Goal: Task Accomplishment & Management: Complete application form

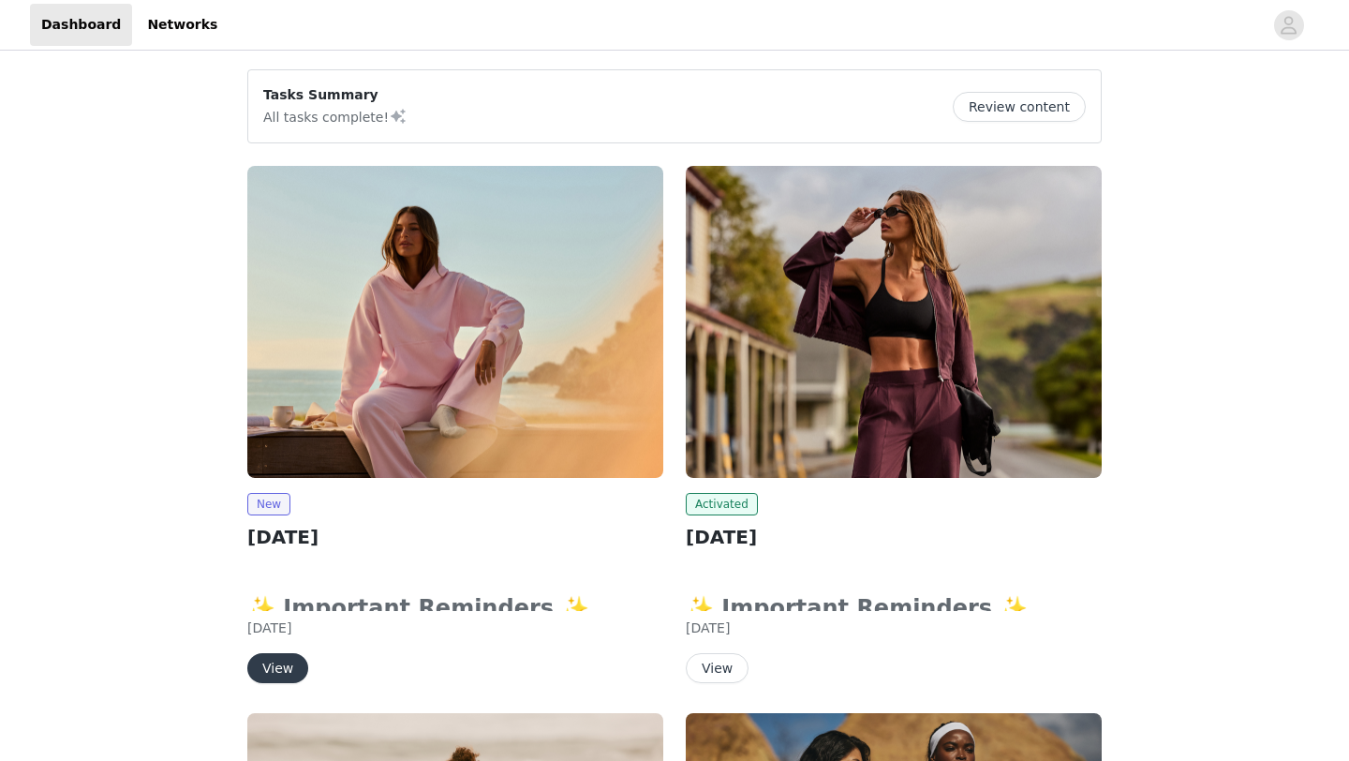
scroll to position [150, 0]
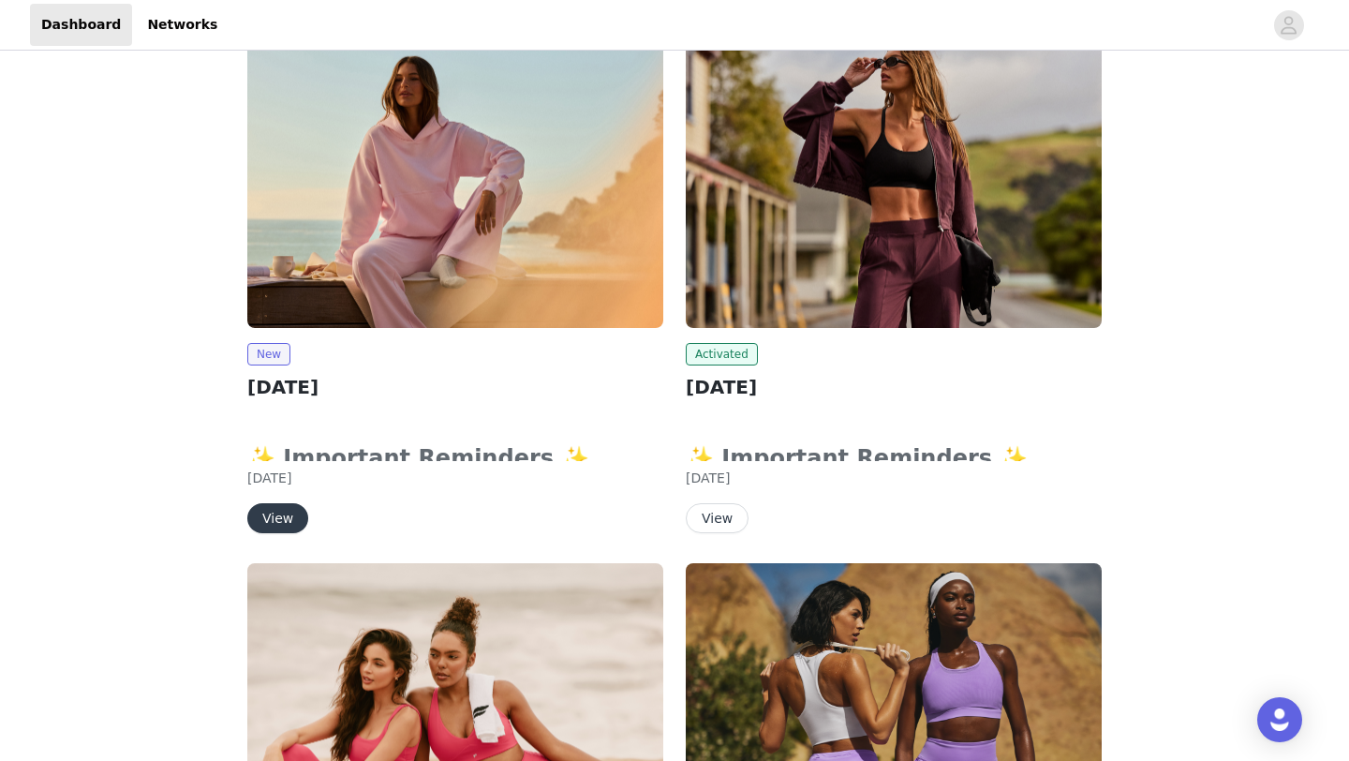
click at [510, 324] on img at bounding box center [455, 172] width 416 height 312
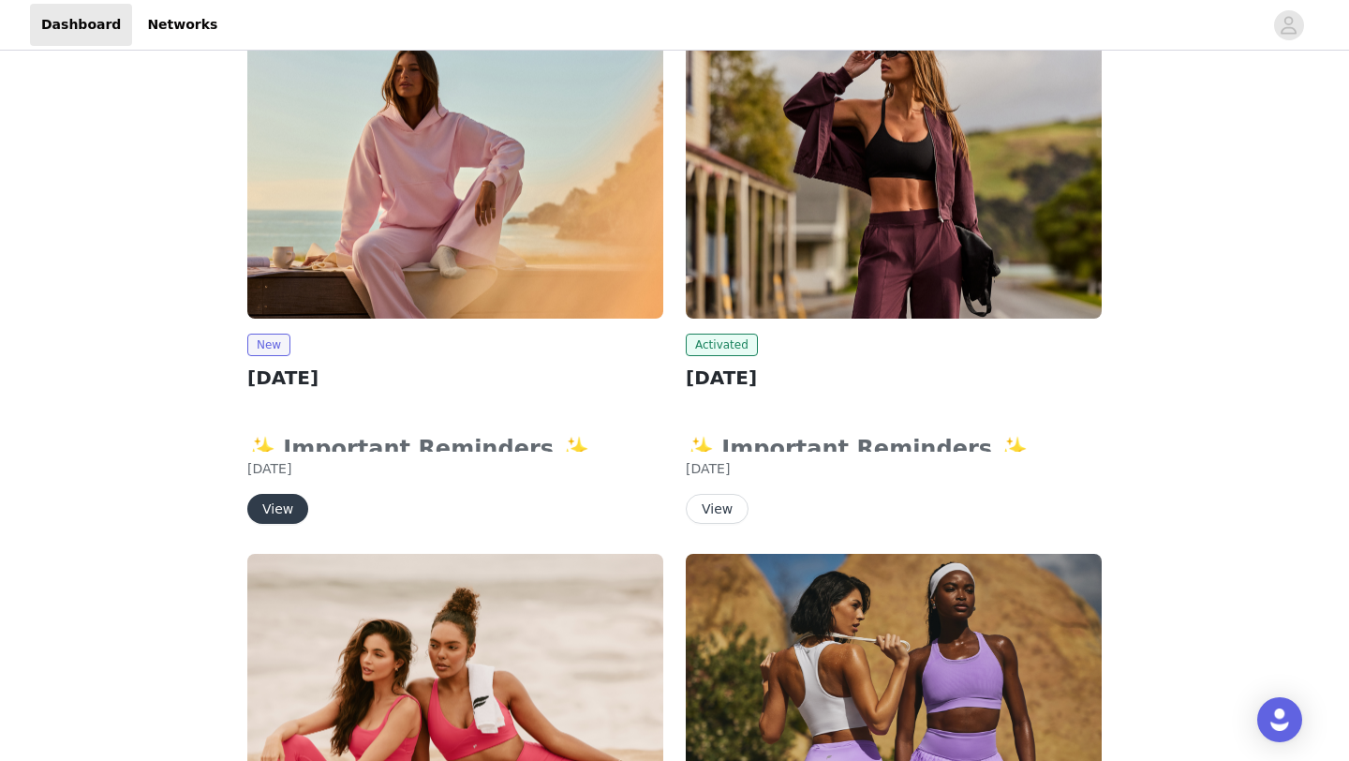
scroll to position [157, 0]
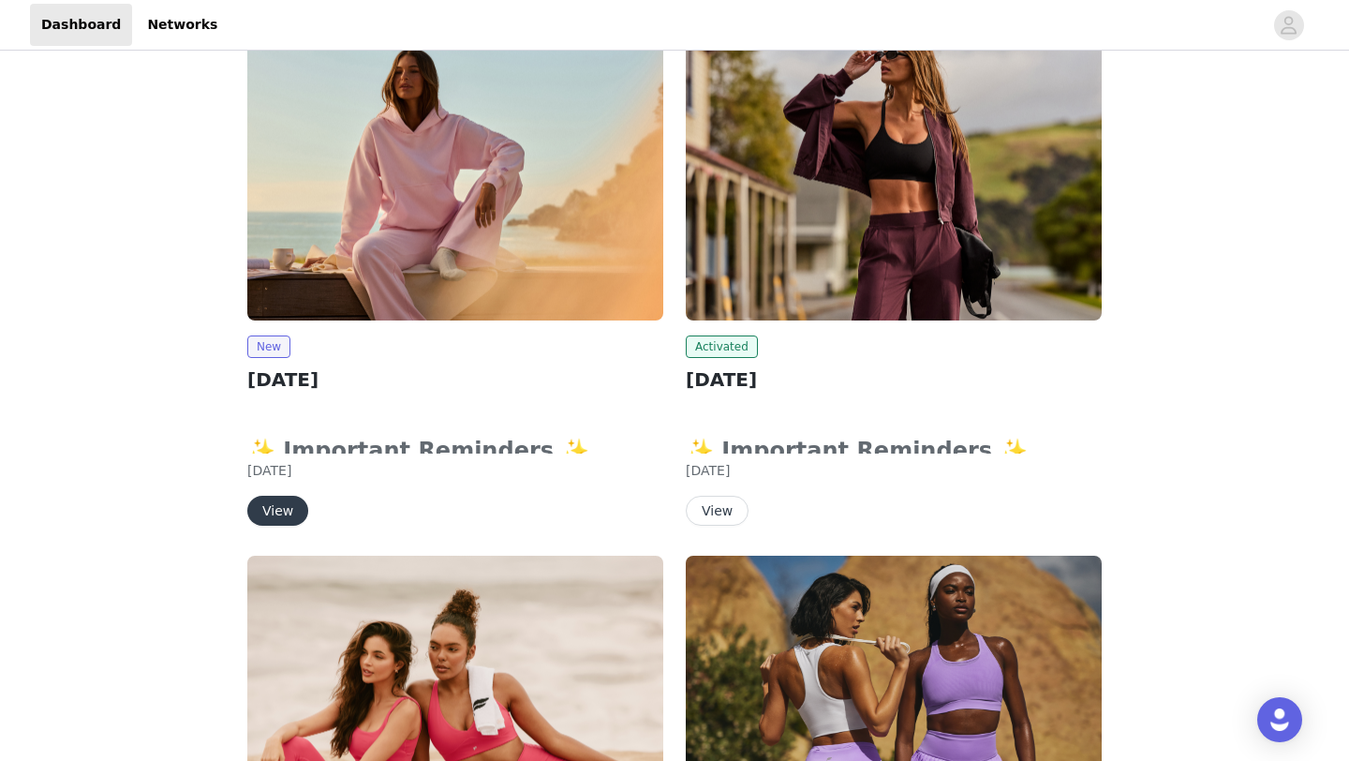
click at [369, 196] on img at bounding box center [455, 164] width 416 height 312
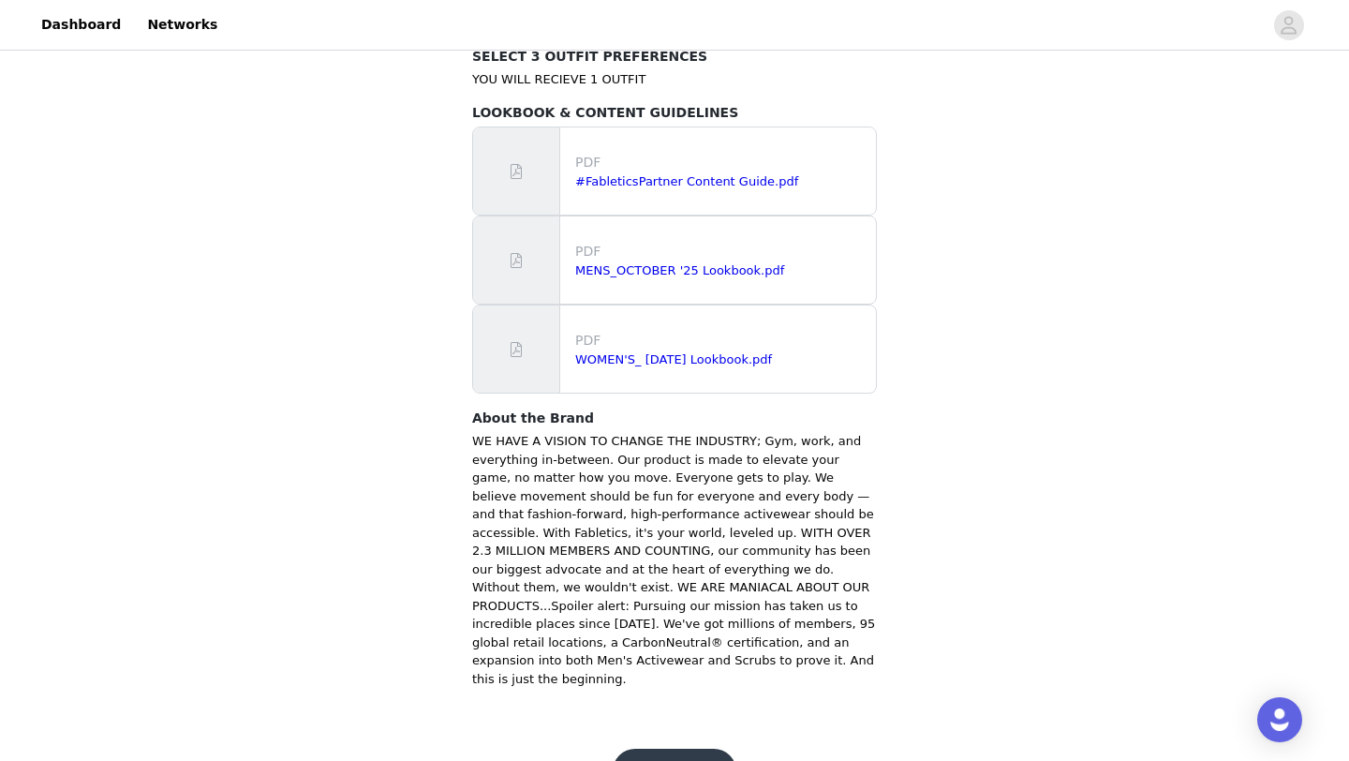
scroll to position [1174, 0]
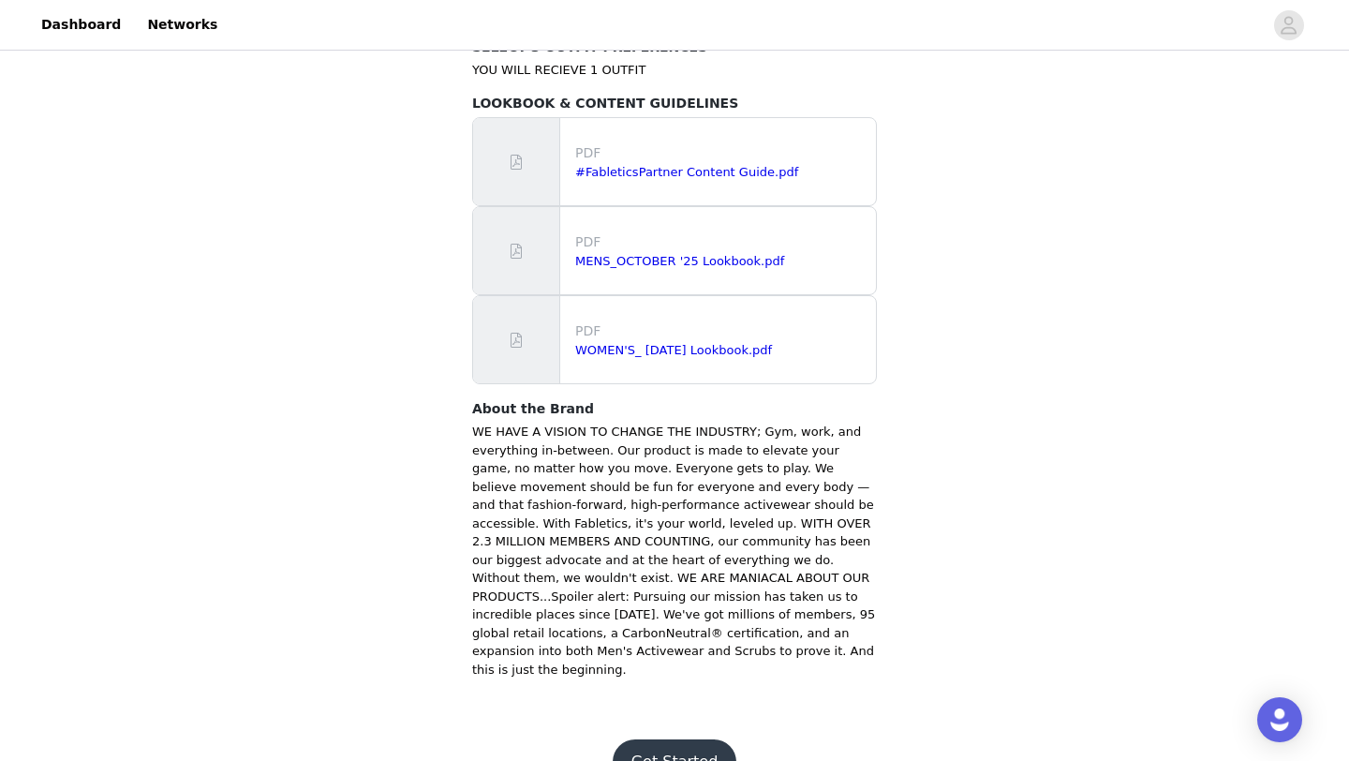
click at [679, 160] on div "PDF #FableticsPartner Content Guide.pdf" at bounding box center [722, 162] width 308 height 53
click at [680, 165] on link "#FableticsPartner Content Guide.pdf" at bounding box center [686, 172] width 223 height 14
click at [654, 341] on div "WOMEN'S_ [DATE] Lookbook.pdf" at bounding box center [721, 350] width 293 height 19
click at [646, 343] on link "WOMEN'S_ [DATE] Lookbook.pdf" at bounding box center [673, 350] width 197 height 14
click at [668, 739] on button "Get Started" at bounding box center [675, 761] width 125 height 45
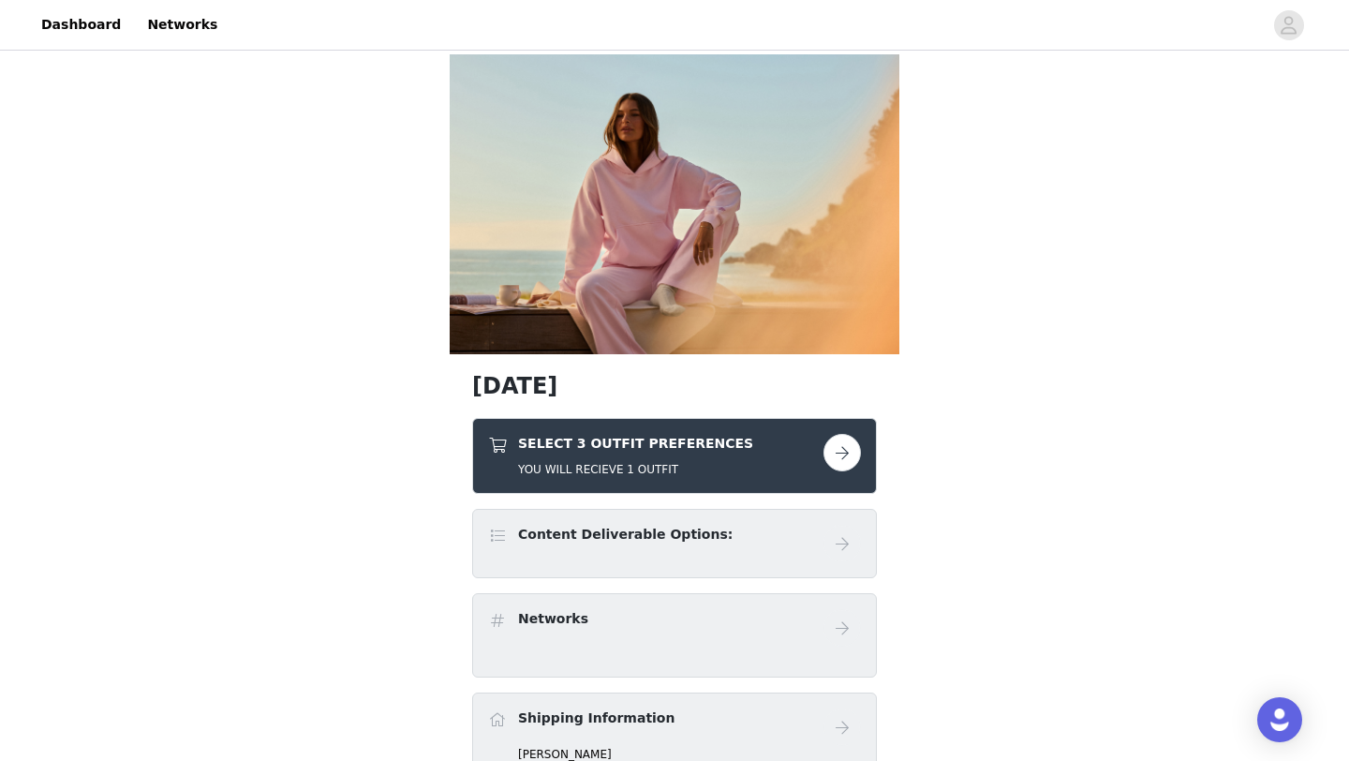
click at [689, 470] on h5 "YOU WILL RECIEVE 1 OUTFIT" at bounding box center [635, 469] width 235 height 17
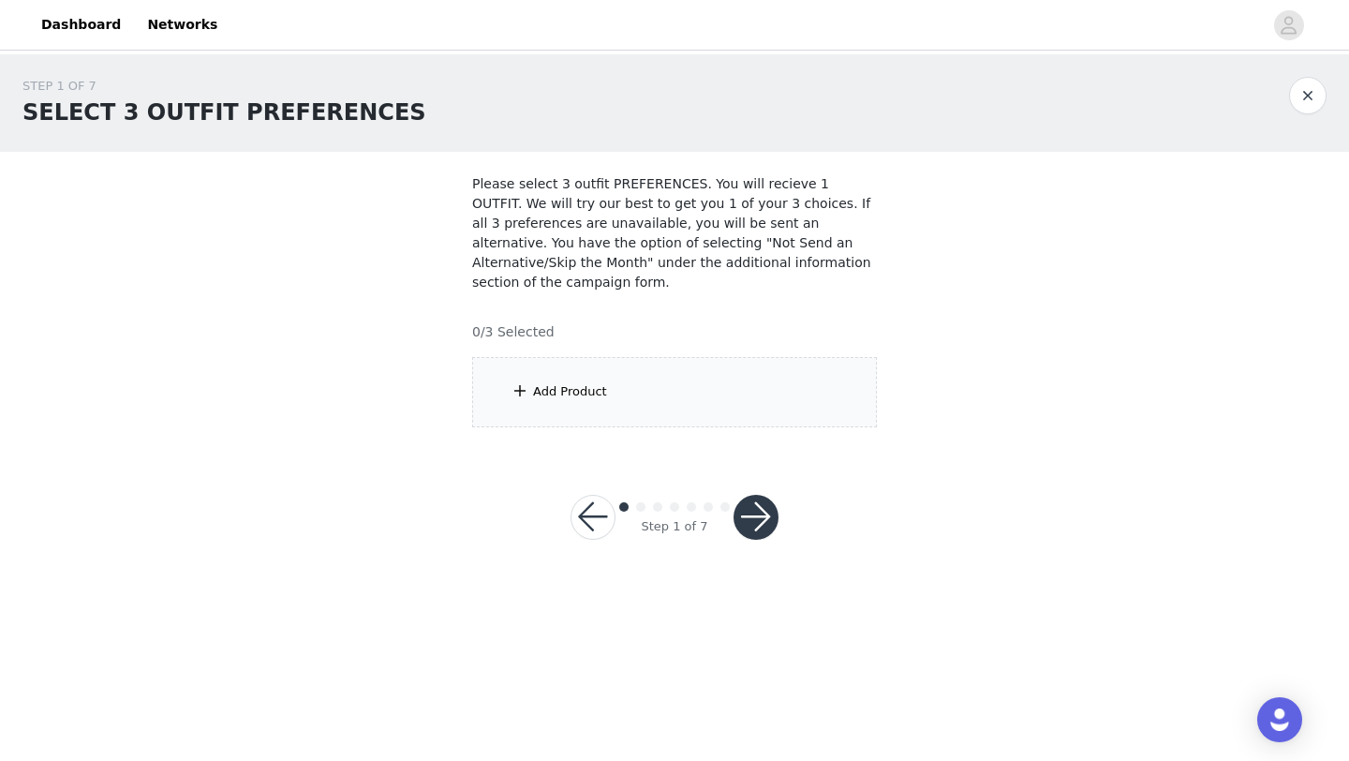
click at [749, 398] on div "Add Product" at bounding box center [674, 392] width 405 height 70
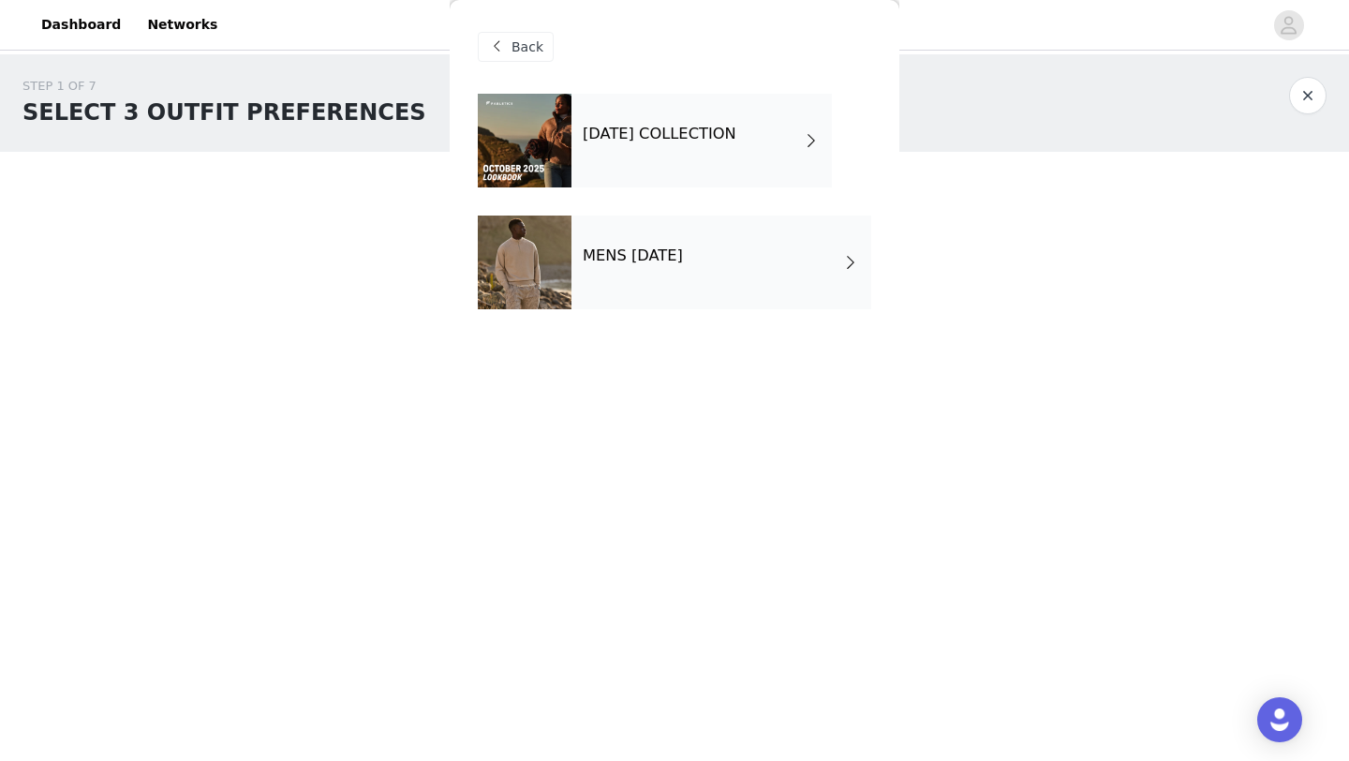
click at [749, 169] on div "[DATE] COLLECTION" at bounding box center [702, 141] width 260 height 94
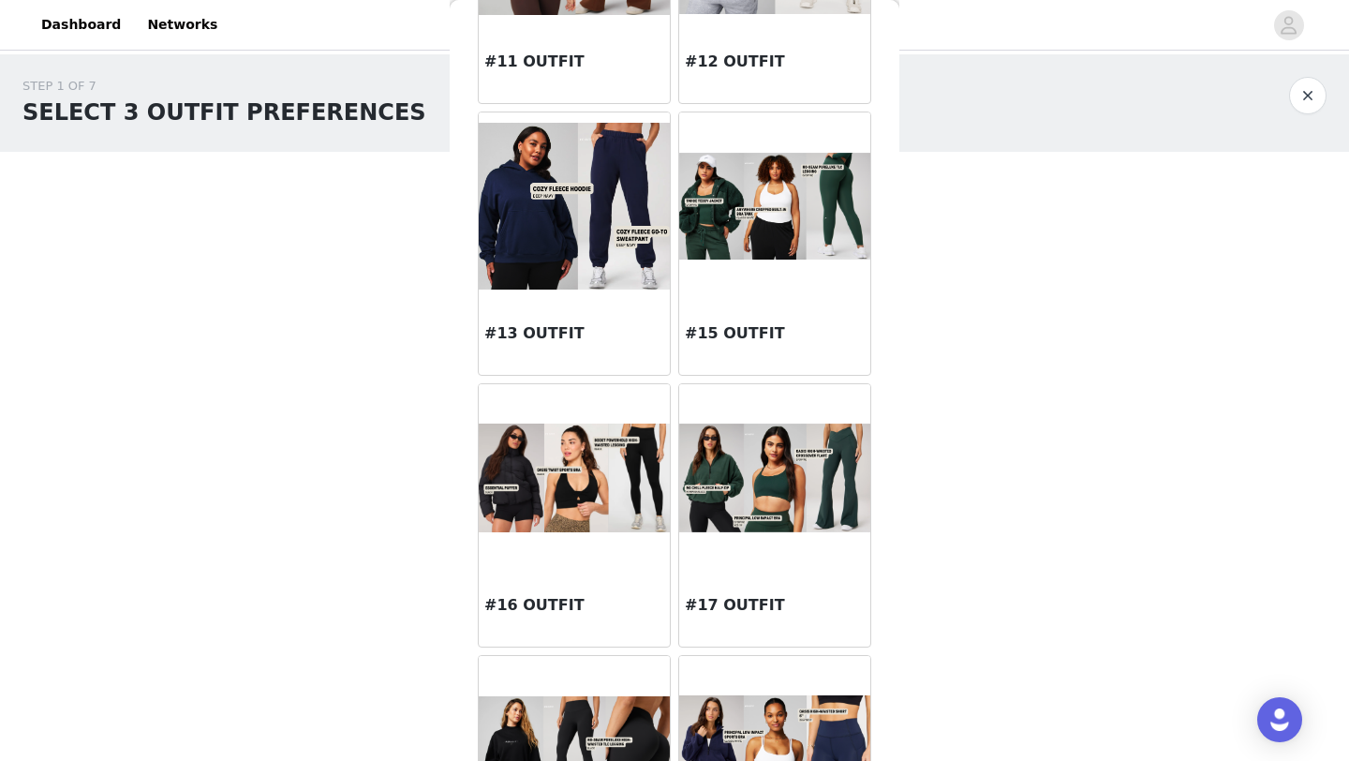
scroll to position [1610, 0]
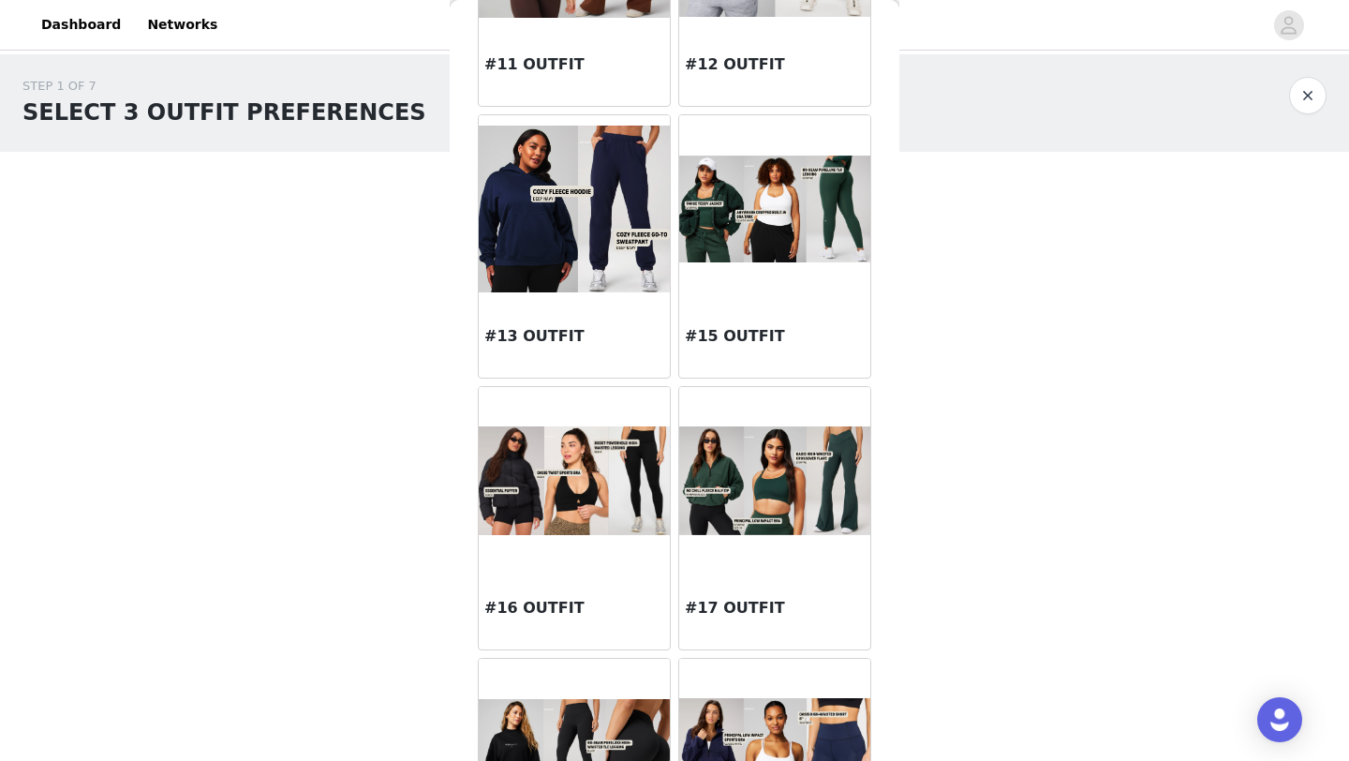
click at [747, 304] on div "#15 OUTFIT" at bounding box center [774, 340] width 191 height 75
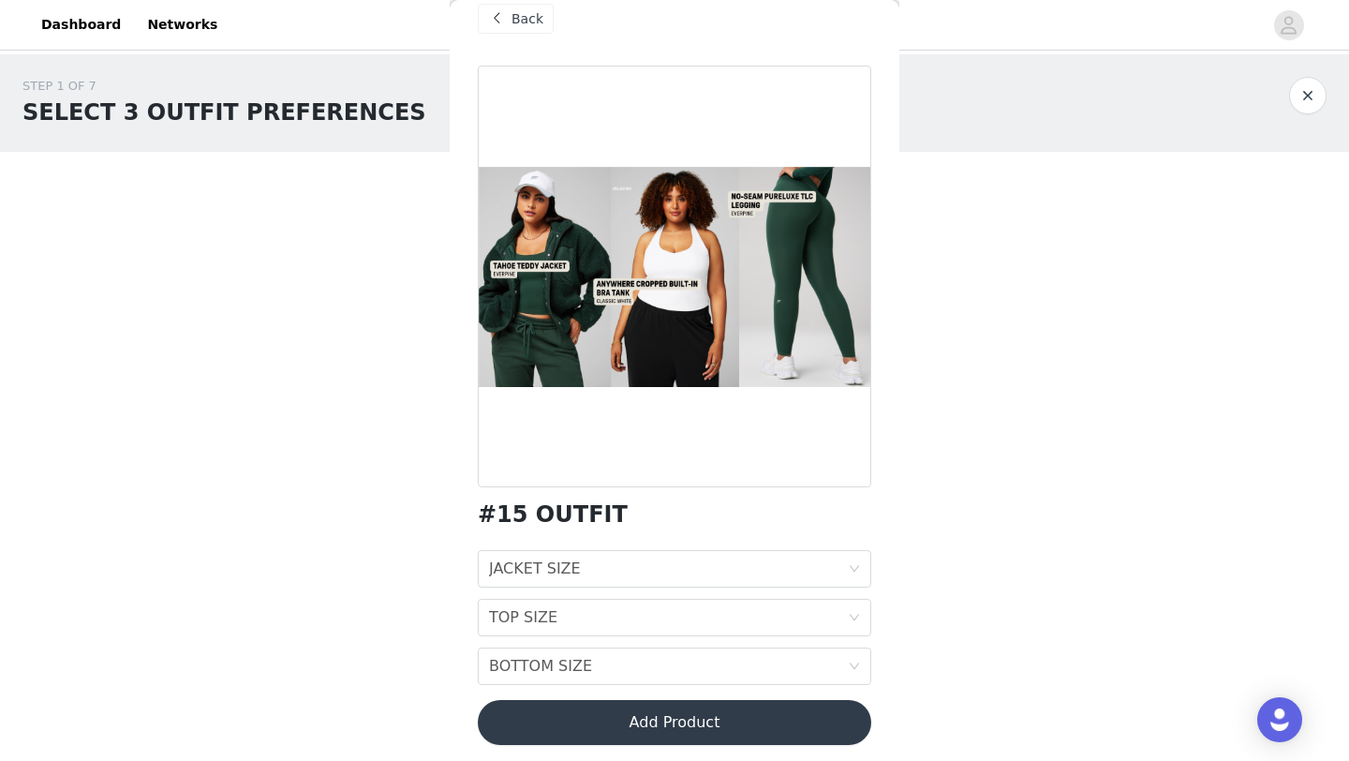
scroll to position [35, 0]
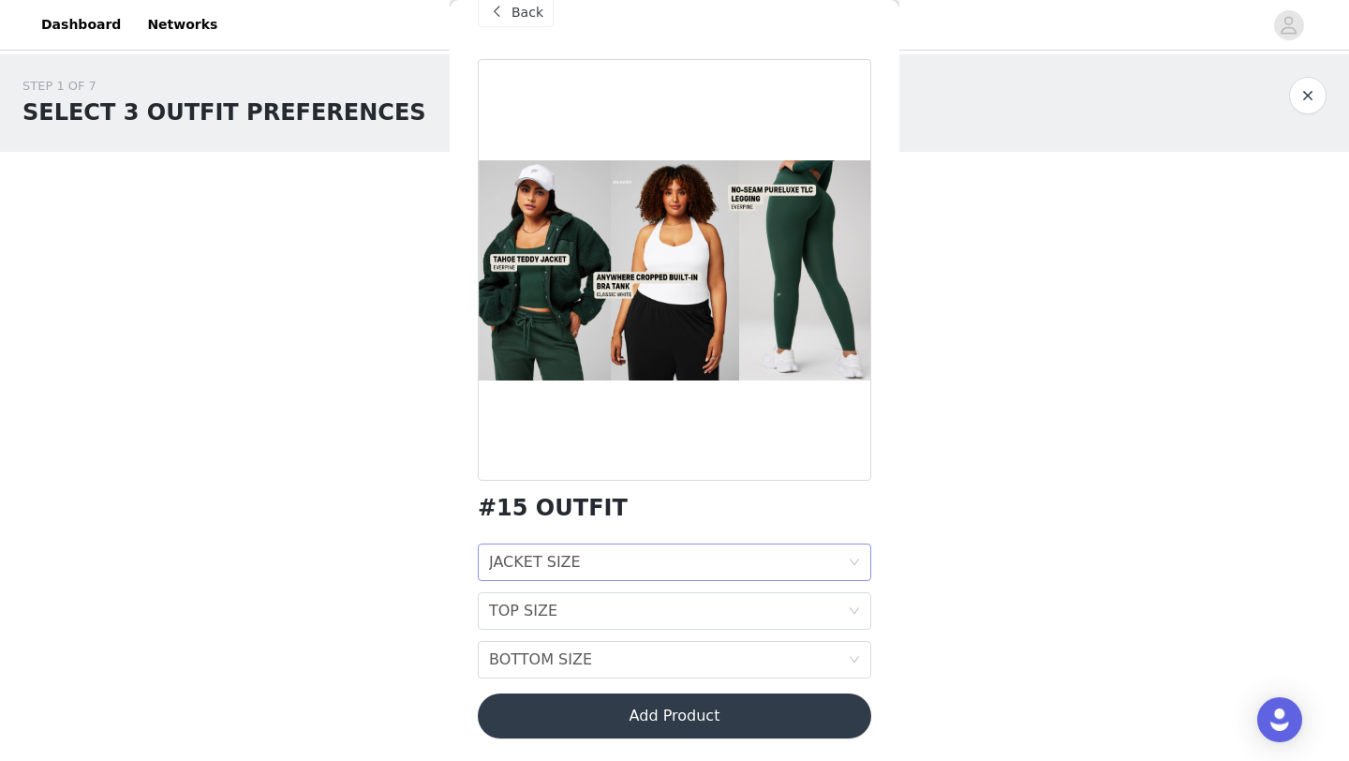
click at [680, 562] on div "JACKET SIZE JACKET SIZE" at bounding box center [668, 562] width 359 height 36
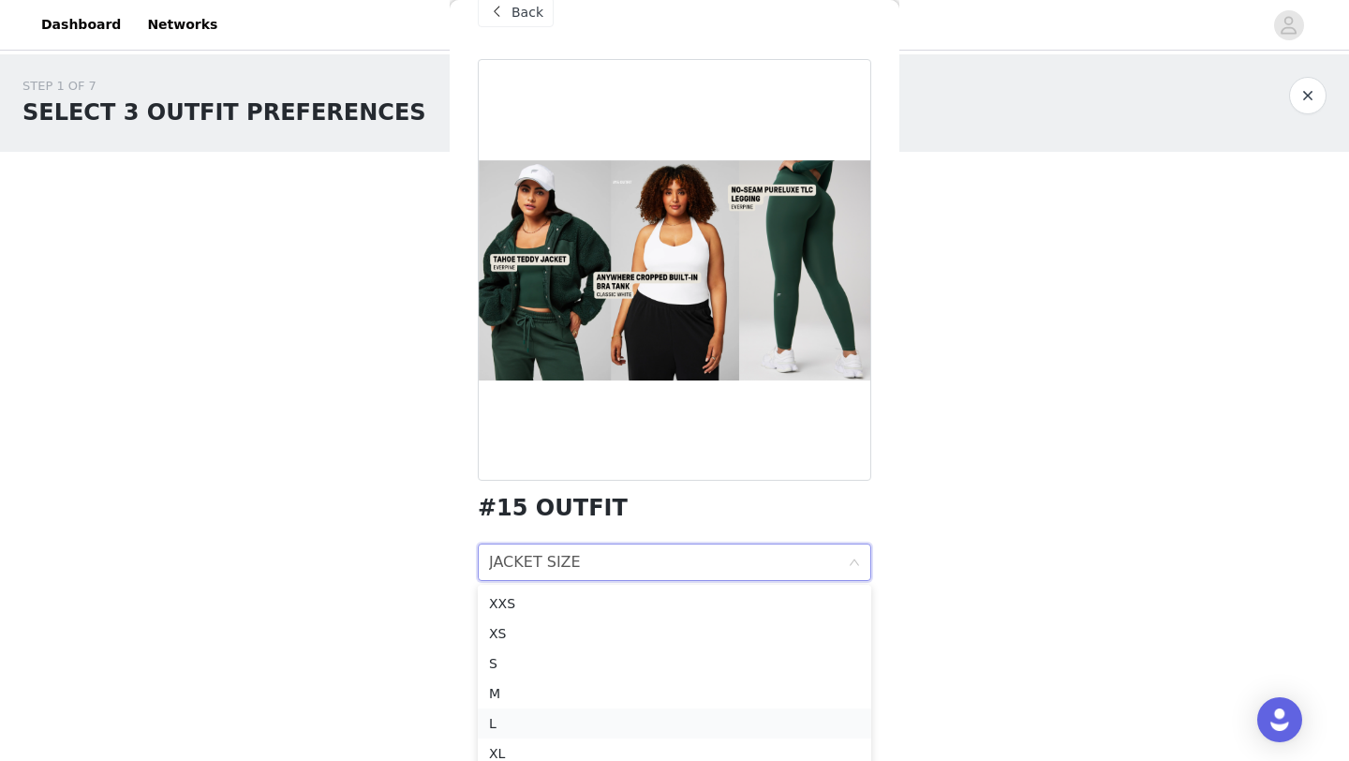
click at [606, 716] on div "L" at bounding box center [674, 723] width 371 height 21
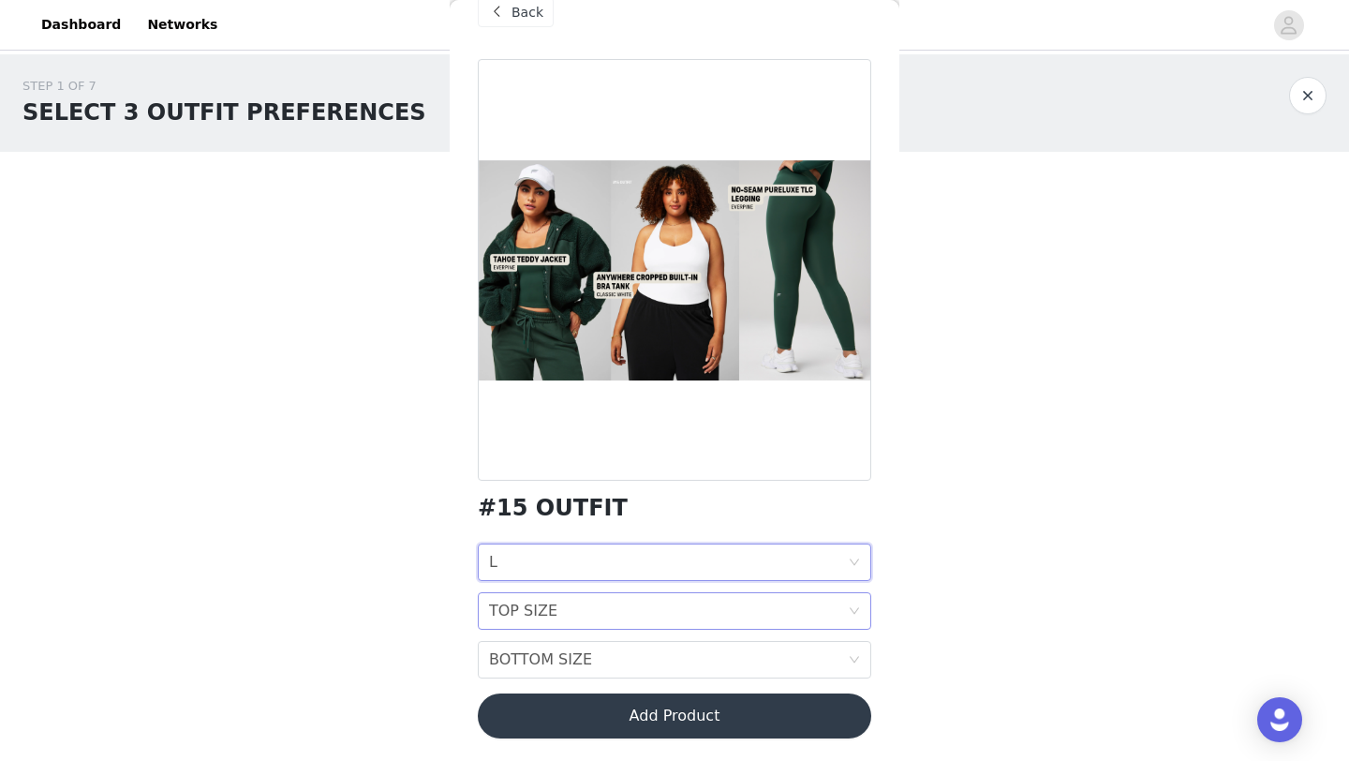
click at [648, 616] on div "TOP SIZE TOP SIZE" at bounding box center [668, 611] width 359 height 36
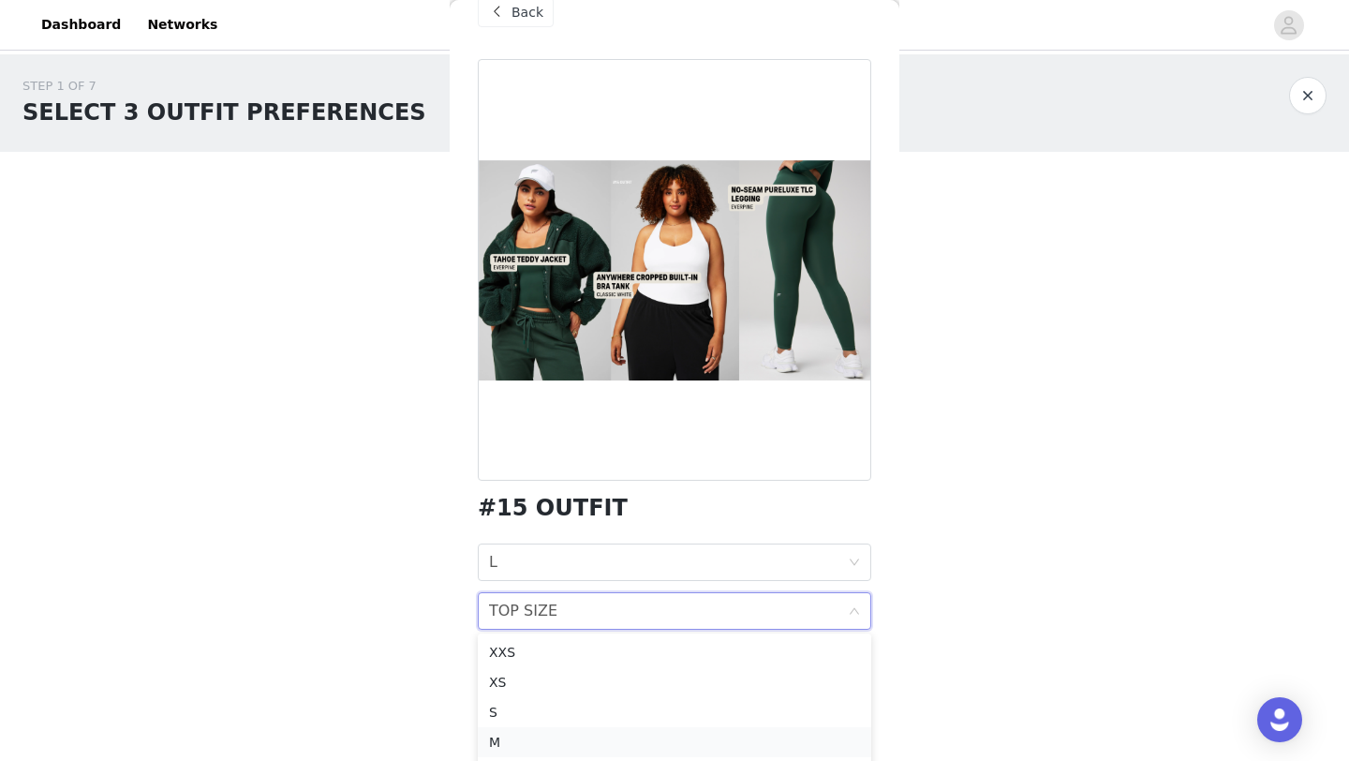
click at [585, 737] on div "M" at bounding box center [674, 742] width 371 height 21
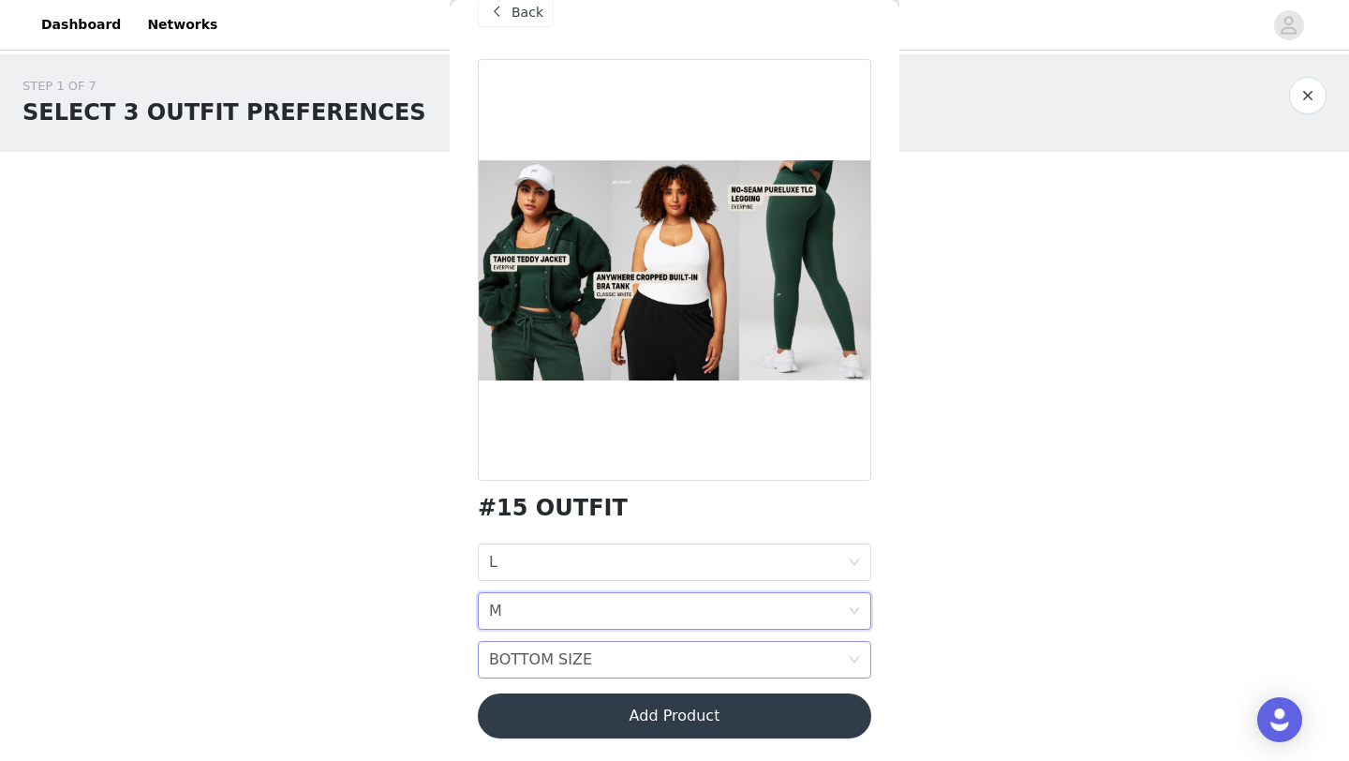
click at [606, 665] on div "BOTTOM SIZE BOTTOM SIZE" at bounding box center [668, 660] width 359 height 36
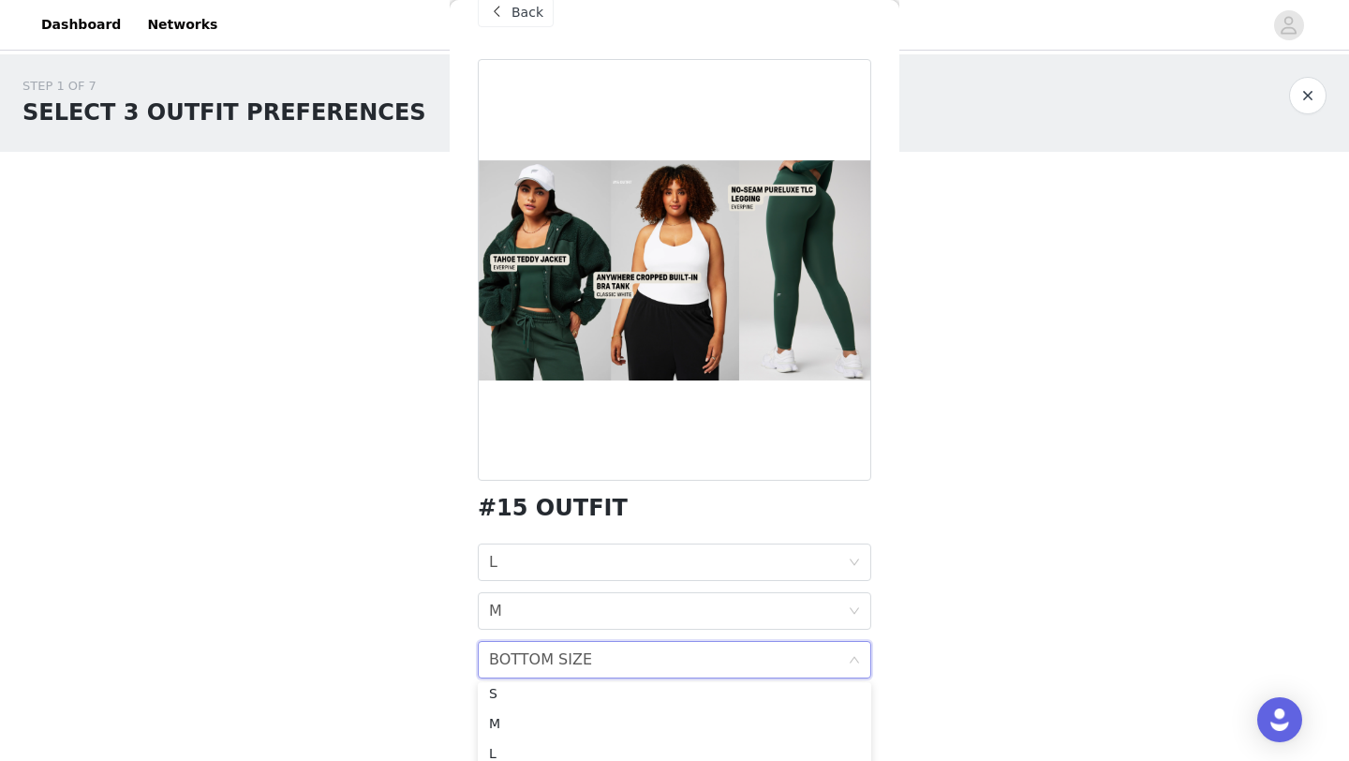
scroll to position [71, 0]
click at [584, 721] on div "M" at bounding box center [674, 719] width 371 height 21
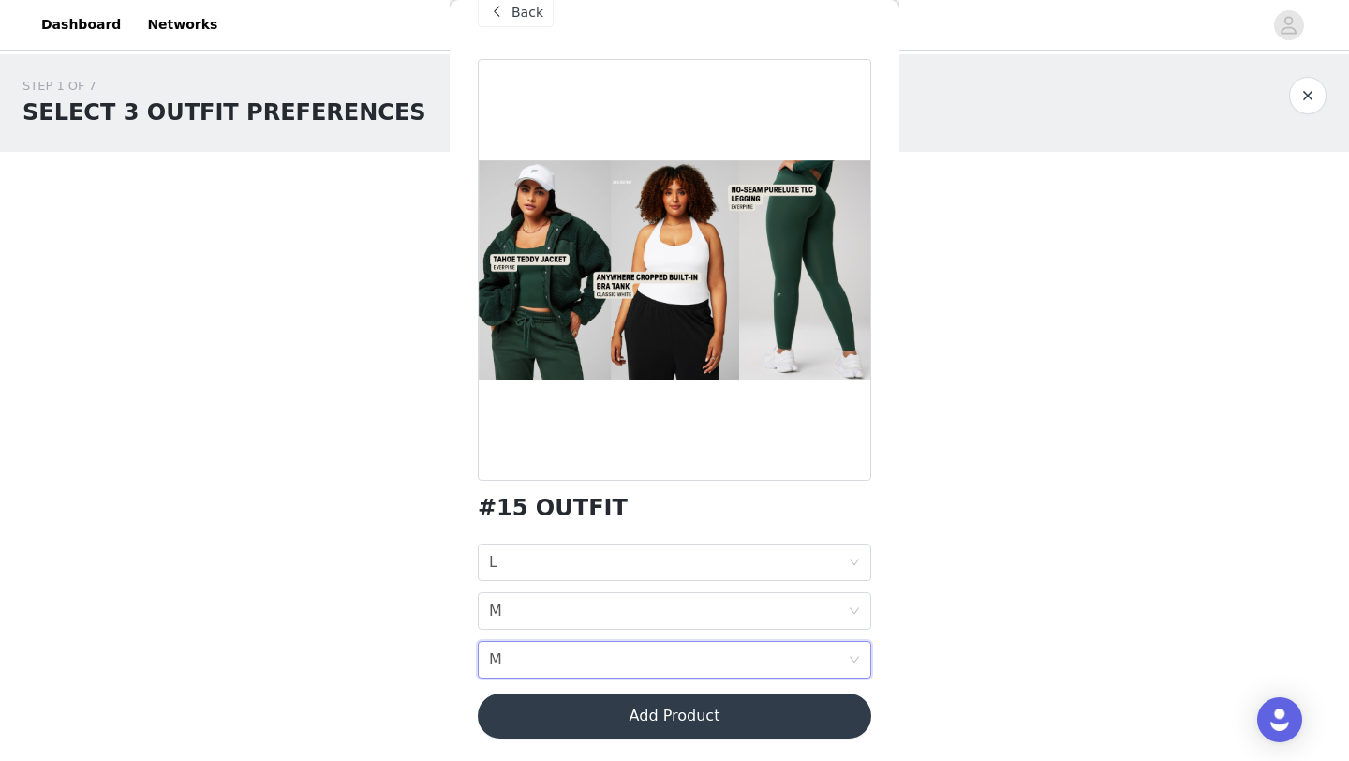
click at [603, 712] on button "Add Product" at bounding box center [675, 715] width 394 height 45
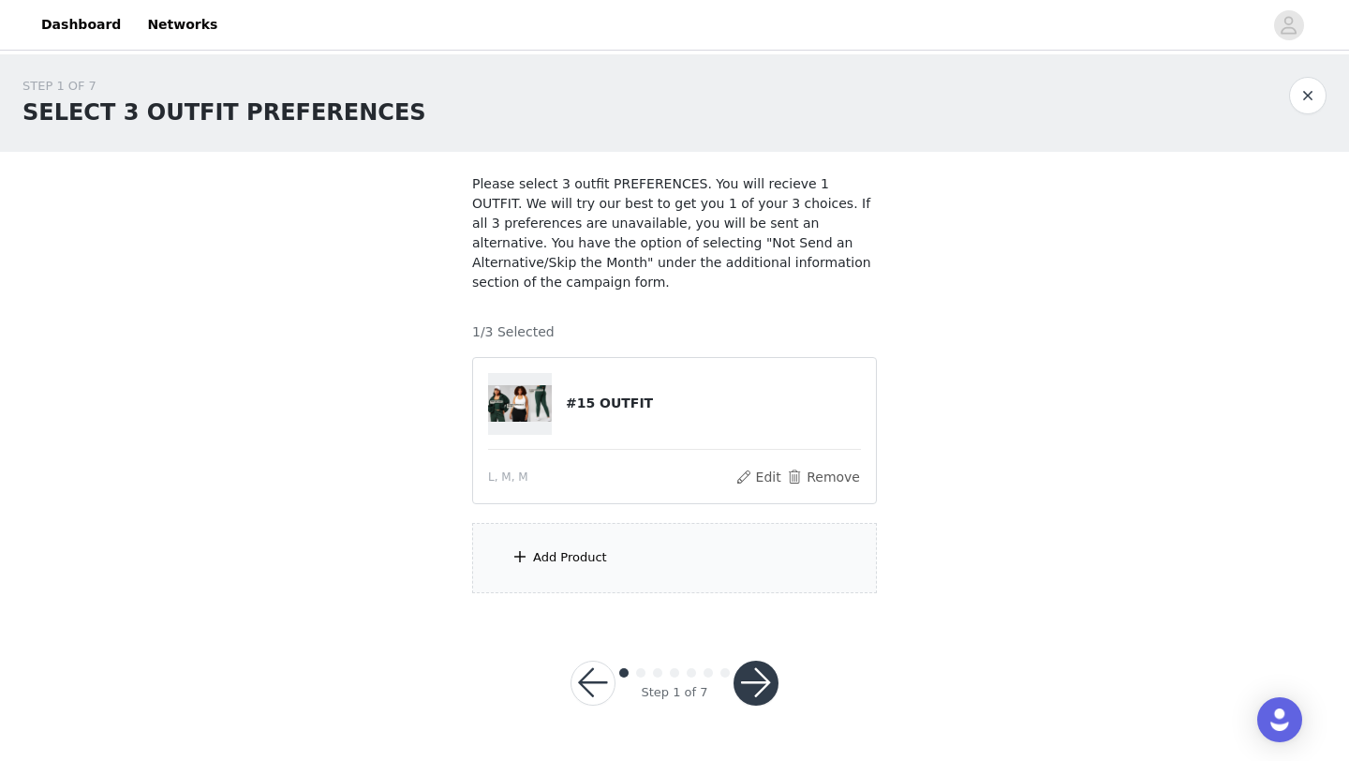
click at [658, 556] on div "Add Product" at bounding box center [674, 558] width 405 height 70
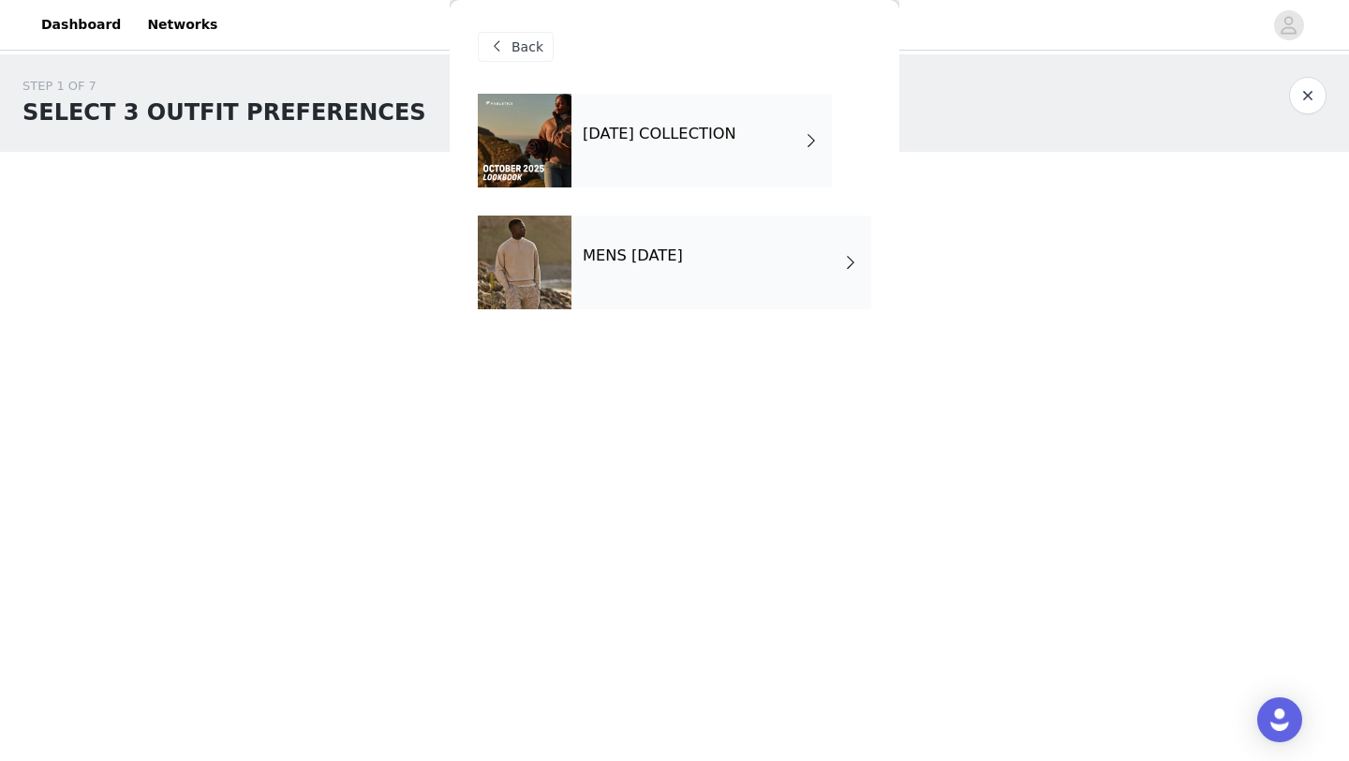
click at [757, 163] on div "[DATE] COLLECTION" at bounding box center [702, 141] width 260 height 94
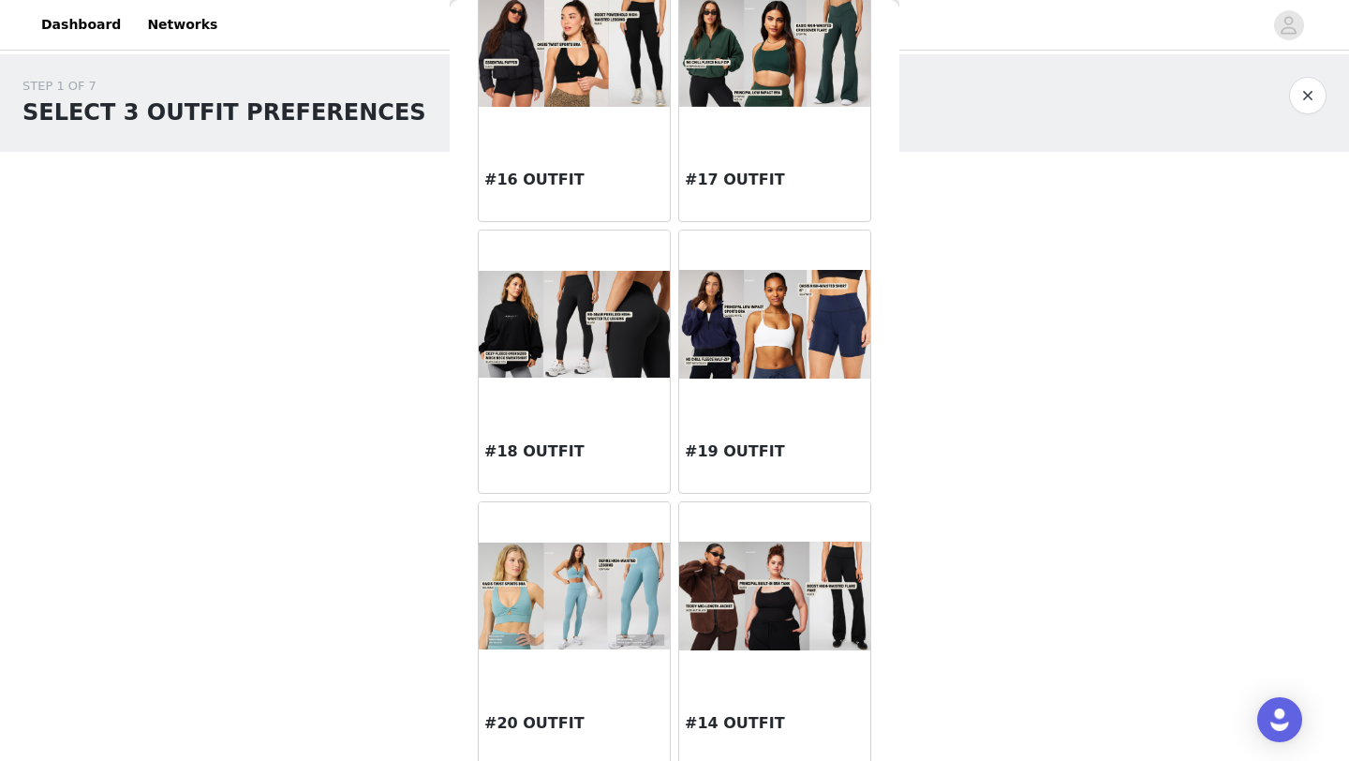
scroll to position [2046, 0]
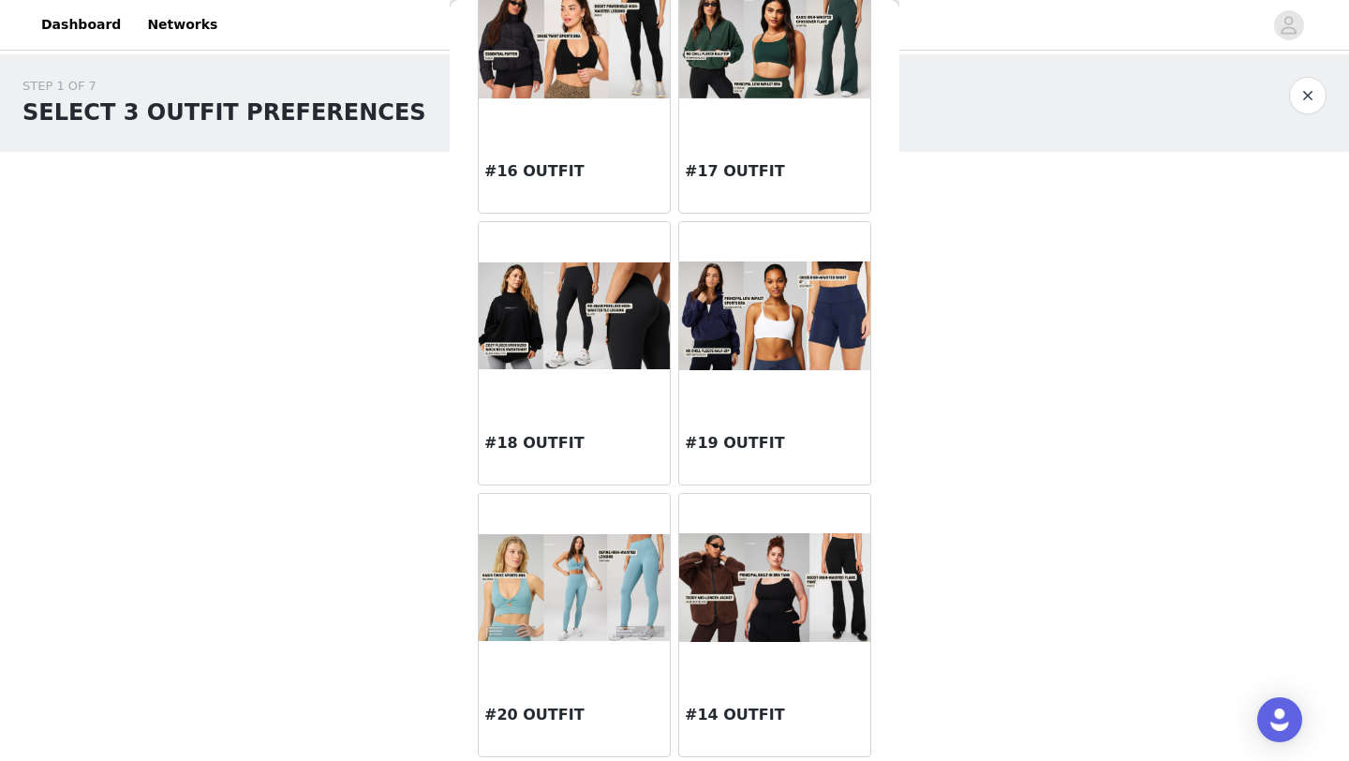
click at [764, 587] on img at bounding box center [774, 588] width 191 height 110
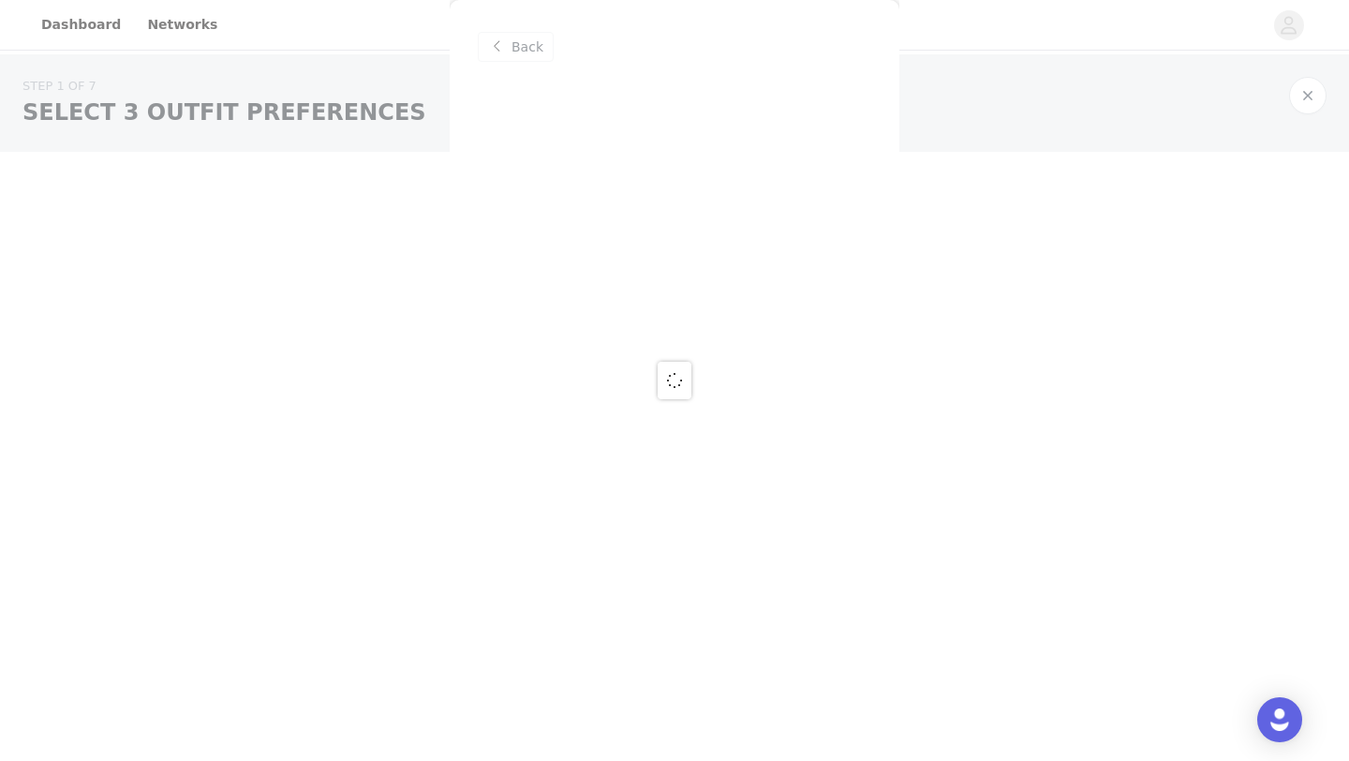
scroll to position [0, 0]
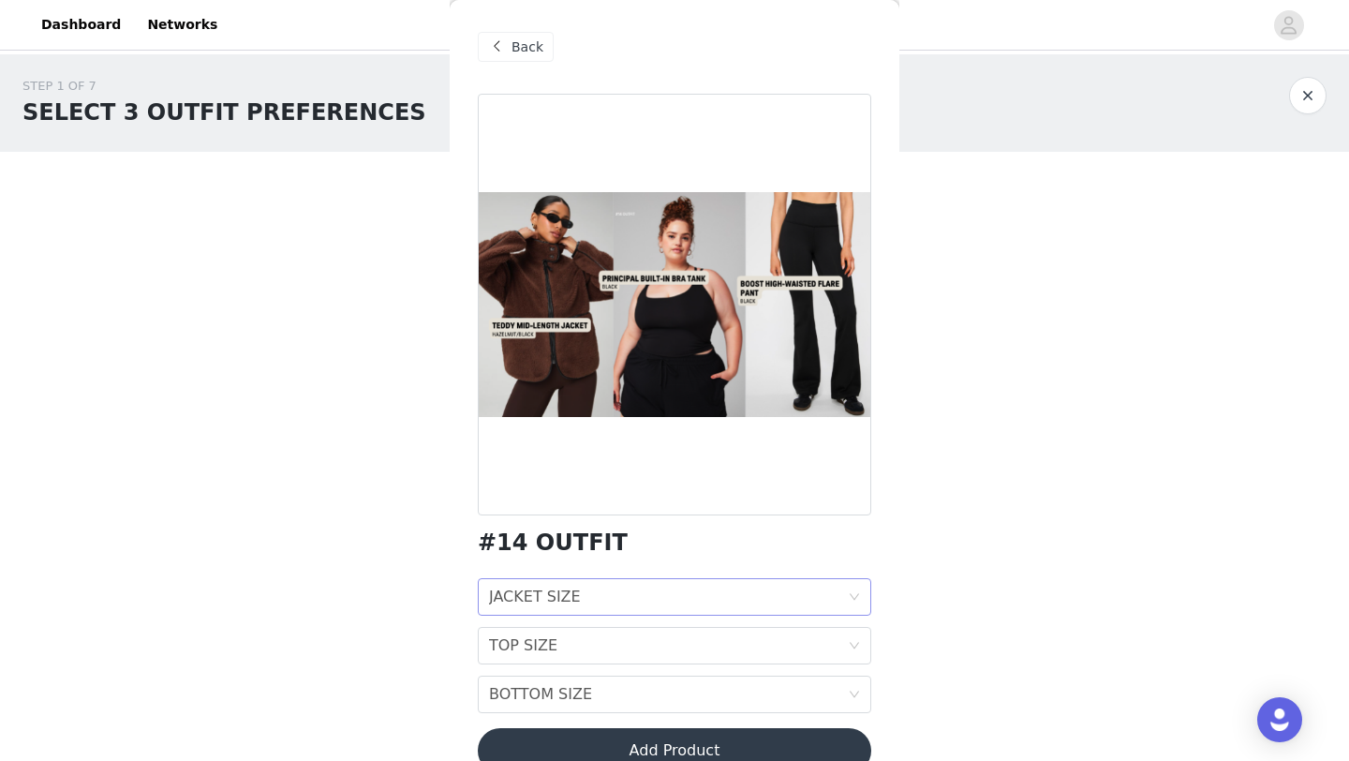
click at [587, 605] on div "JACKET SIZE JACKET SIZE" at bounding box center [668, 597] width 359 height 36
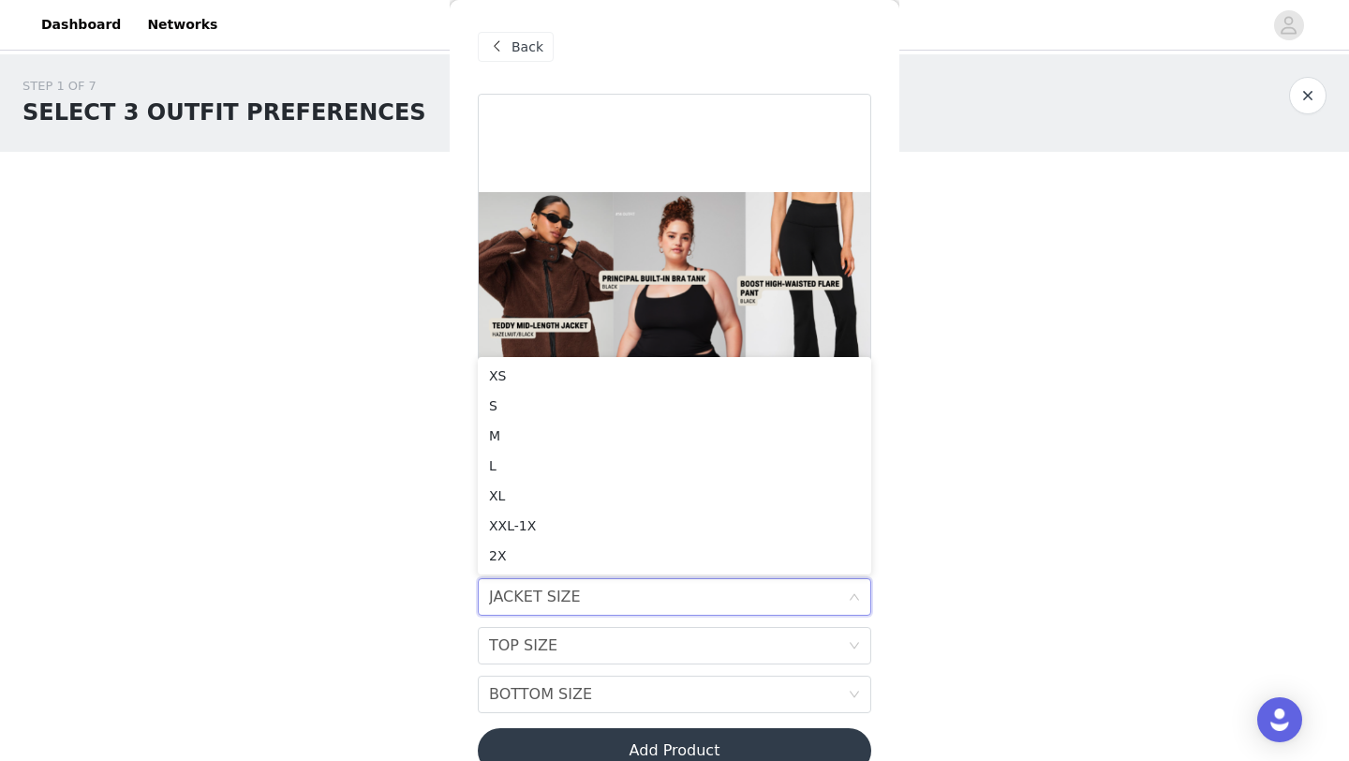
click at [671, 291] on div at bounding box center [675, 305] width 394 height 422
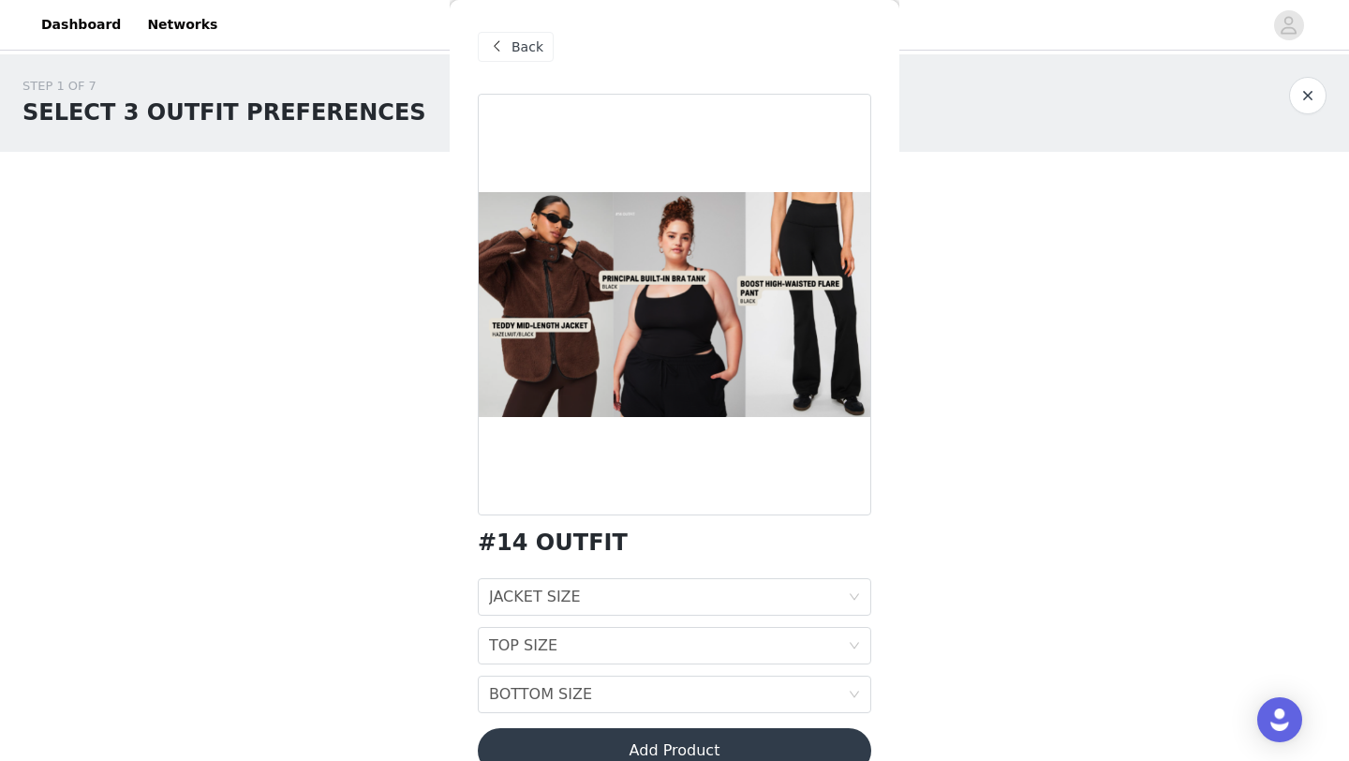
click at [498, 25] on div "Back" at bounding box center [675, 47] width 394 height 94
click at [498, 42] on span at bounding box center [496, 47] width 22 height 22
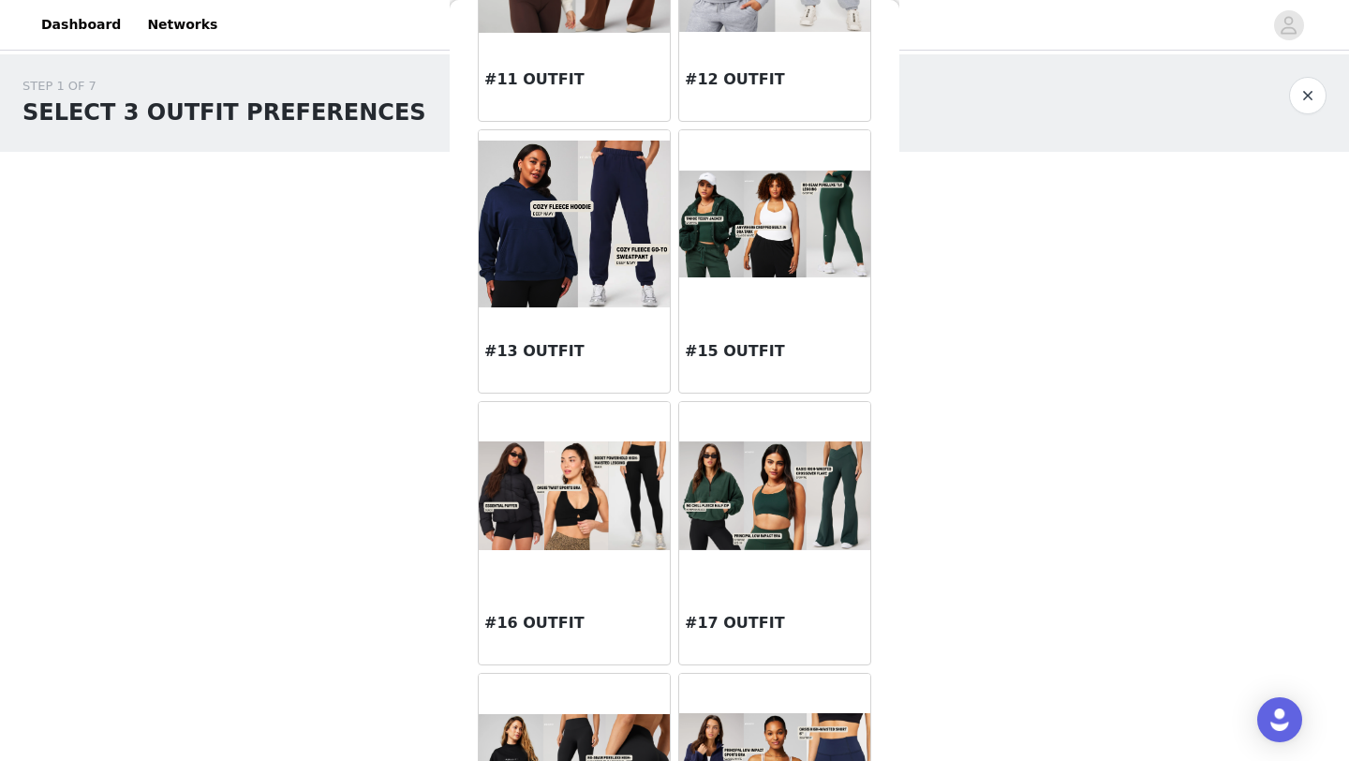
scroll to position [1596, 0]
click at [766, 561] on div at bounding box center [774, 494] width 191 height 187
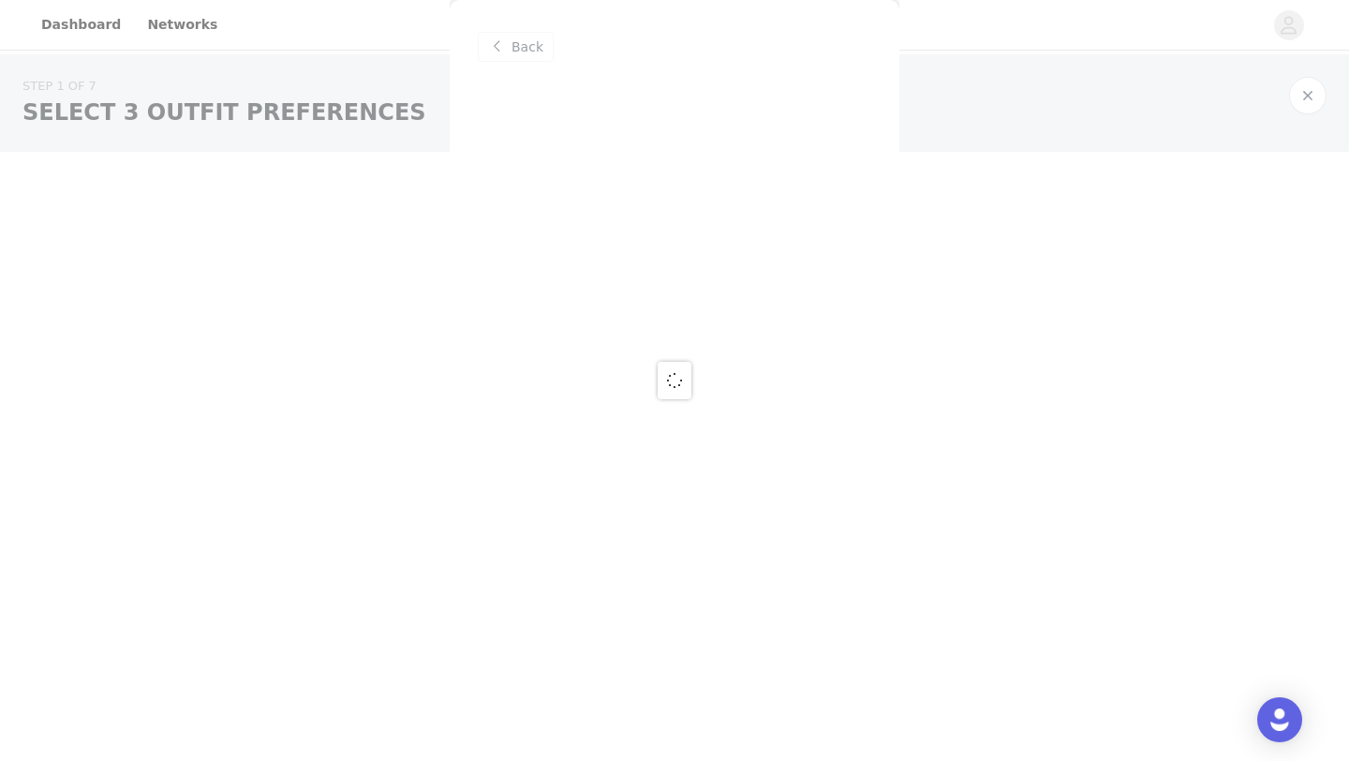
scroll to position [0, 0]
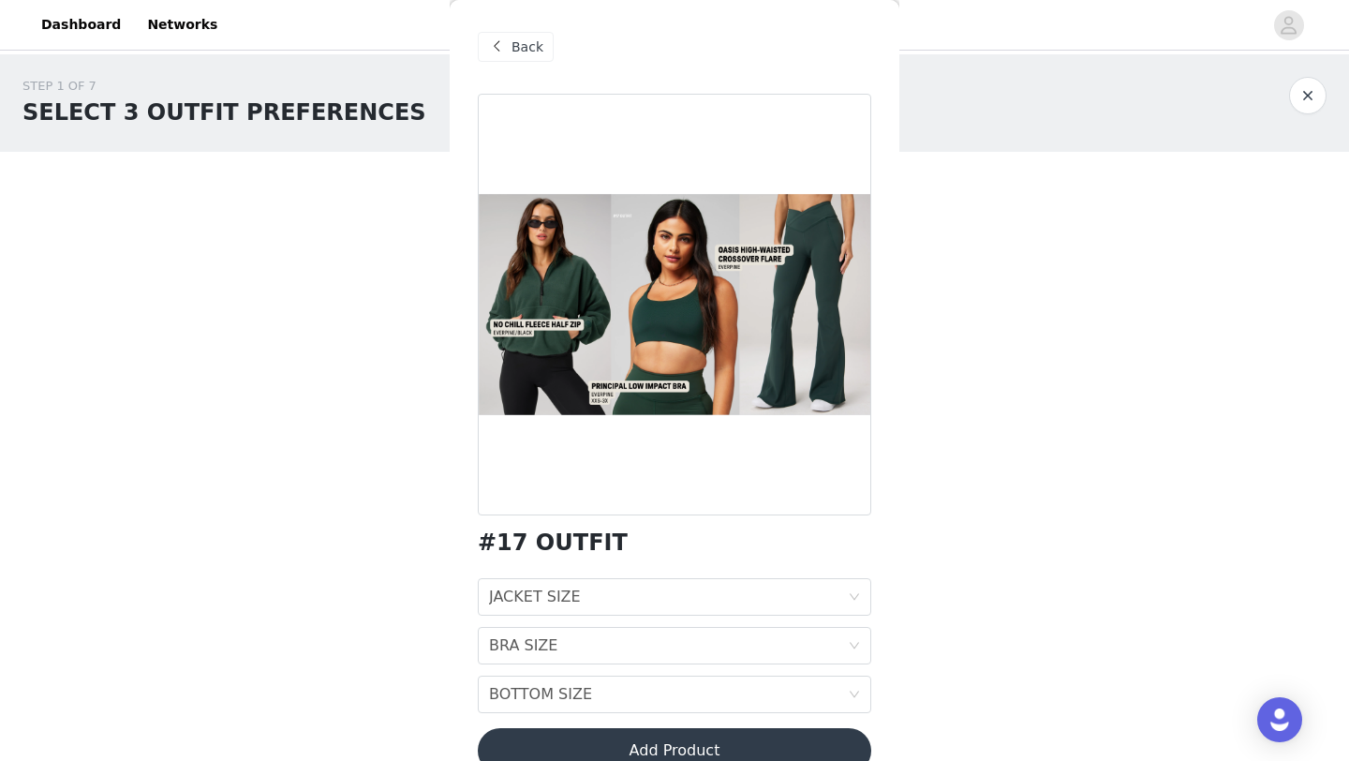
click at [753, 576] on div "#17 OUTFIT JACKET SIZE JACKET SIZE BRA SIZE BRA SIZE BOTTOM SIZE BOTTOM SIZE Ad…" at bounding box center [675, 445] width 394 height 702
click at [750, 589] on div "JACKET SIZE JACKET SIZE" at bounding box center [668, 597] width 359 height 36
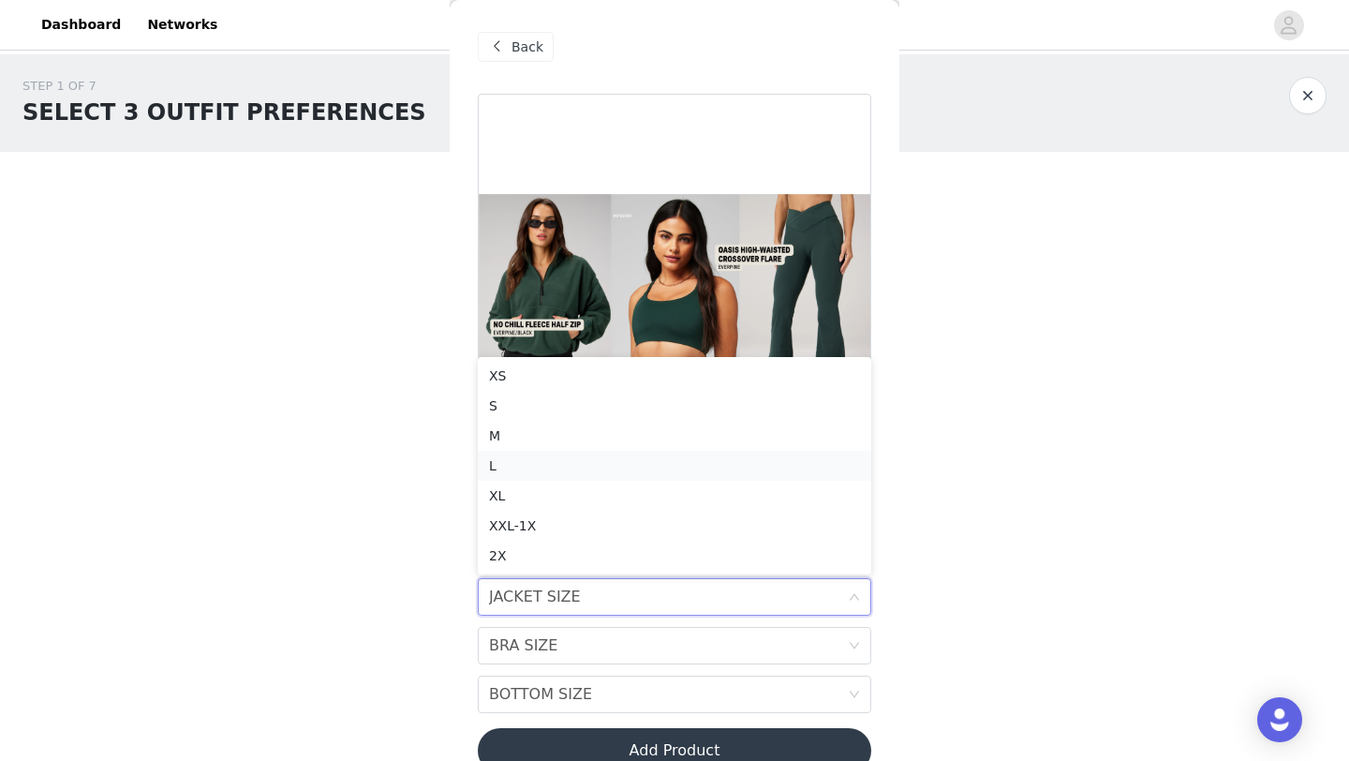
click at [739, 466] on div "L" at bounding box center [674, 465] width 371 height 21
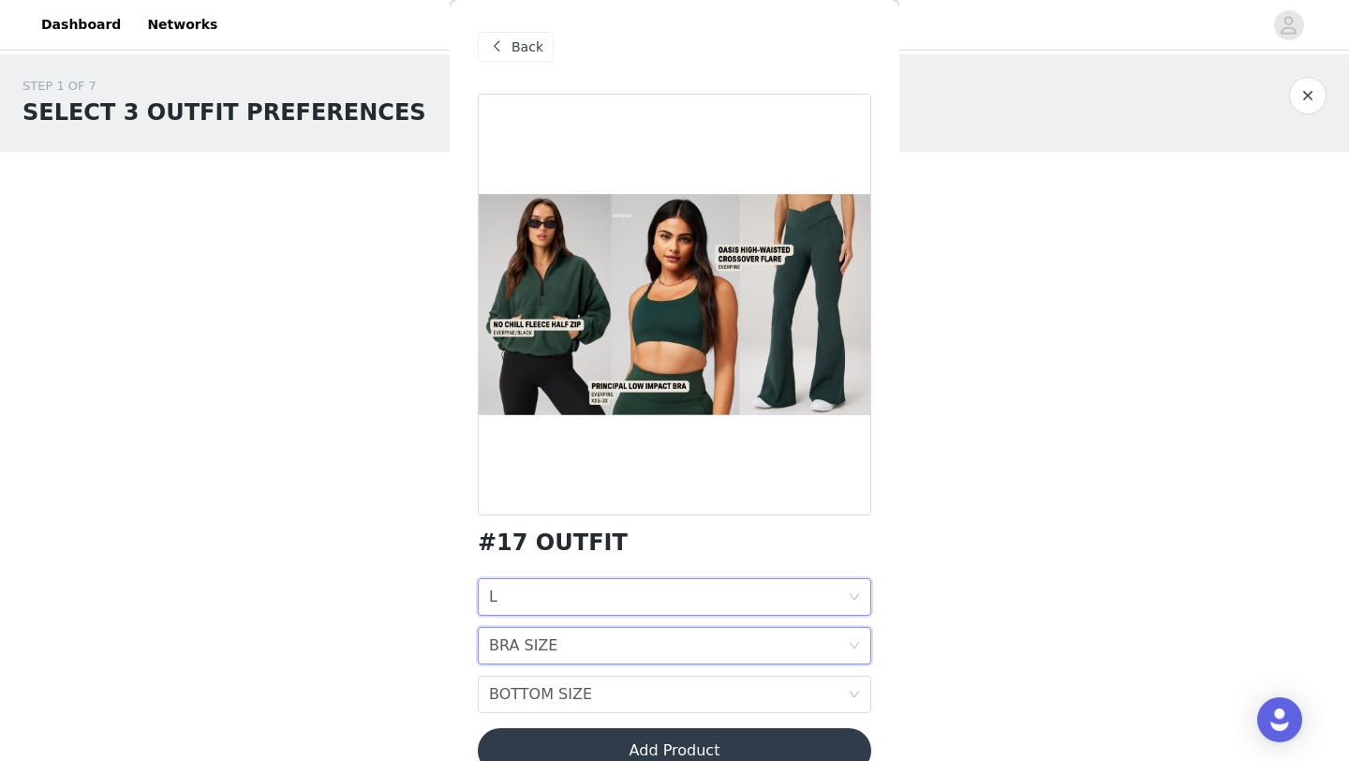
click at [679, 629] on div "BRA SIZE BRA SIZE" at bounding box center [668, 646] width 359 height 36
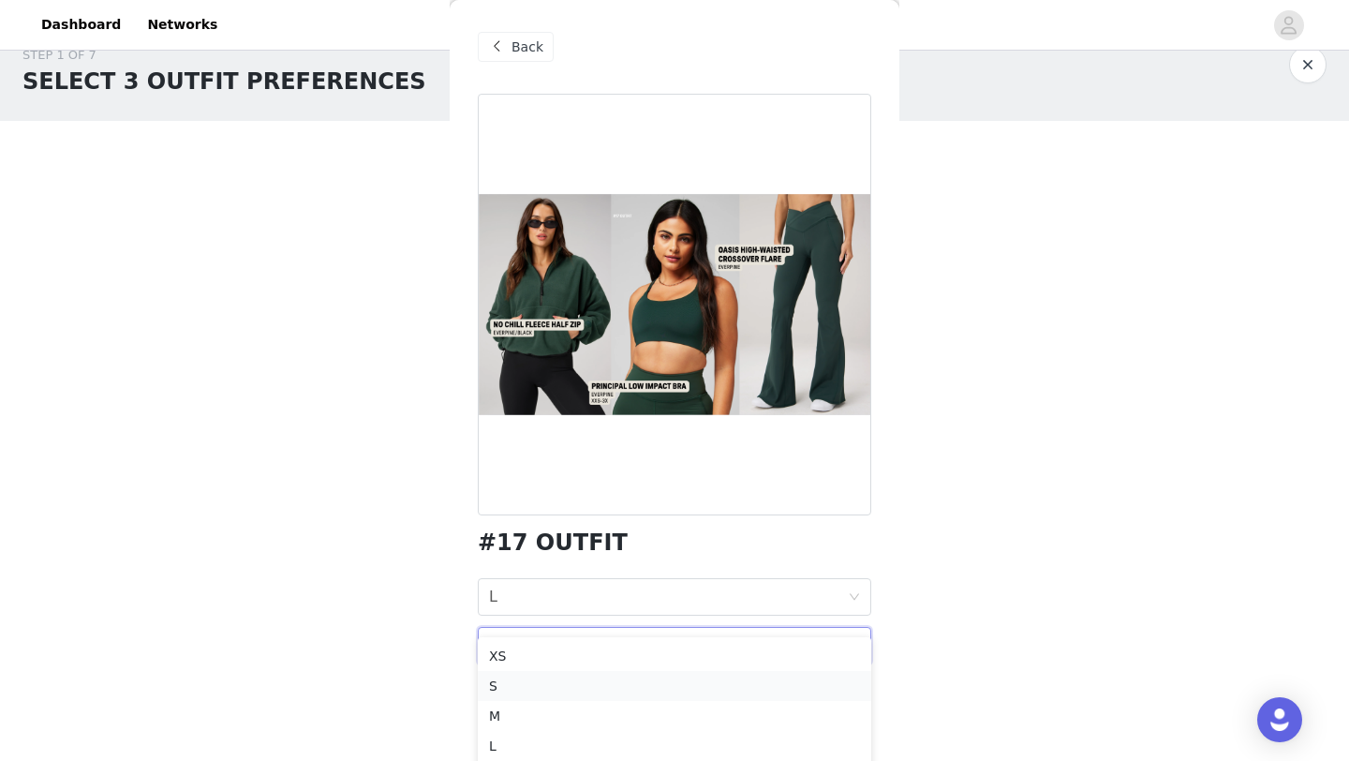
scroll to position [37, 0]
click at [649, 709] on div "M" at bounding box center [674, 710] width 371 height 21
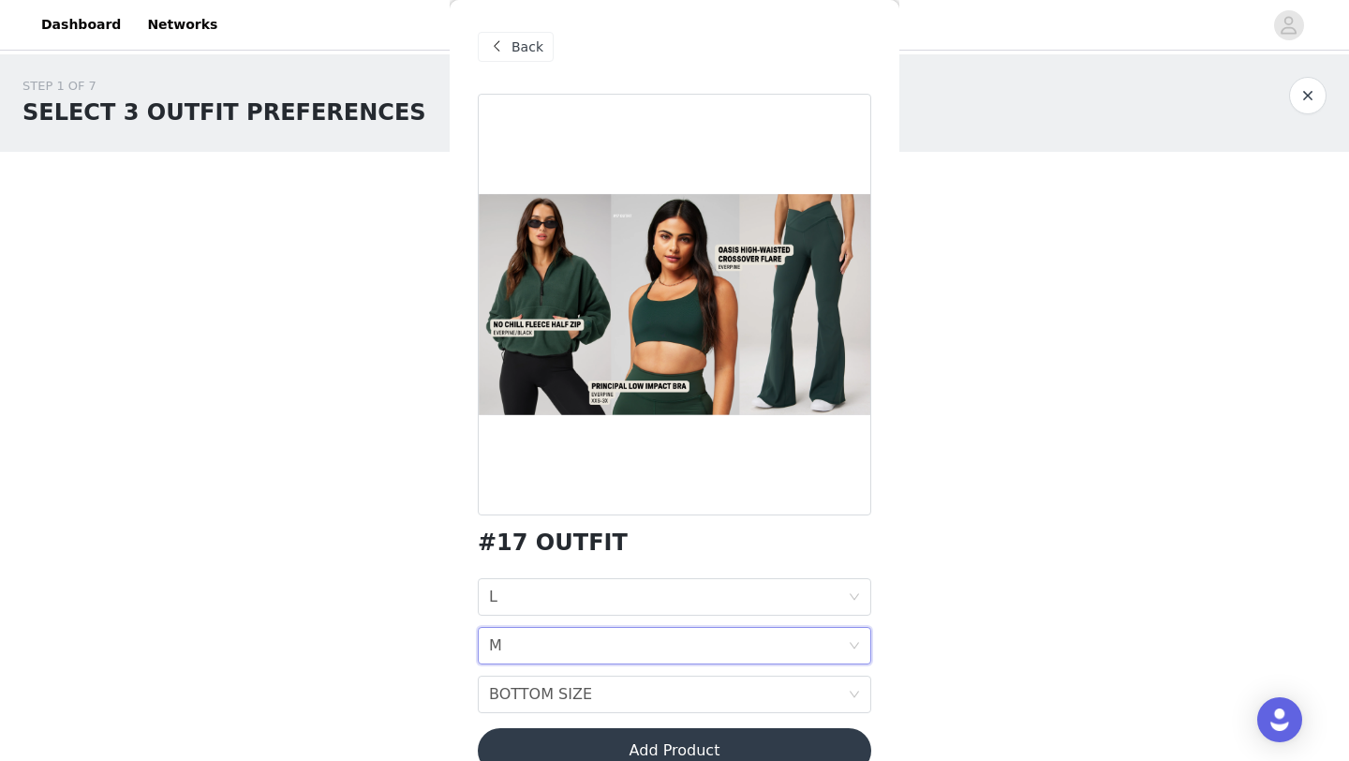
scroll to position [0, 0]
click at [649, 690] on div "BOTTOM SIZE BOTTOM SIZE" at bounding box center [668, 694] width 359 height 36
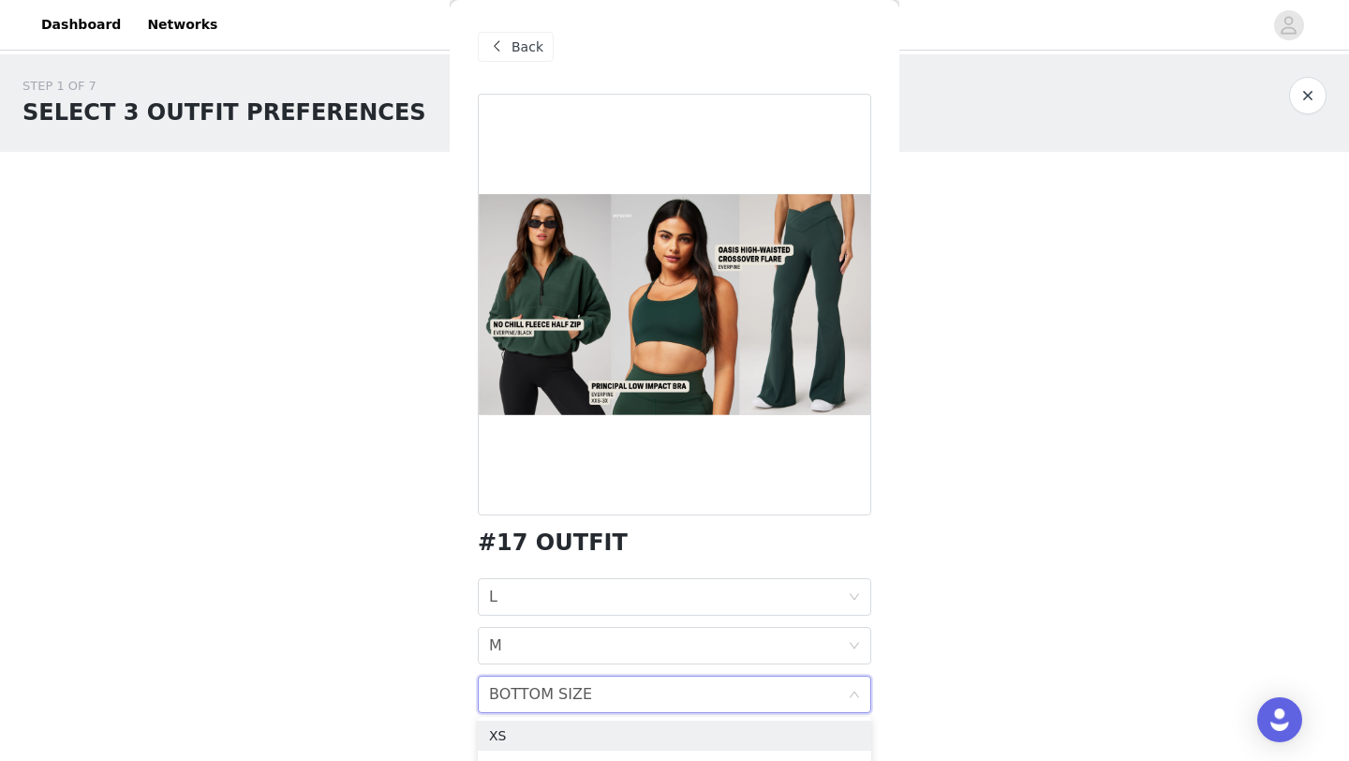
scroll to position [35, 0]
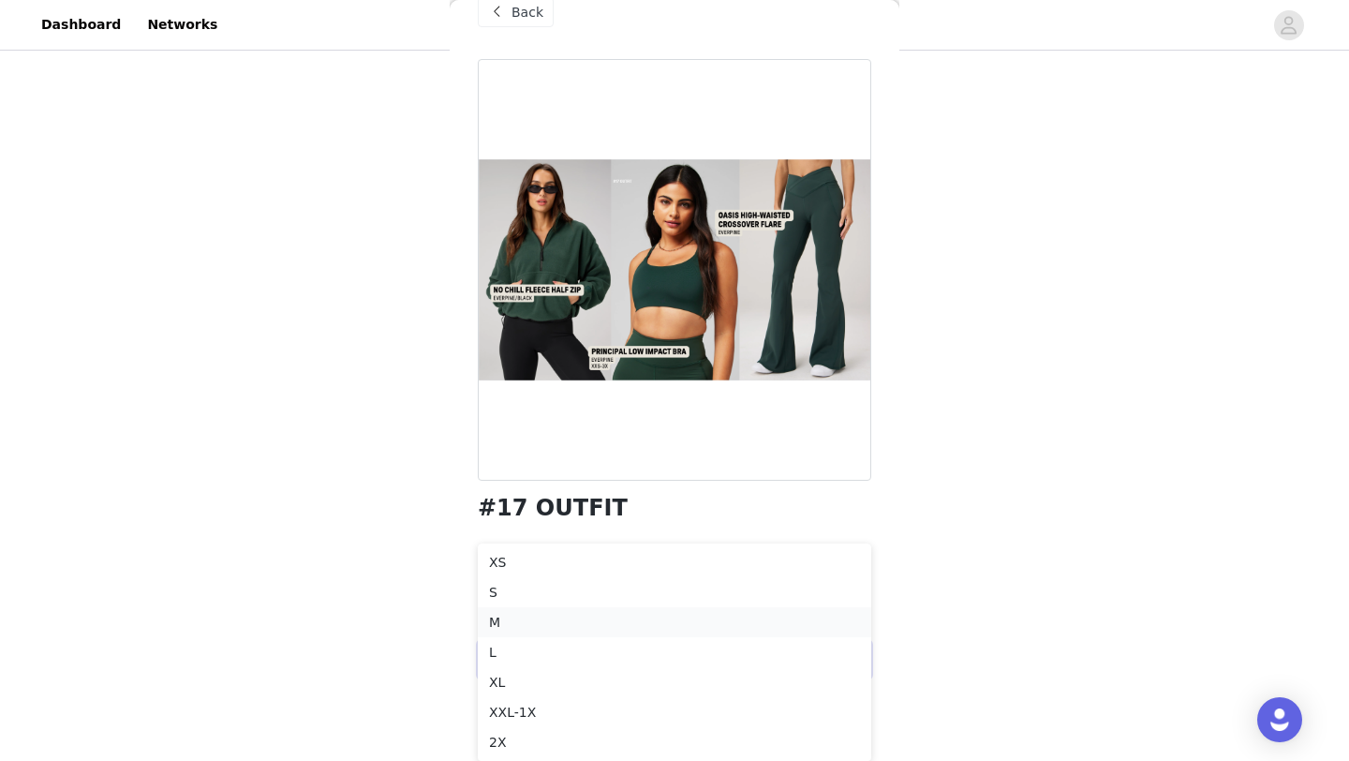
click at [586, 620] on div "M" at bounding box center [674, 622] width 371 height 21
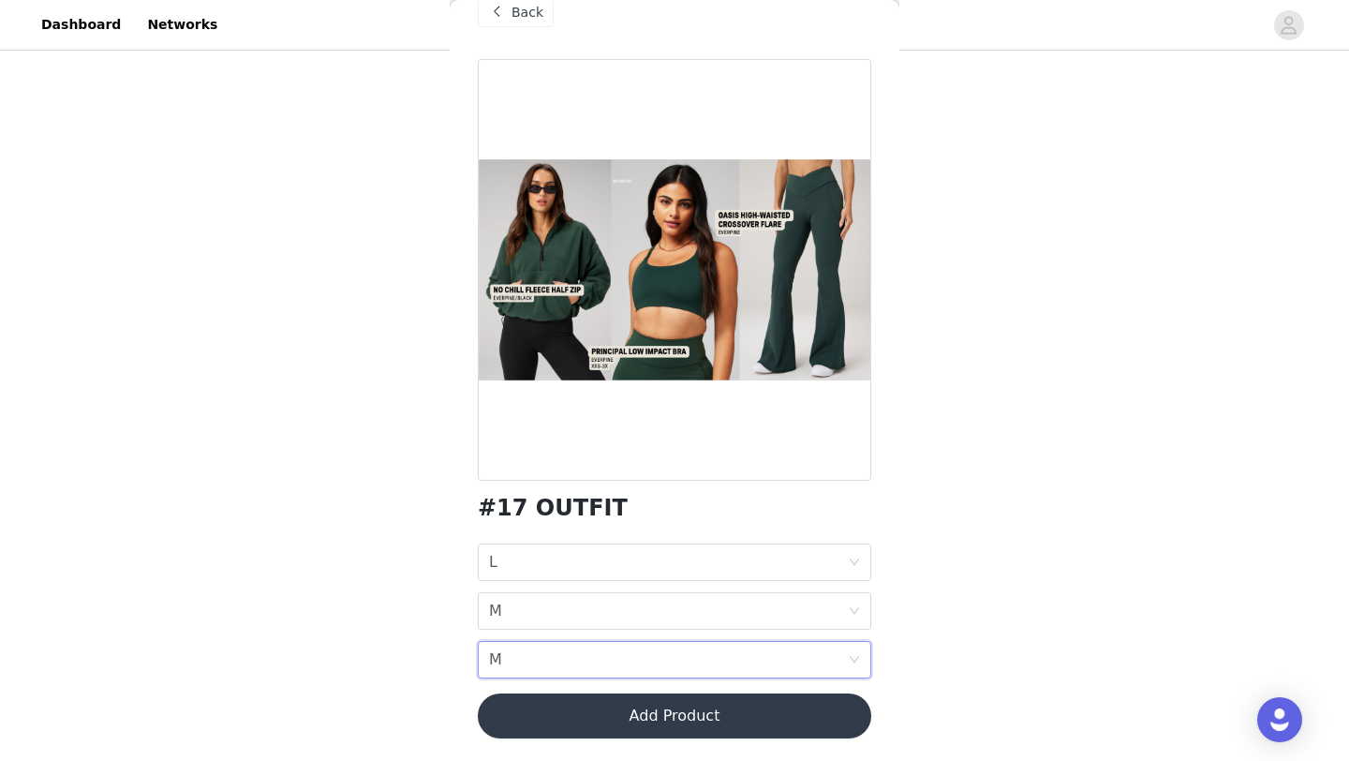
scroll to position [0, 0]
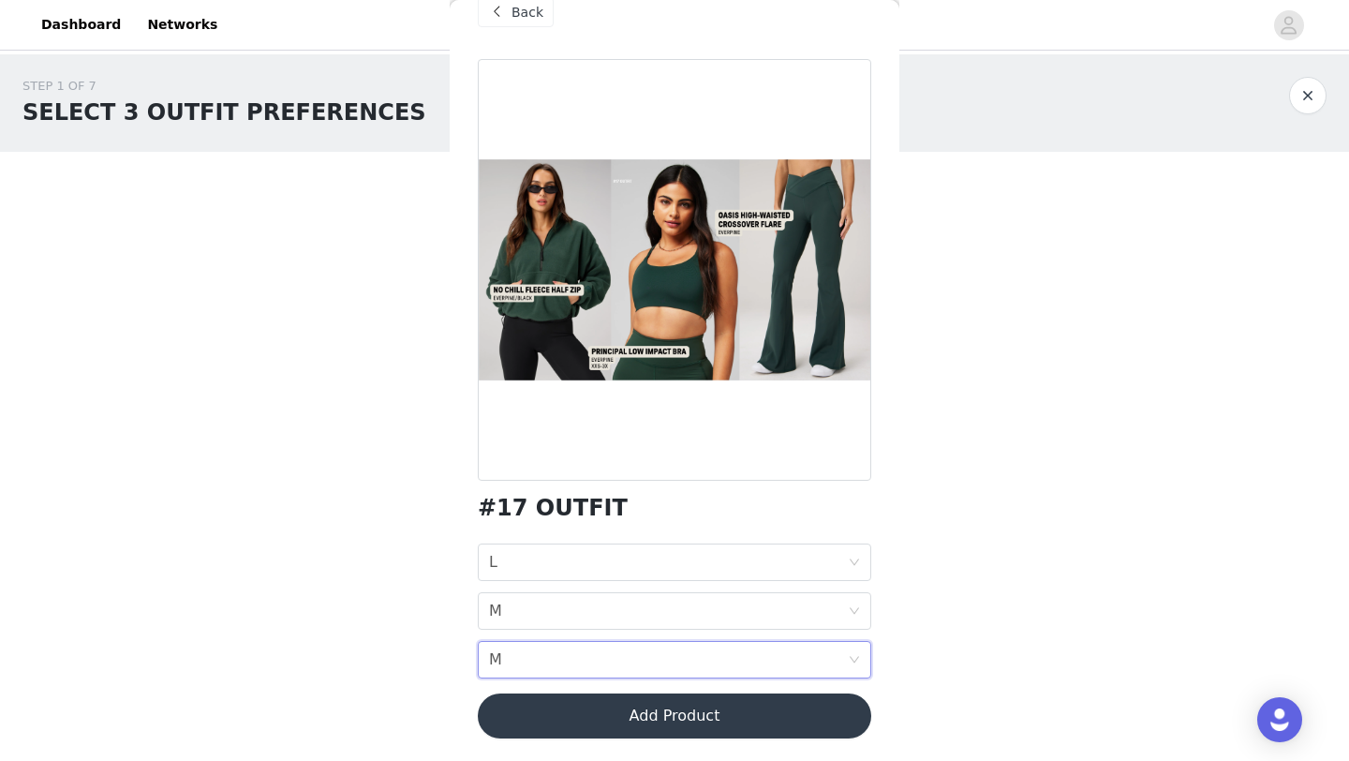
click at [590, 702] on button "Add Product" at bounding box center [675, 715] width 394 height 45
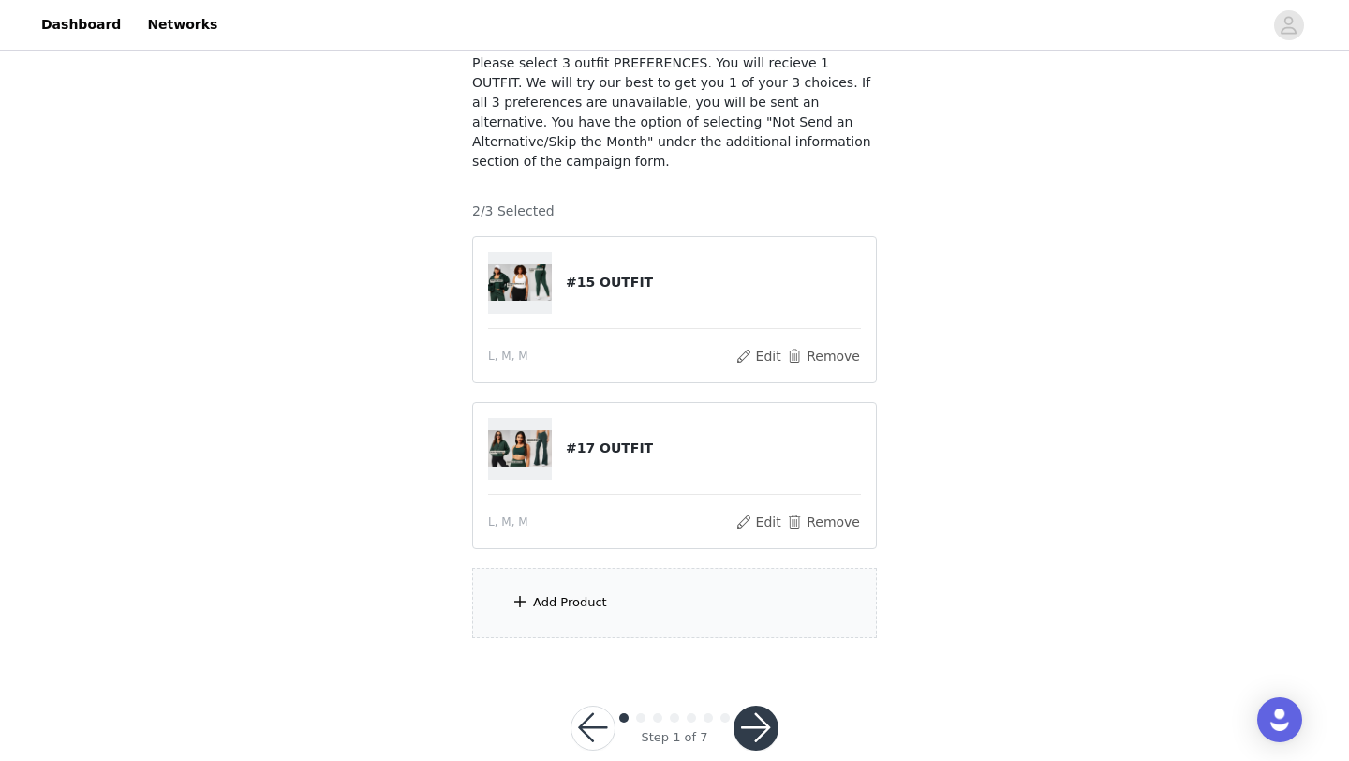
scroll to position [134, 0]
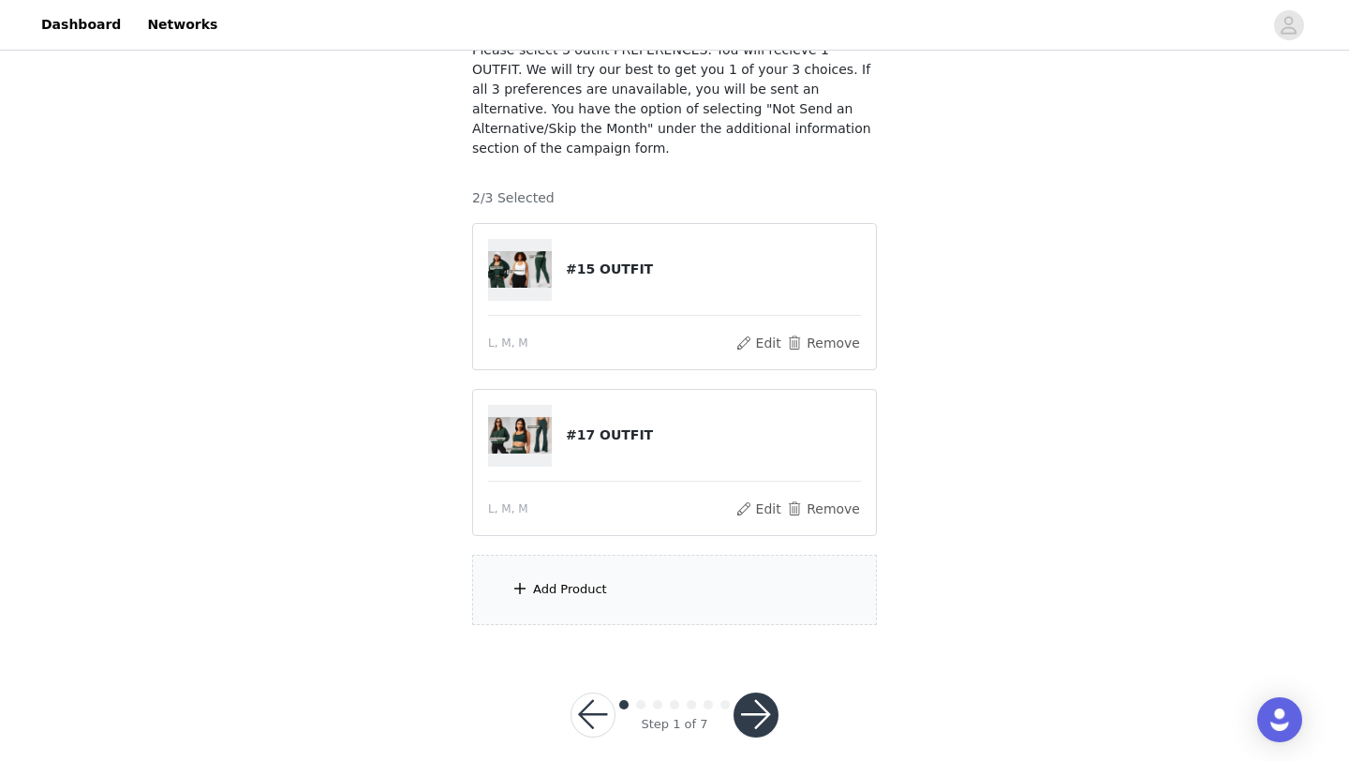
click at [616, 560] on div "Add Product" at bounding box center [674, 590] width 405 height 70
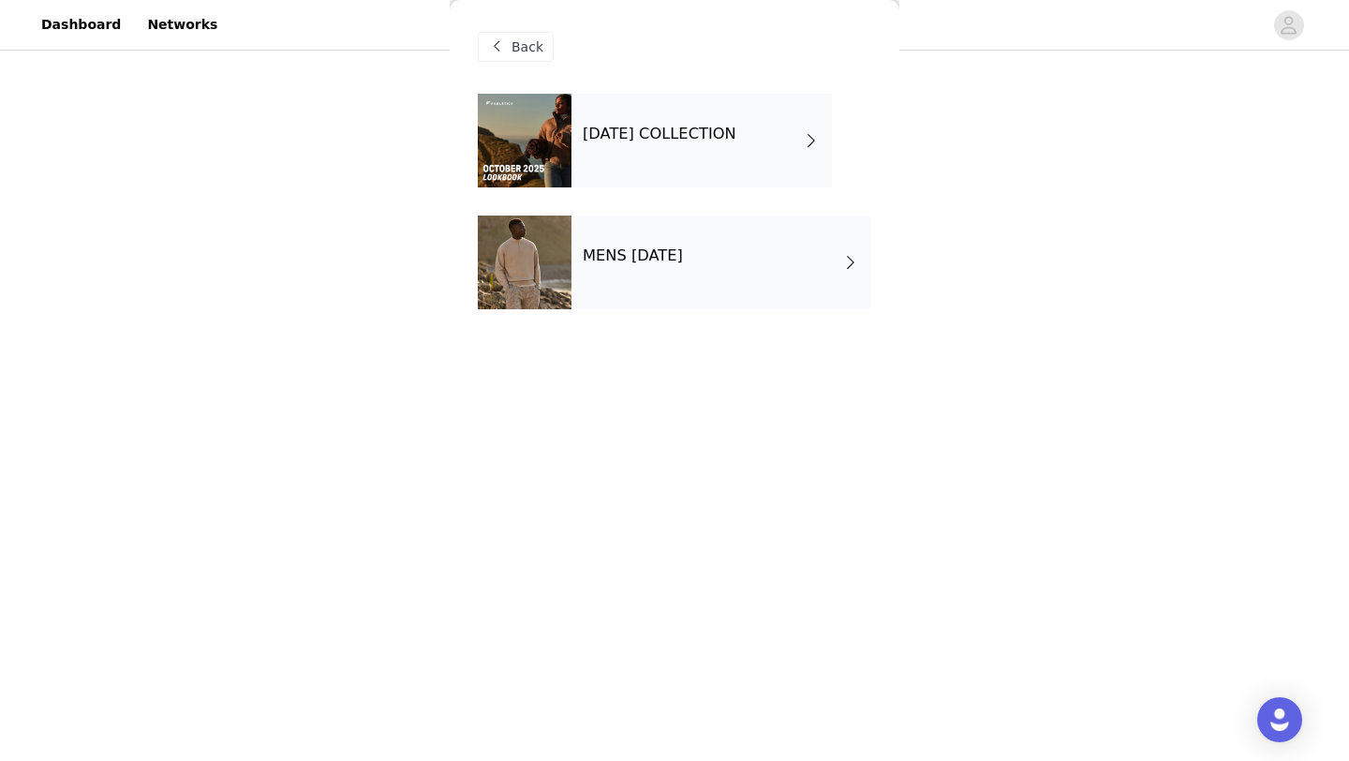
click at [713, 159] on div "[DATE] COLLECTION" at bounding box center [702, 141] width 260 height 94
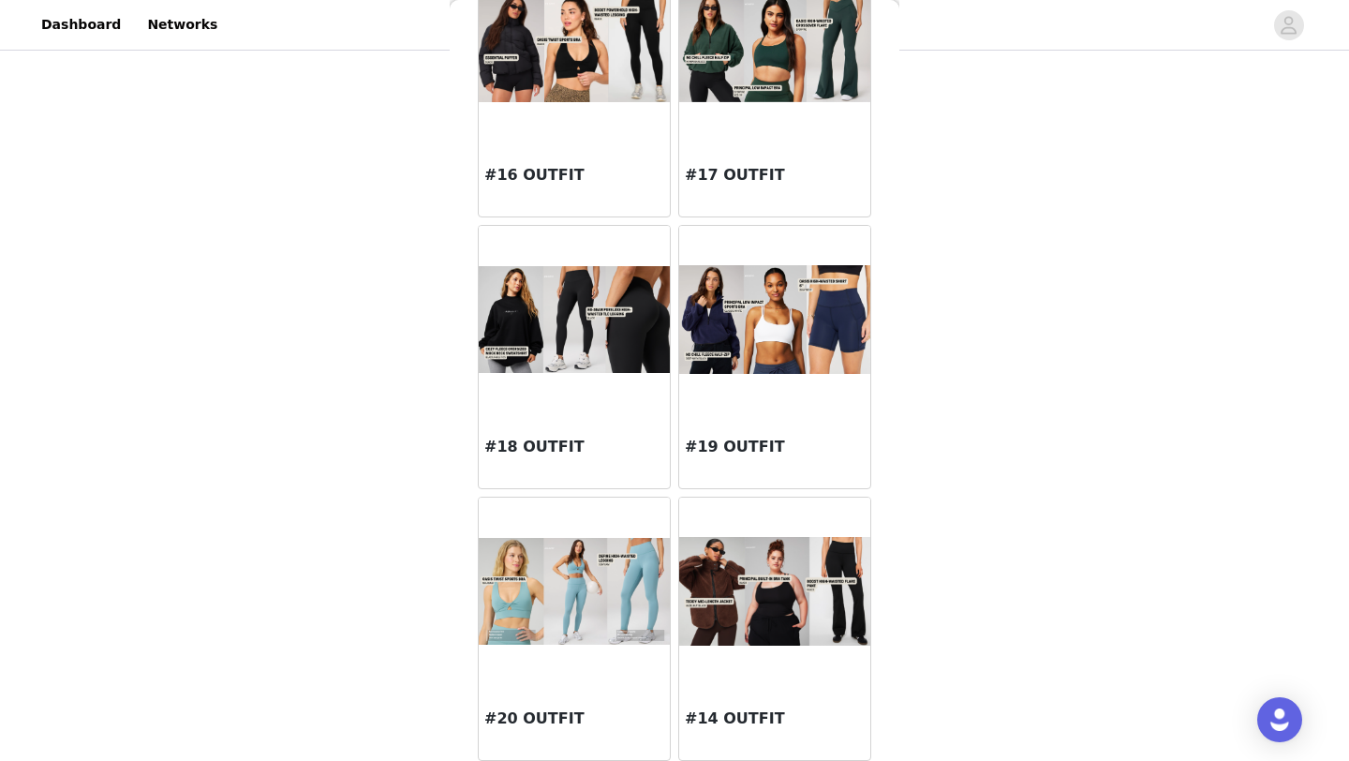
scroll to position [2046, 0]
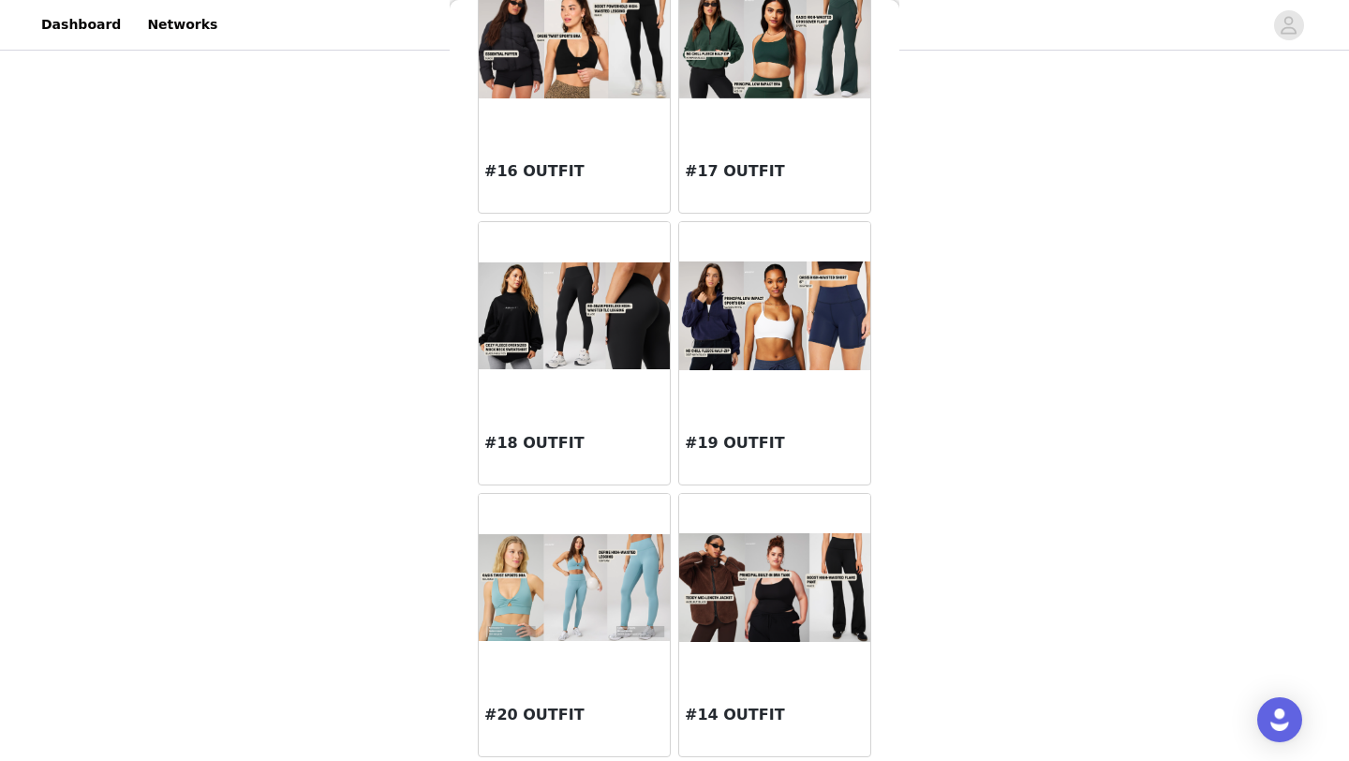
click at [774, 582] on img at bounding box center [774, 588] width 191 height 110
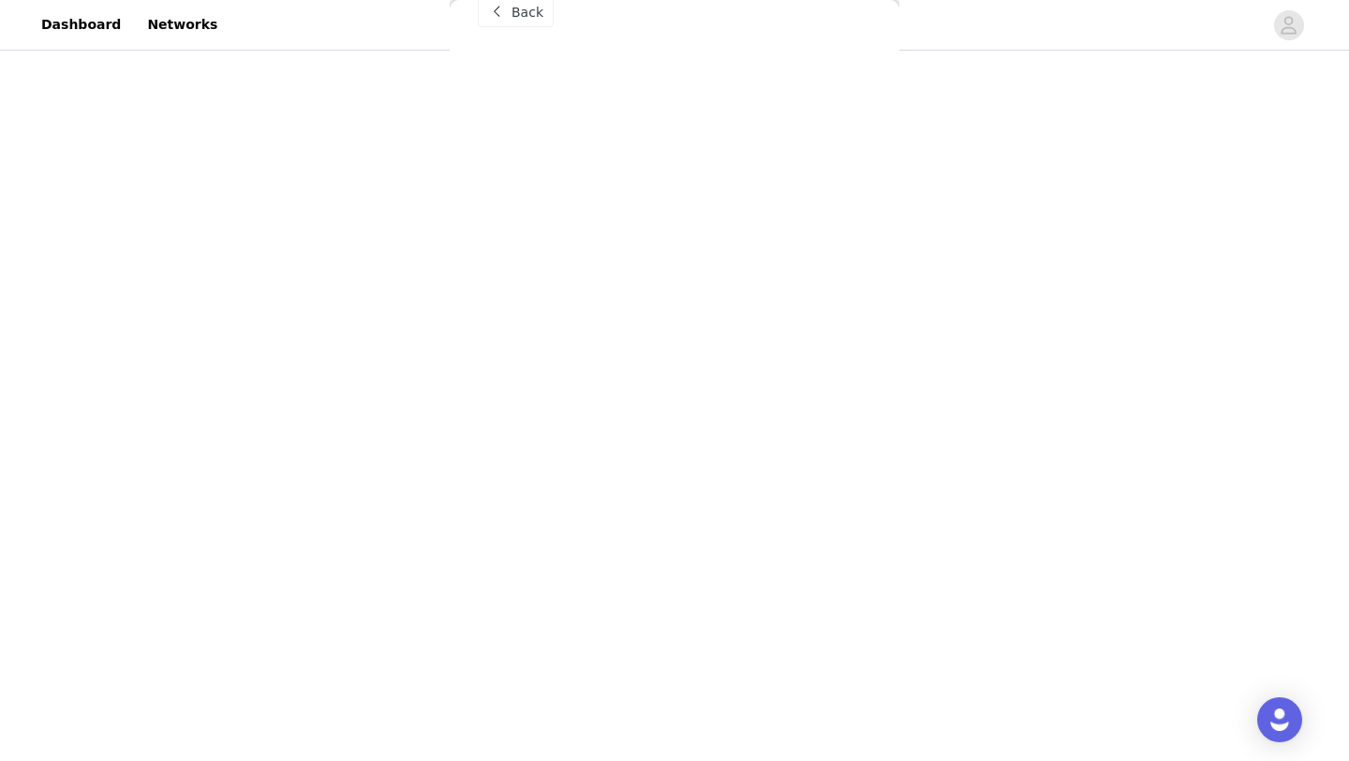
scroll to position [35, 0]
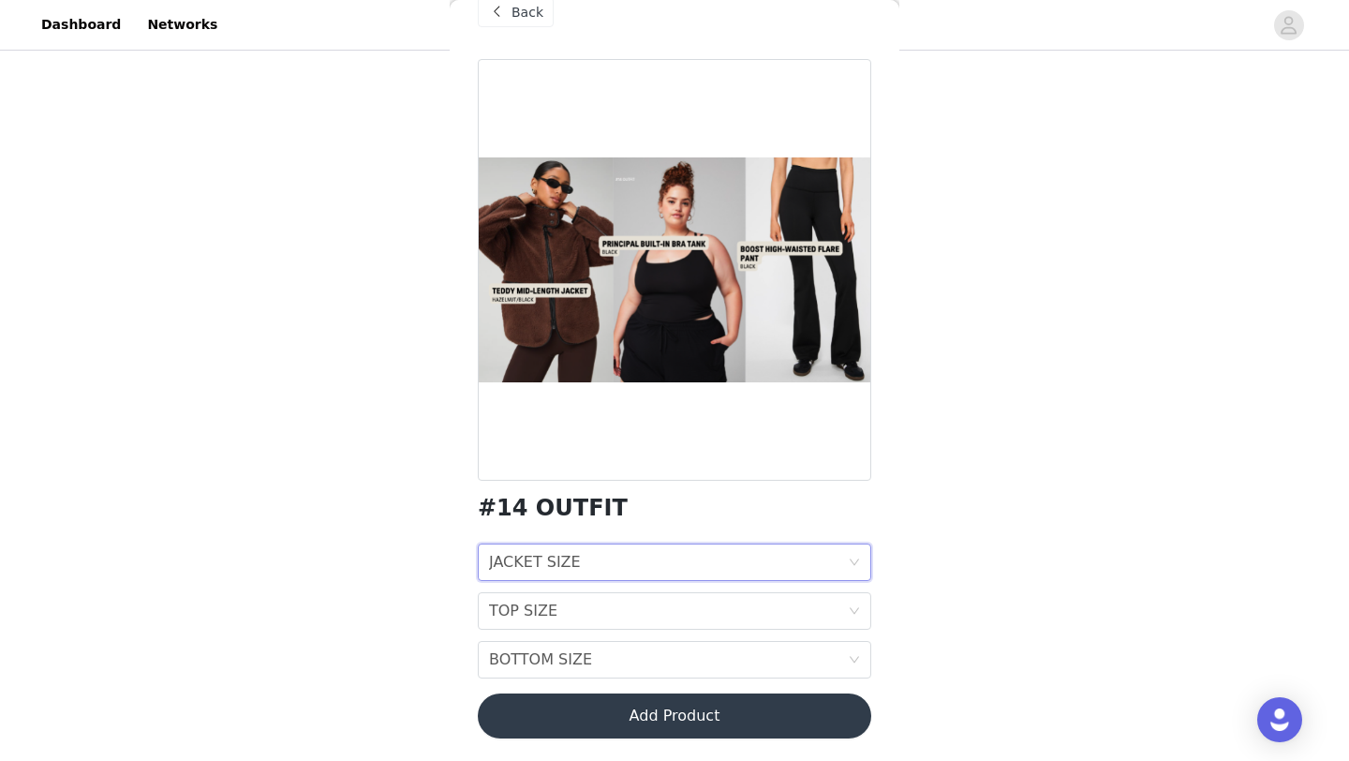
click at [725, 554] on div "JACKET SIZE JACKET SIZE" at bounding box center [668, 562] width 359 height 36
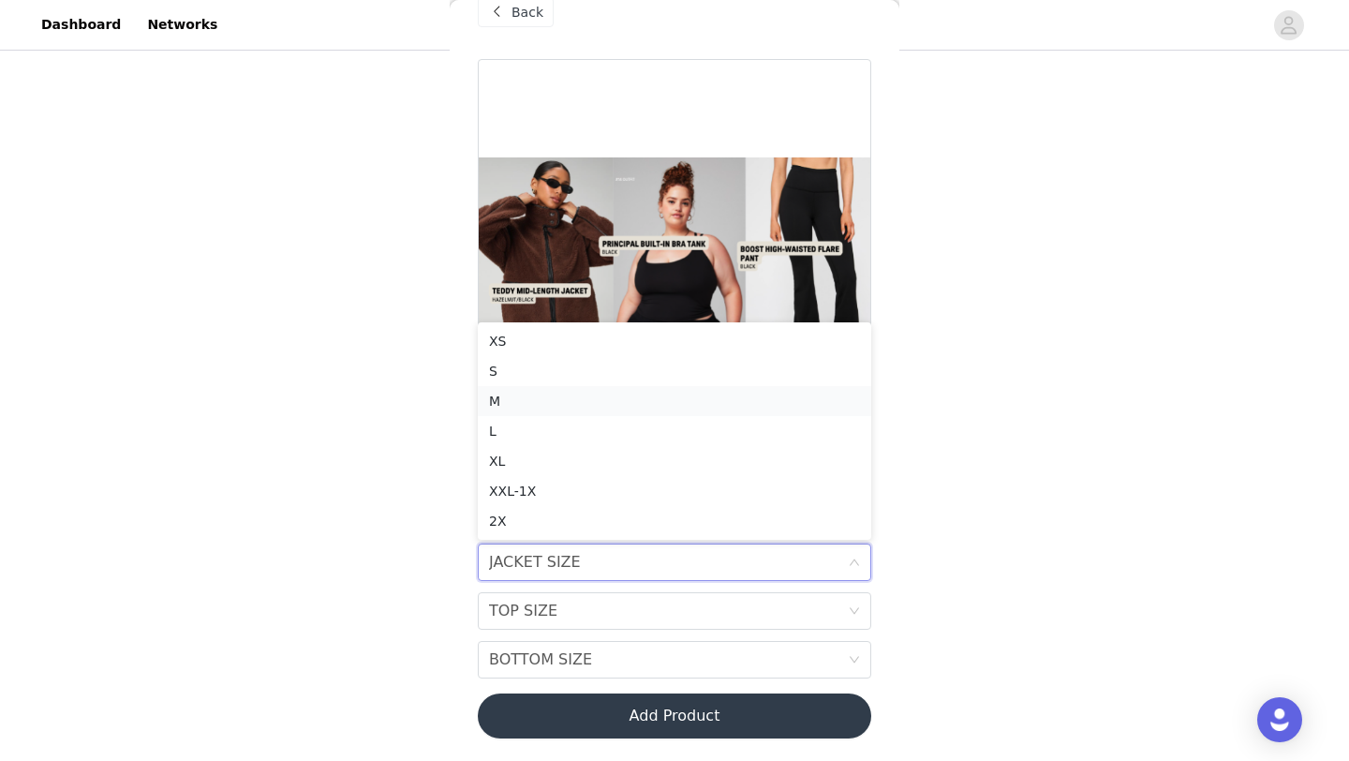
click at [710, 387] on li "M" at bounding box center [675, 401] width 394 height 30
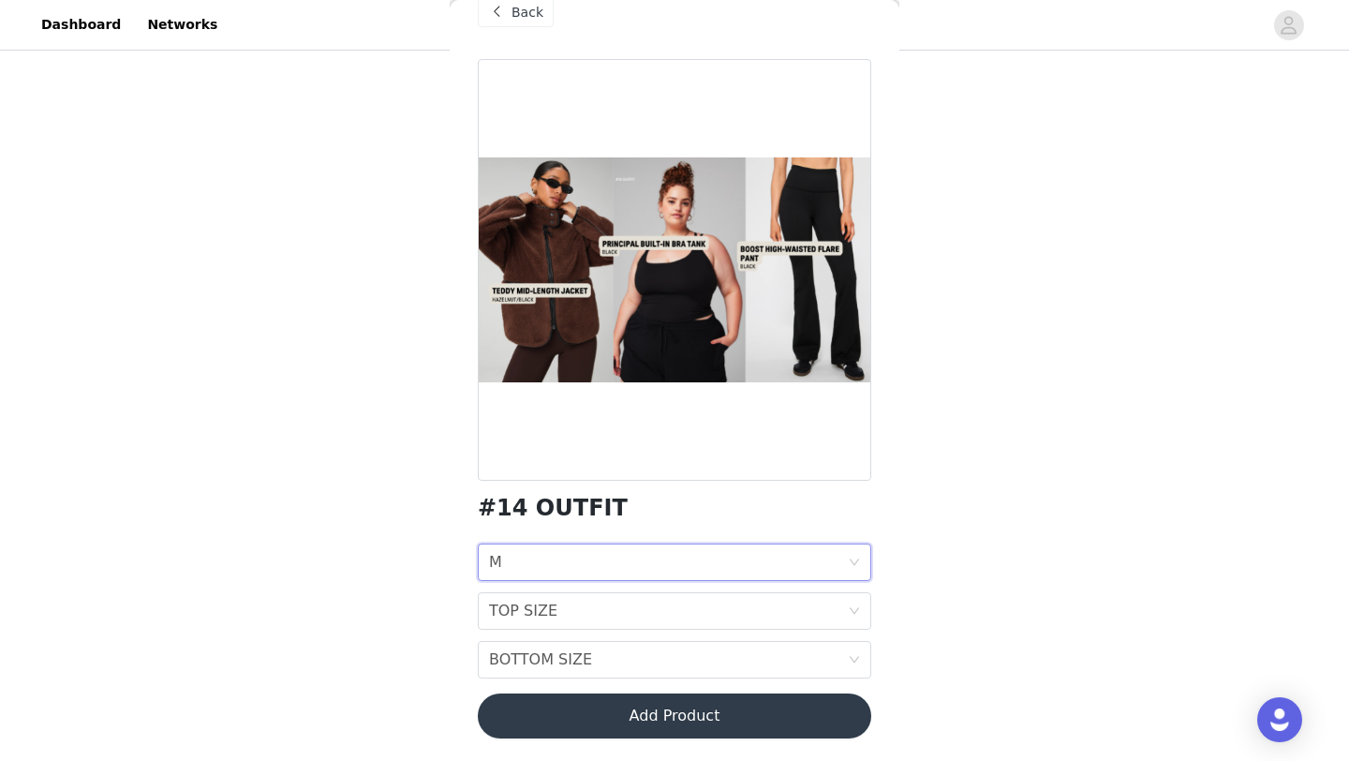
click at [641, 555] on div "JACKET SIZE M" at bounding box center [668, 562] width 359 height 36
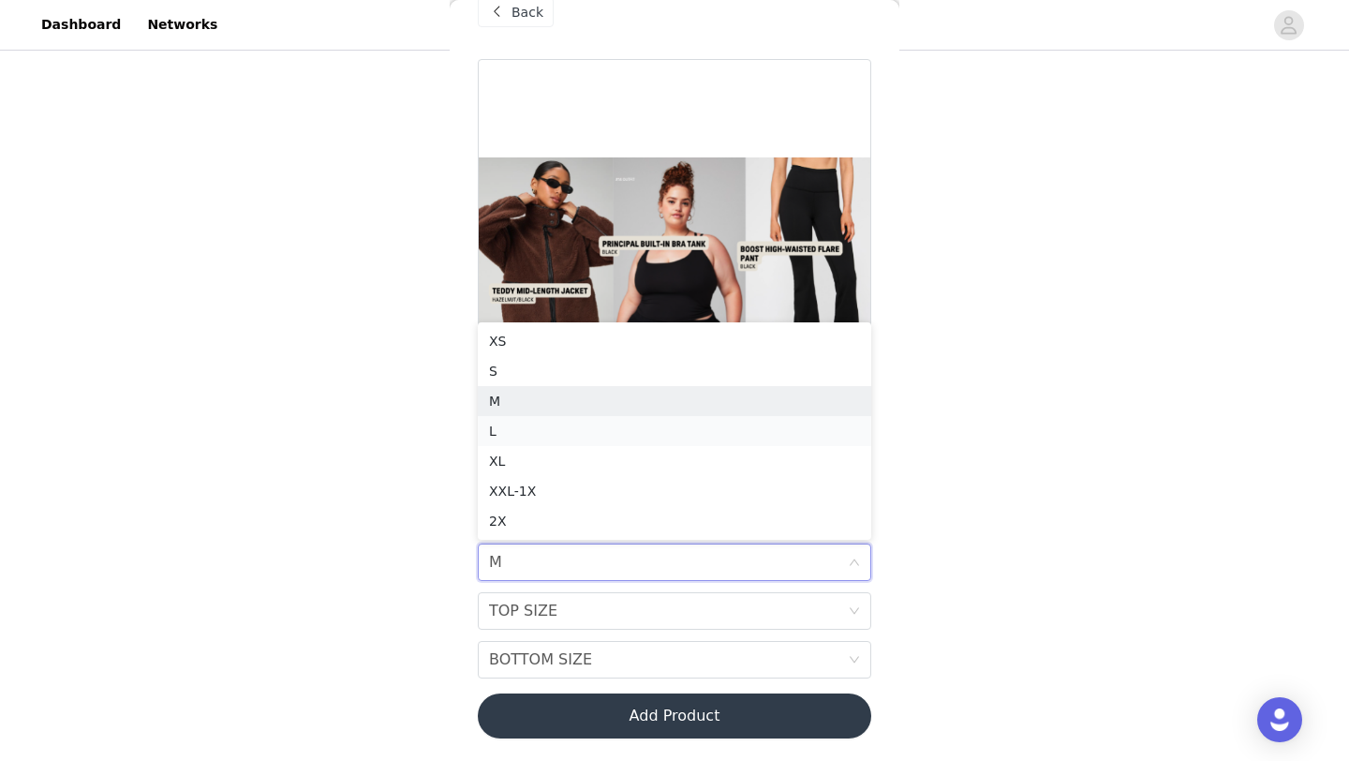
click at [640, 427] on div "L" at bounding box center [674, 431] width 371 height 21
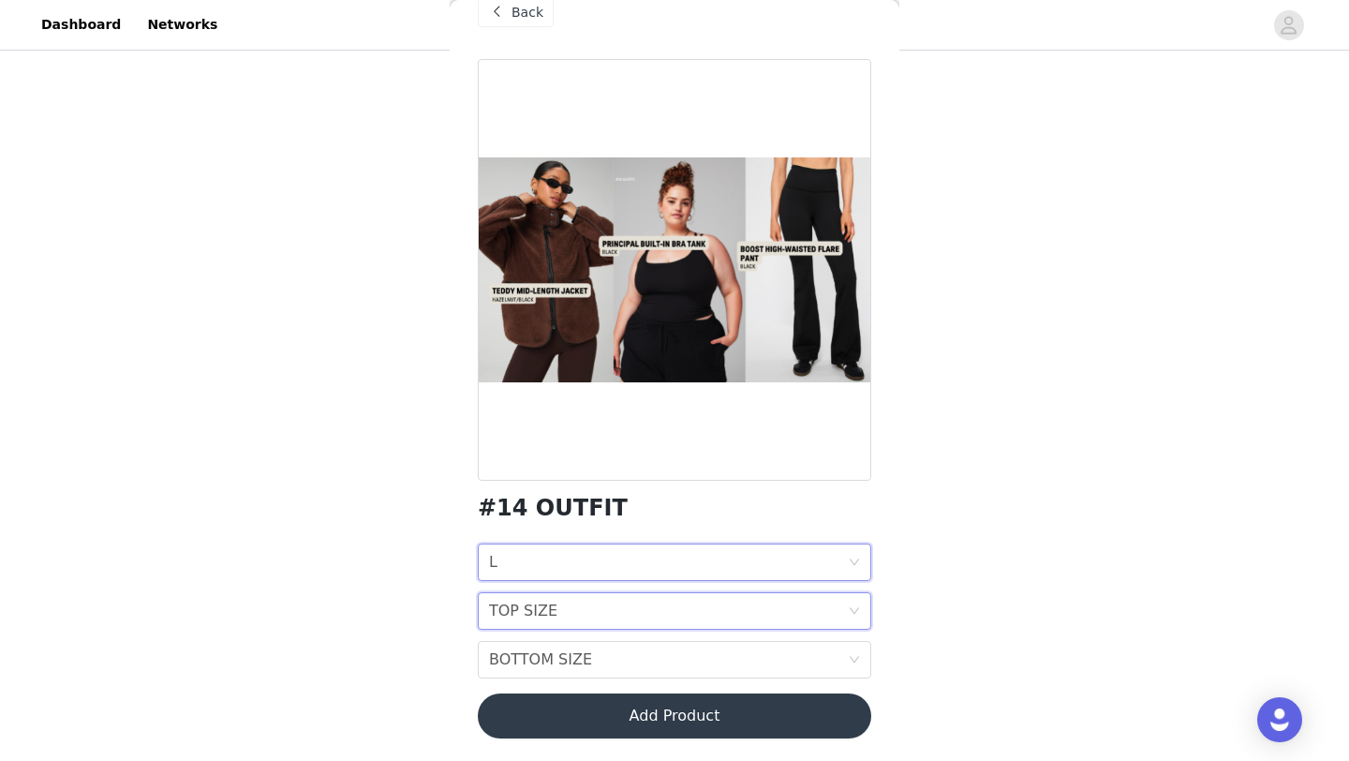
click at [619, 598] on div "TOP SIZE TOP SIZE" at bounding box center [668, 611] width 359 height 36
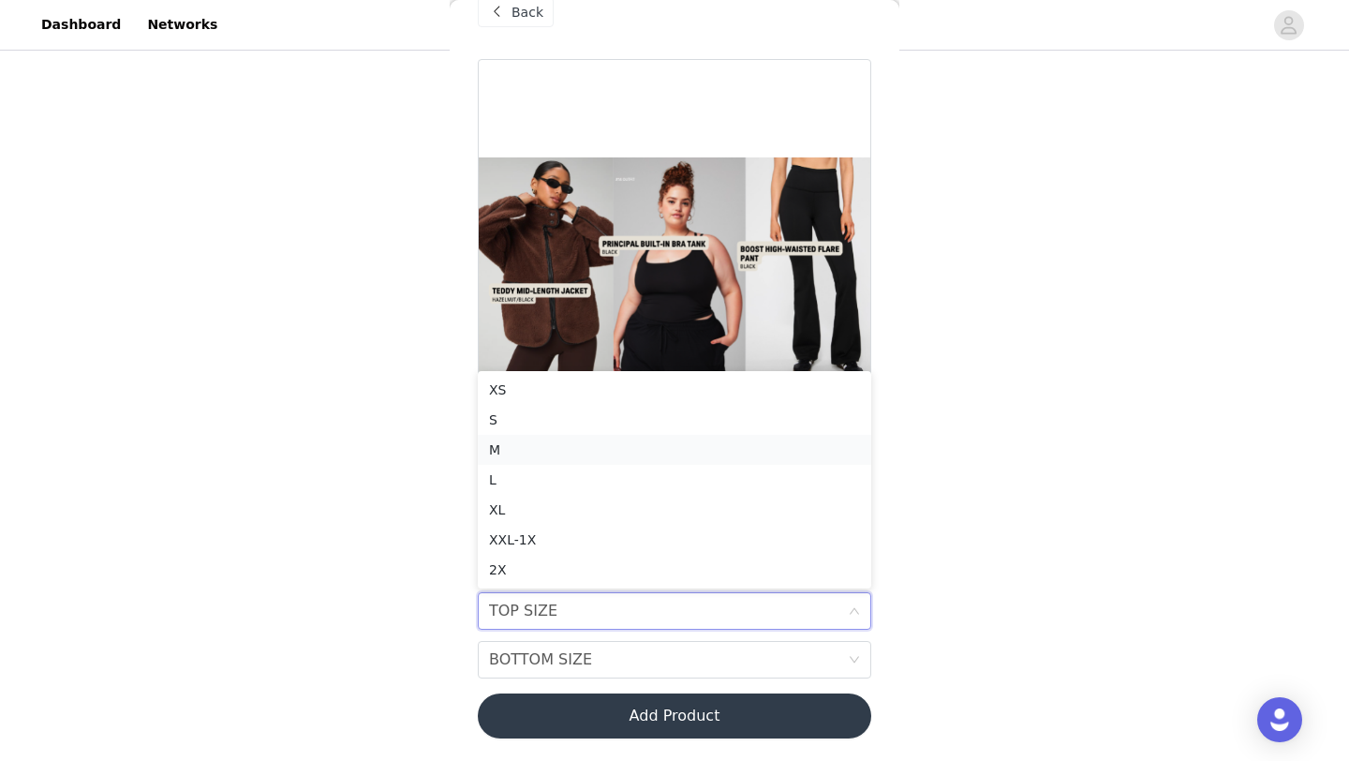
click at [621, 444] on div "M" at bounding box center [674, 449] width 371 height 21
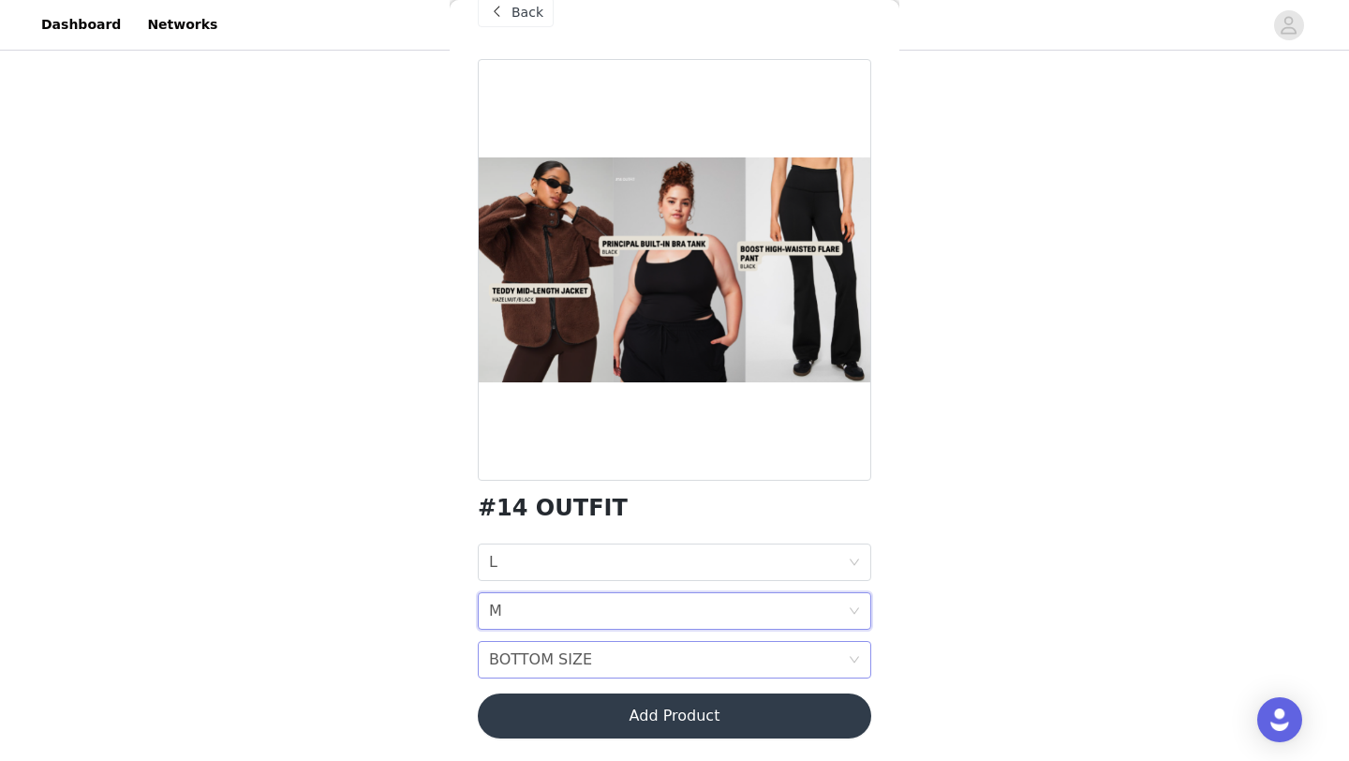
click at [616, 661] on div "BOTTOM SIZE BOTTOM SIZE" at bounding box center [668, 660] width 359 height 36
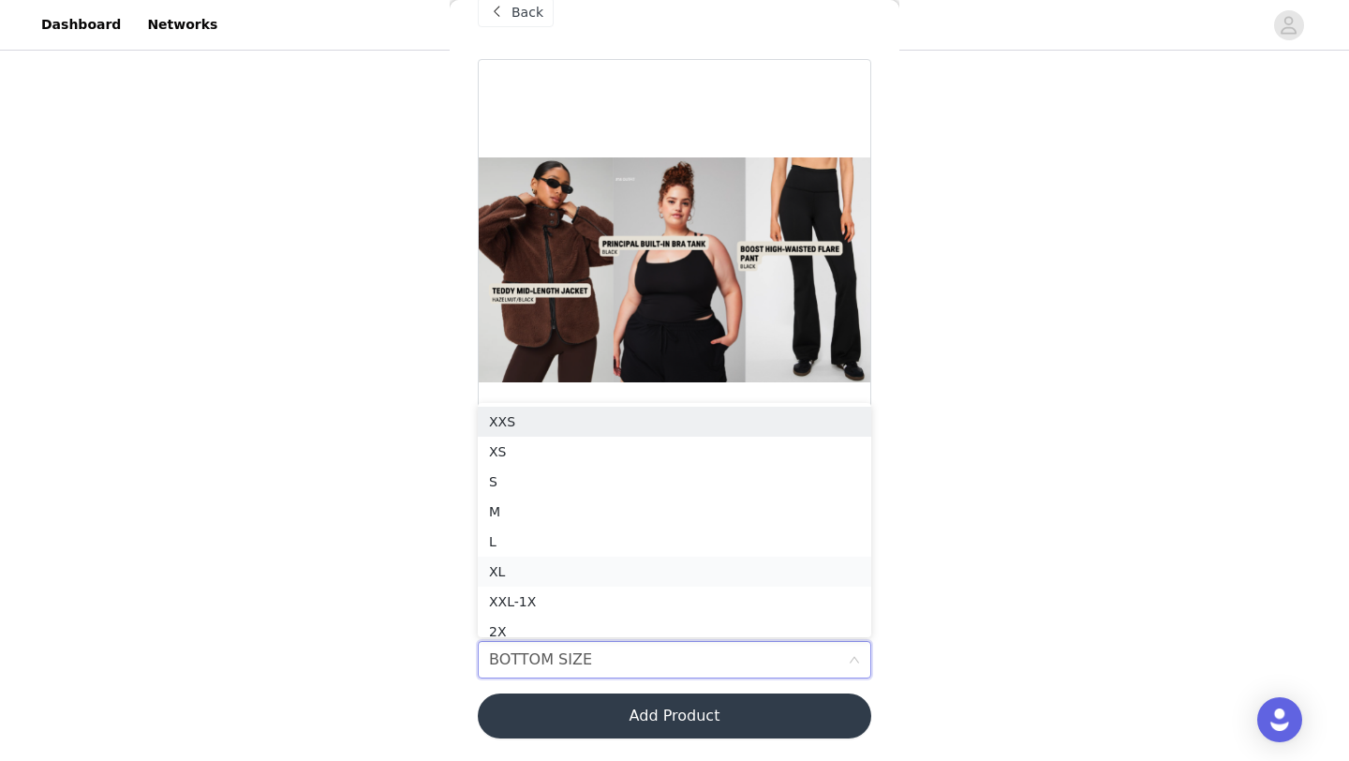
scroll to position [8, 0]
click at [587, 501] on div "M" at bounding box center [674, 503] width 371 height 21
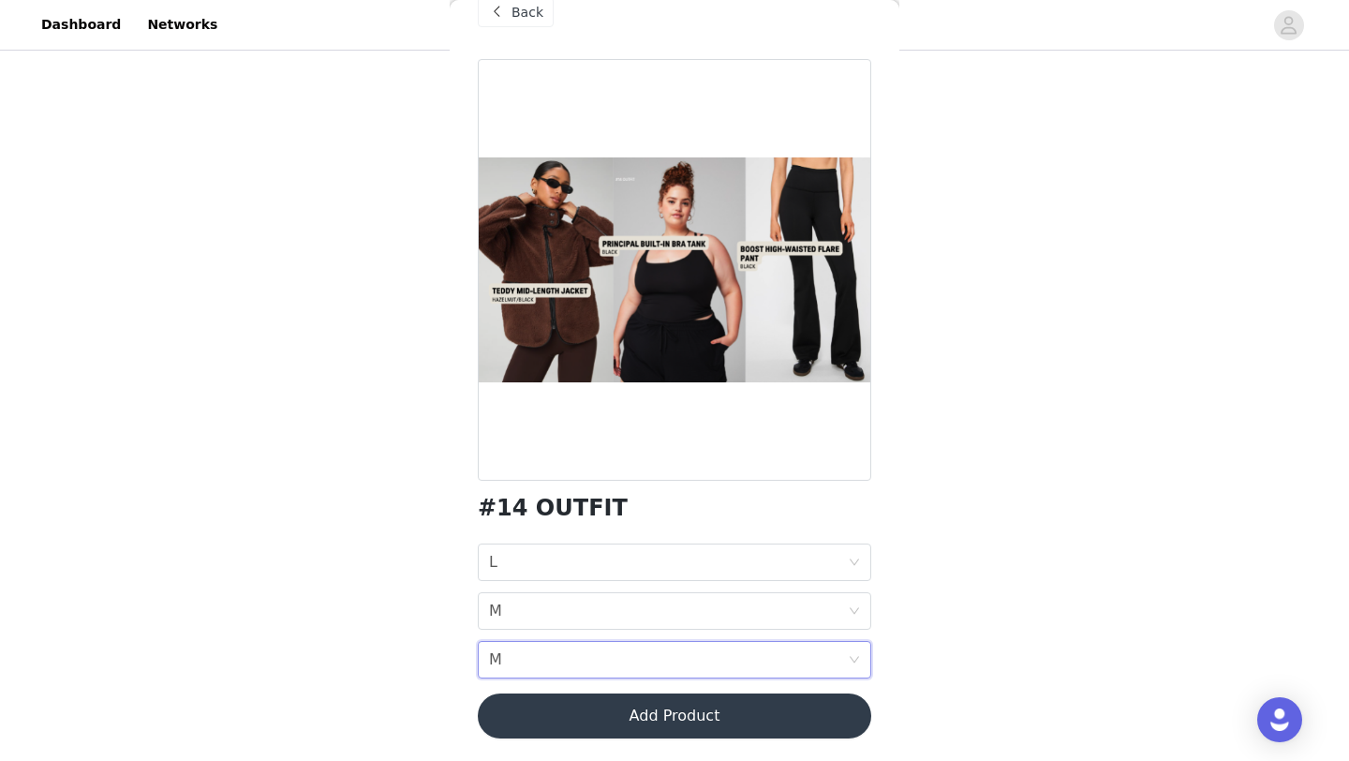
click at [596, 706] on button "Add Product" at bounding box center [675, 715] width 394 height 45
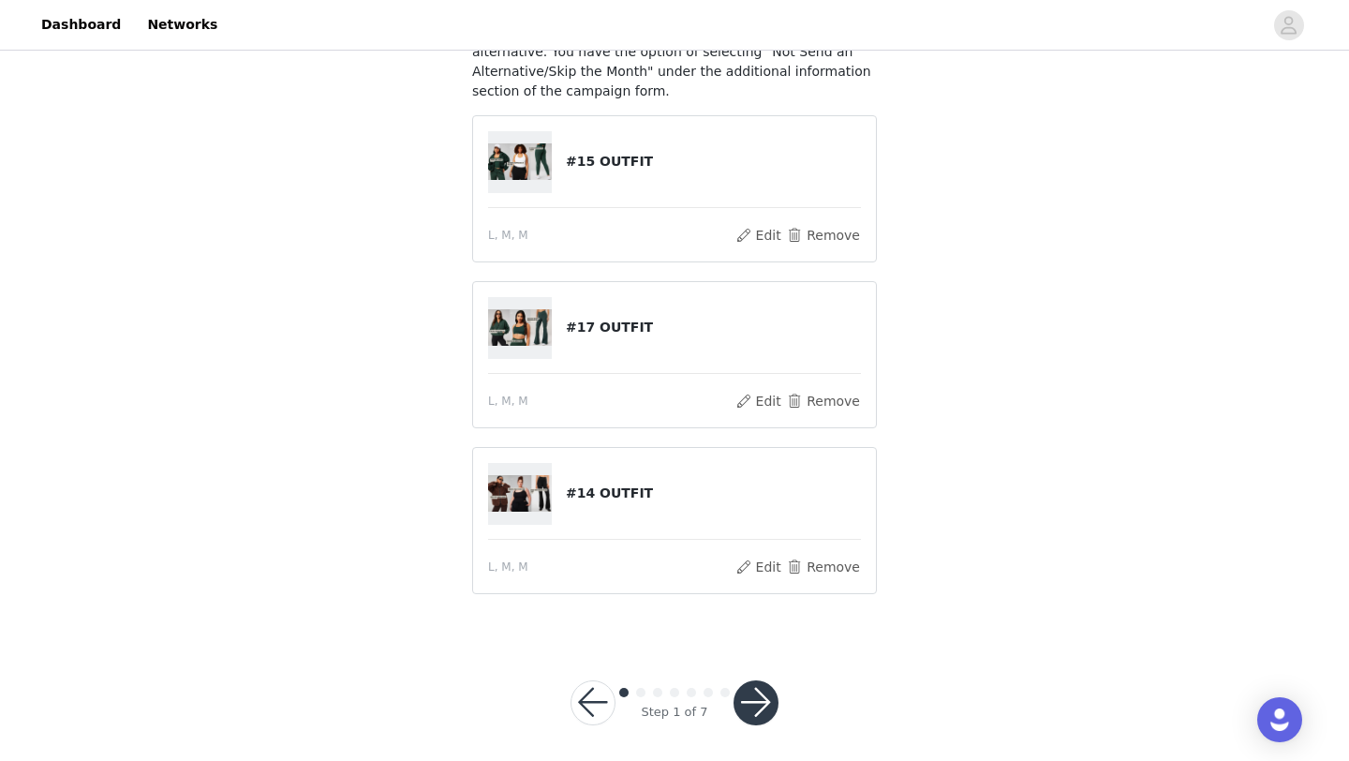
scroll to position [200, 0]
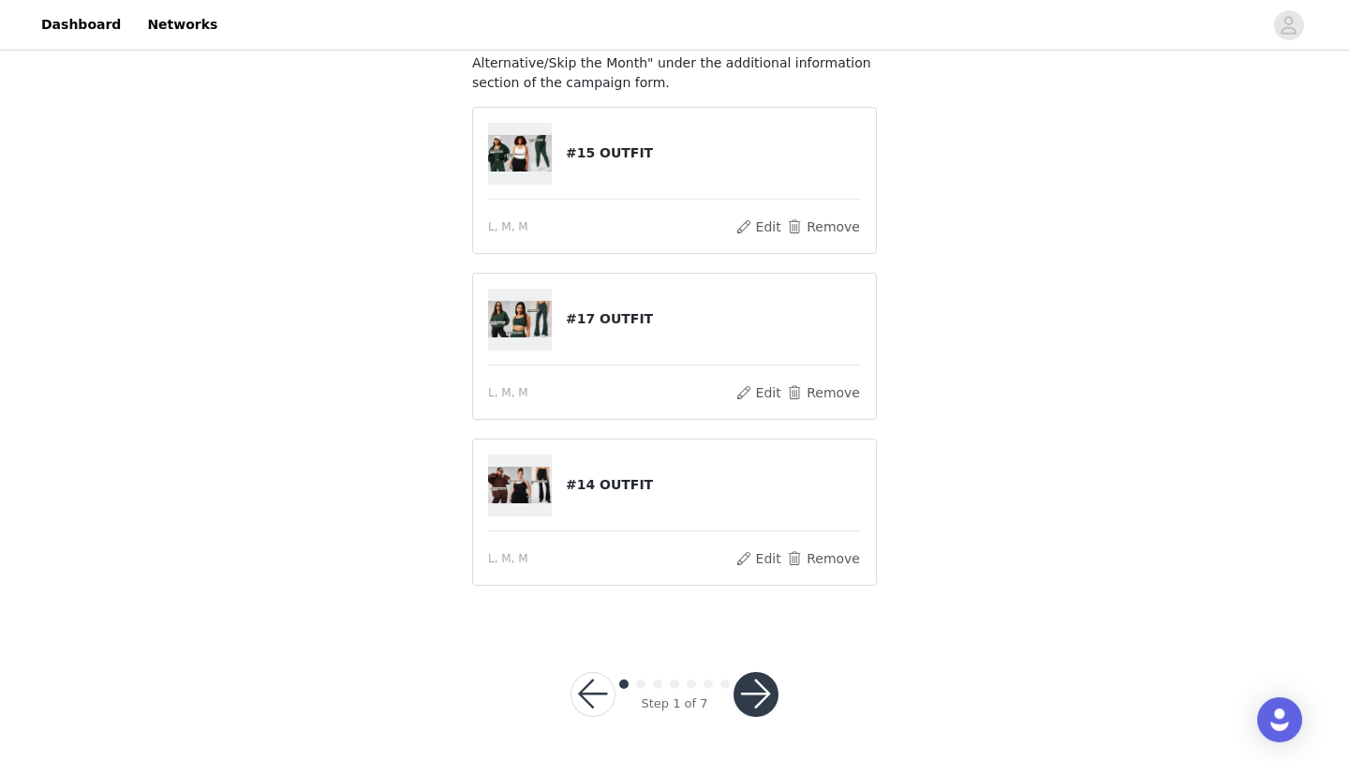
click at [744, 702] on button "button" at bounding box center [756, 694] width 45 height 45
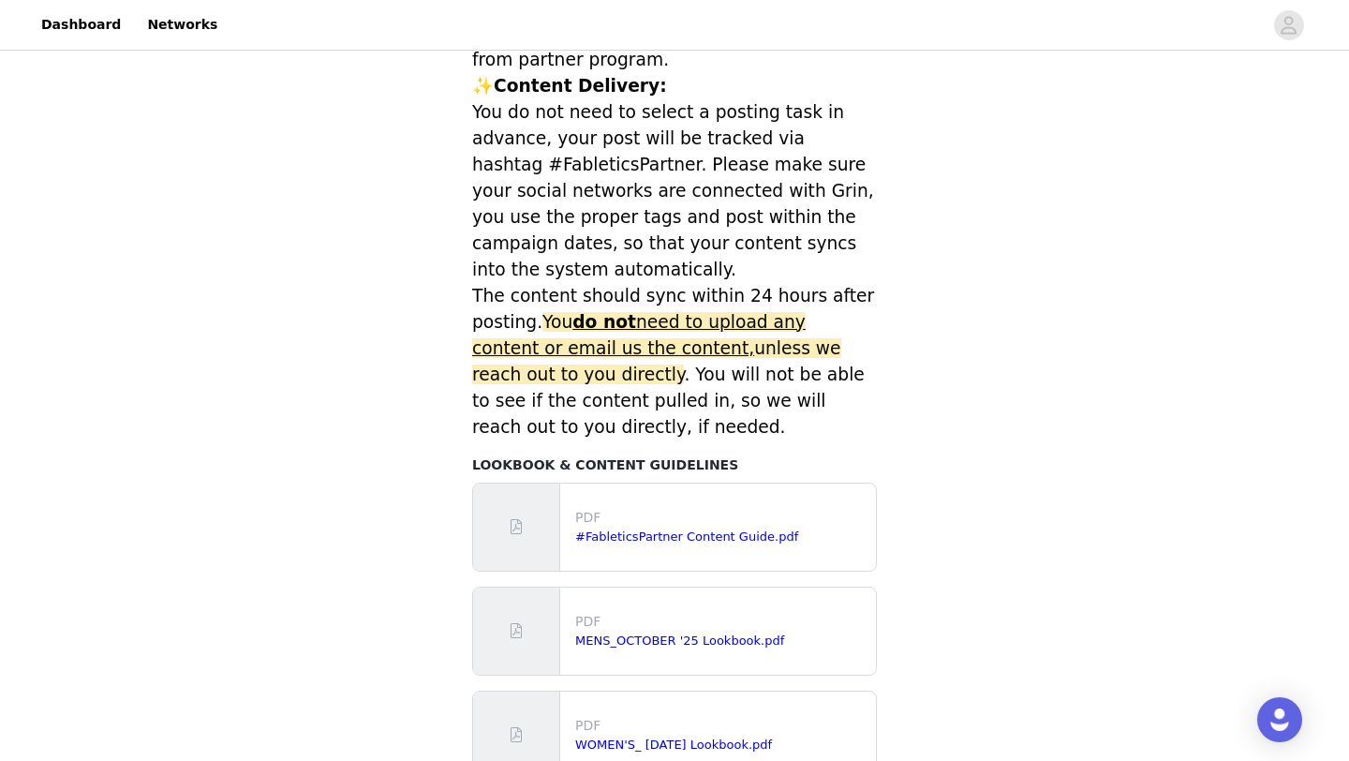
scroll to position [833, 0]
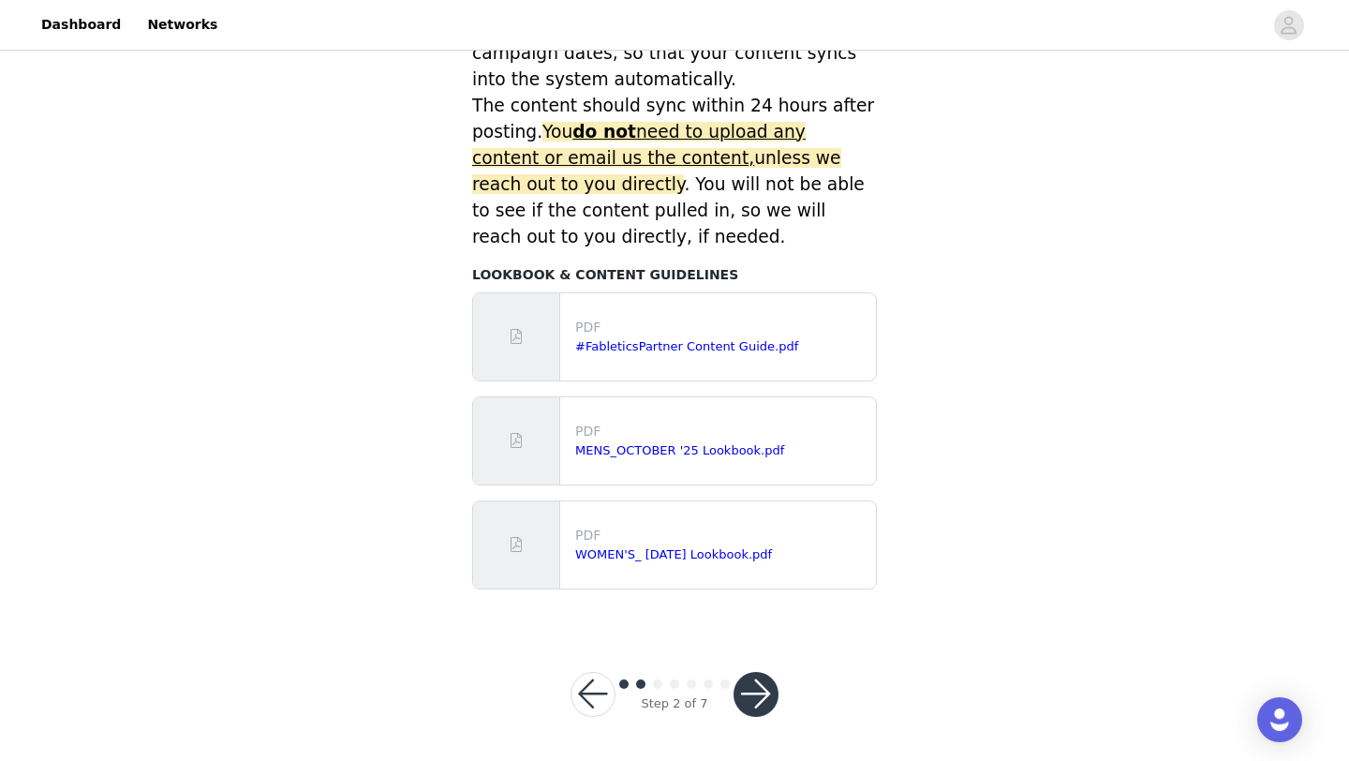
click at [751, 705] on button "button" at bounding box center [756, 694] width 45 height 45
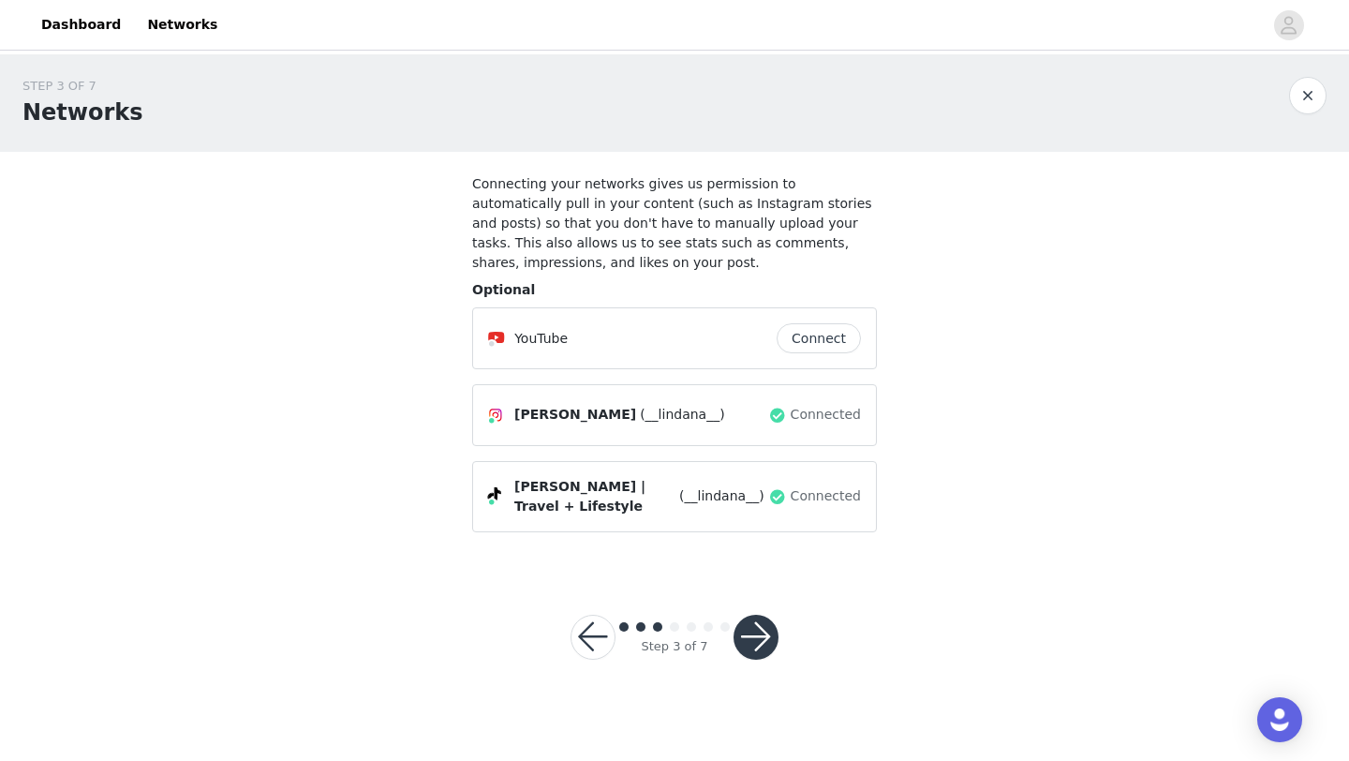
click at [773, 442] on div "[PERSON_NAME] (__lindana__) Connected" at bounding box center [674, 415] width 405 height 62
click at [757, 623] on button "button" at bounding box center [756, 637] width 45 height 45
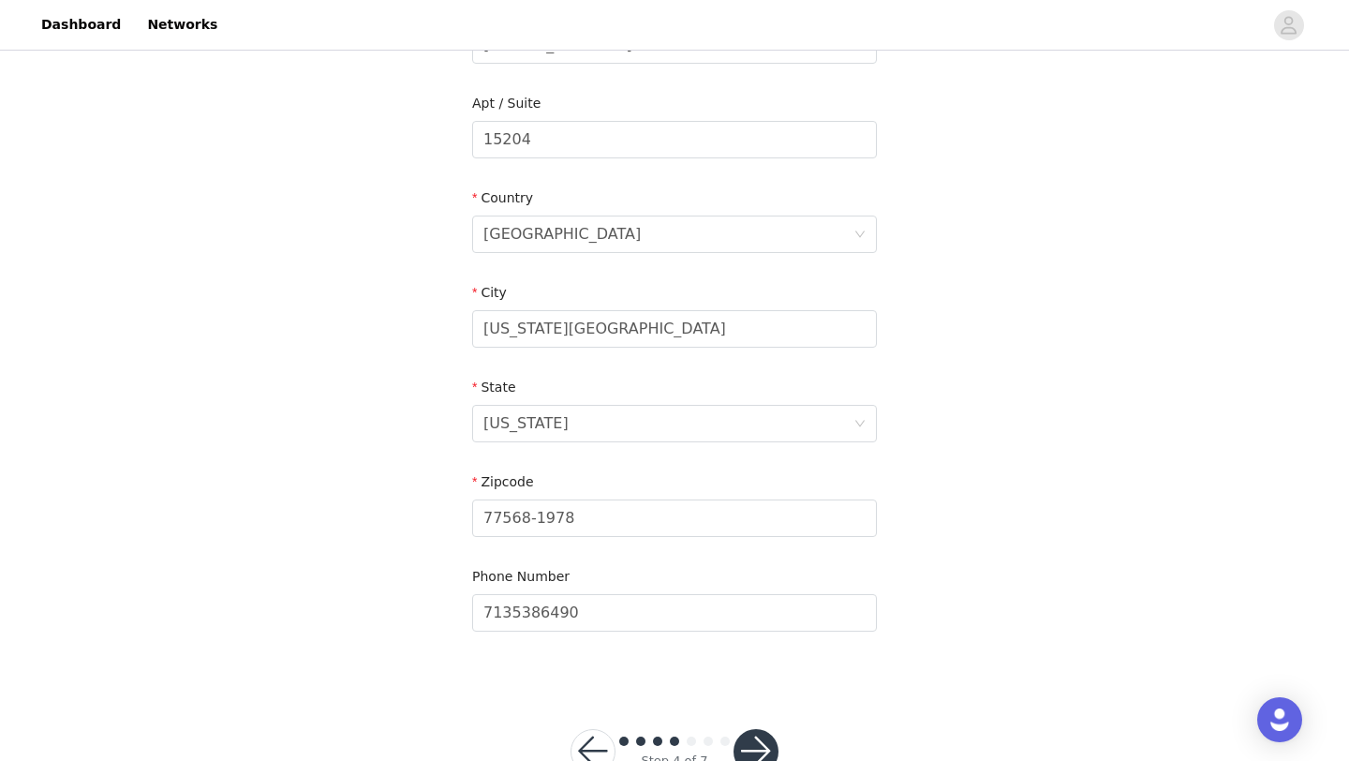
scroll to position [516, 0]
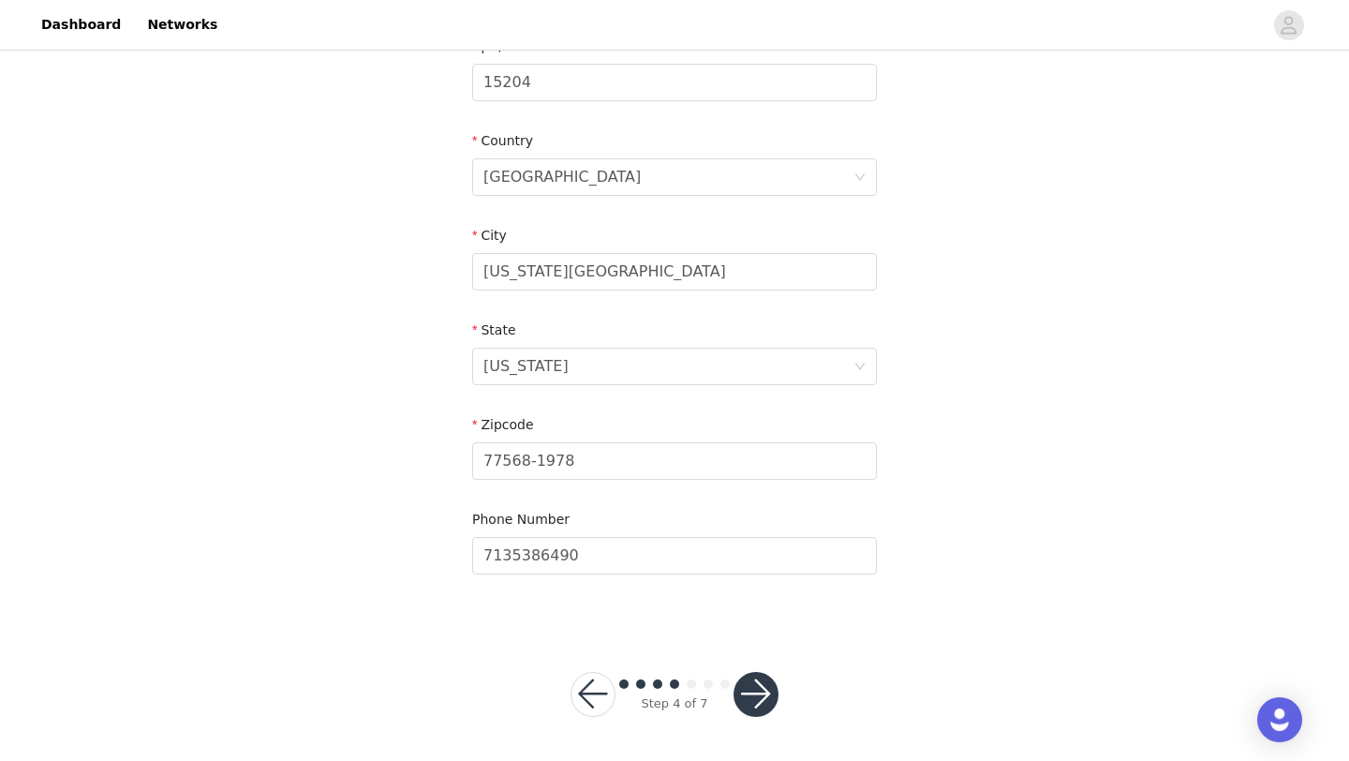
click at [756, 698] on button "button" at bounding box center [756, 694] width 45 height 45
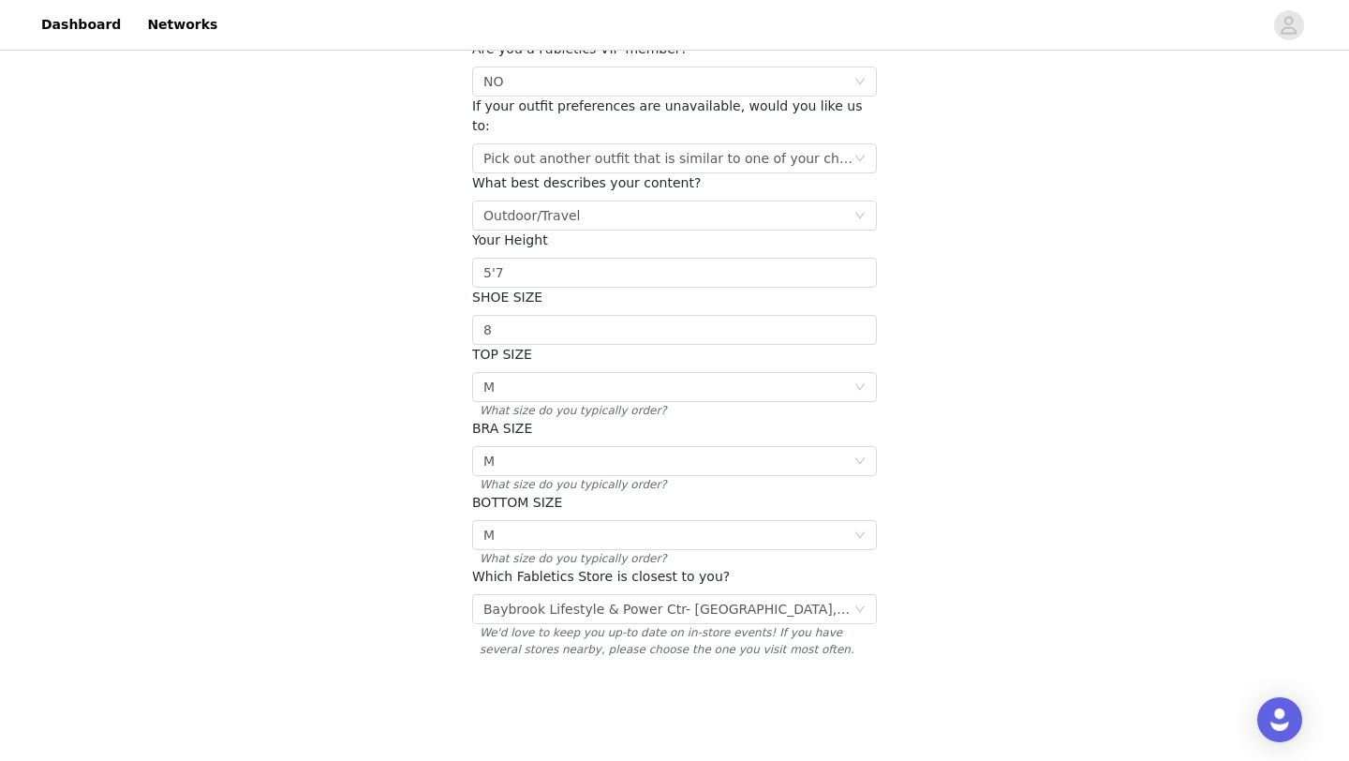
scroll to position [247, 0]
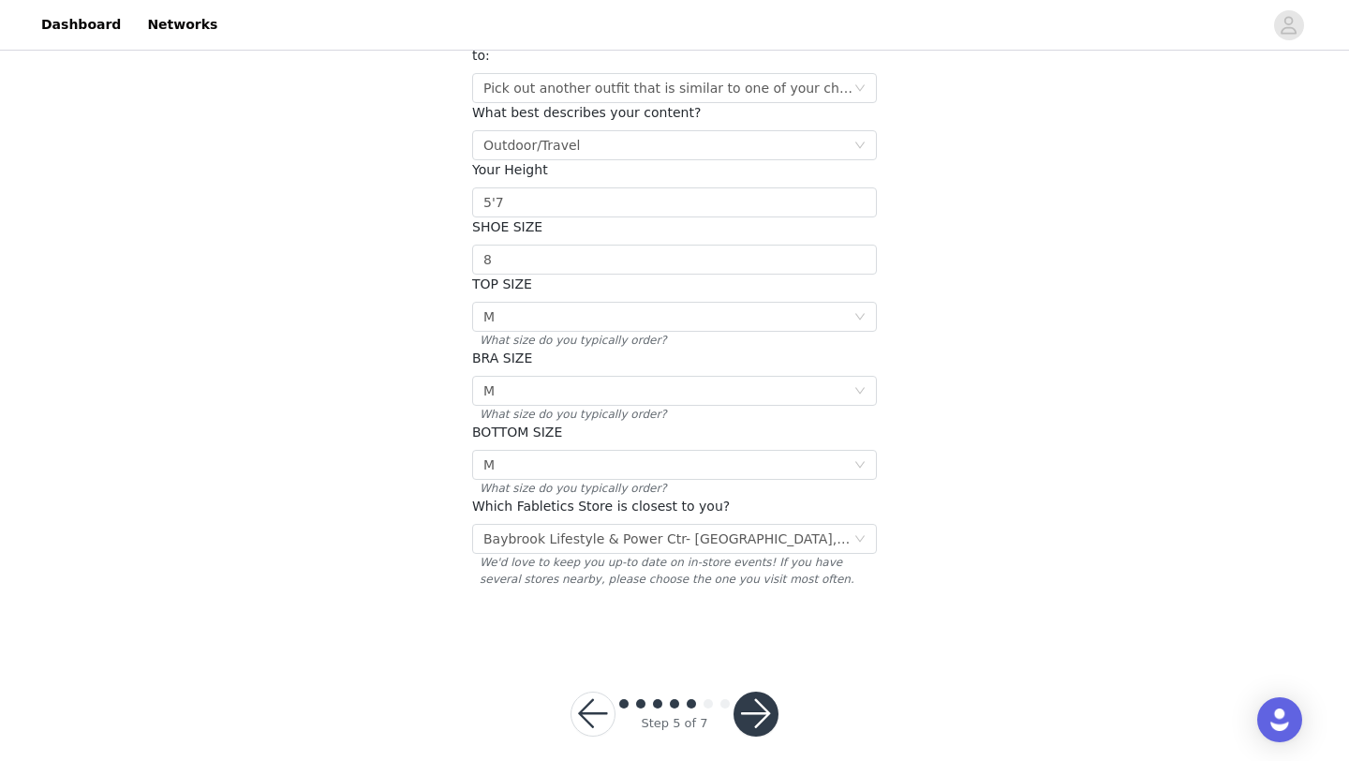
click at [770, 691] on button "button" at bounding box center [756, 713] width 45 height 45
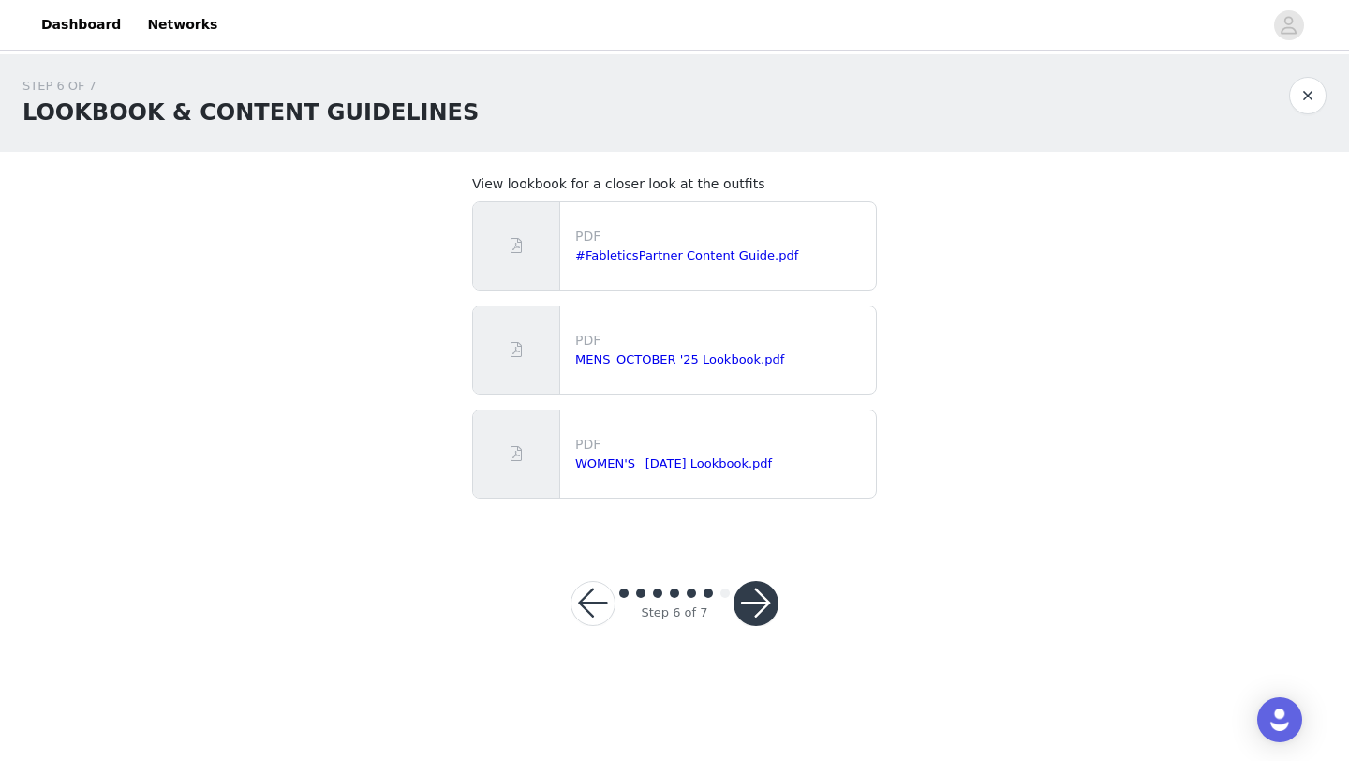
click at [765, 587] on button "button" at bounding box center [756, 603] width 45 height 45
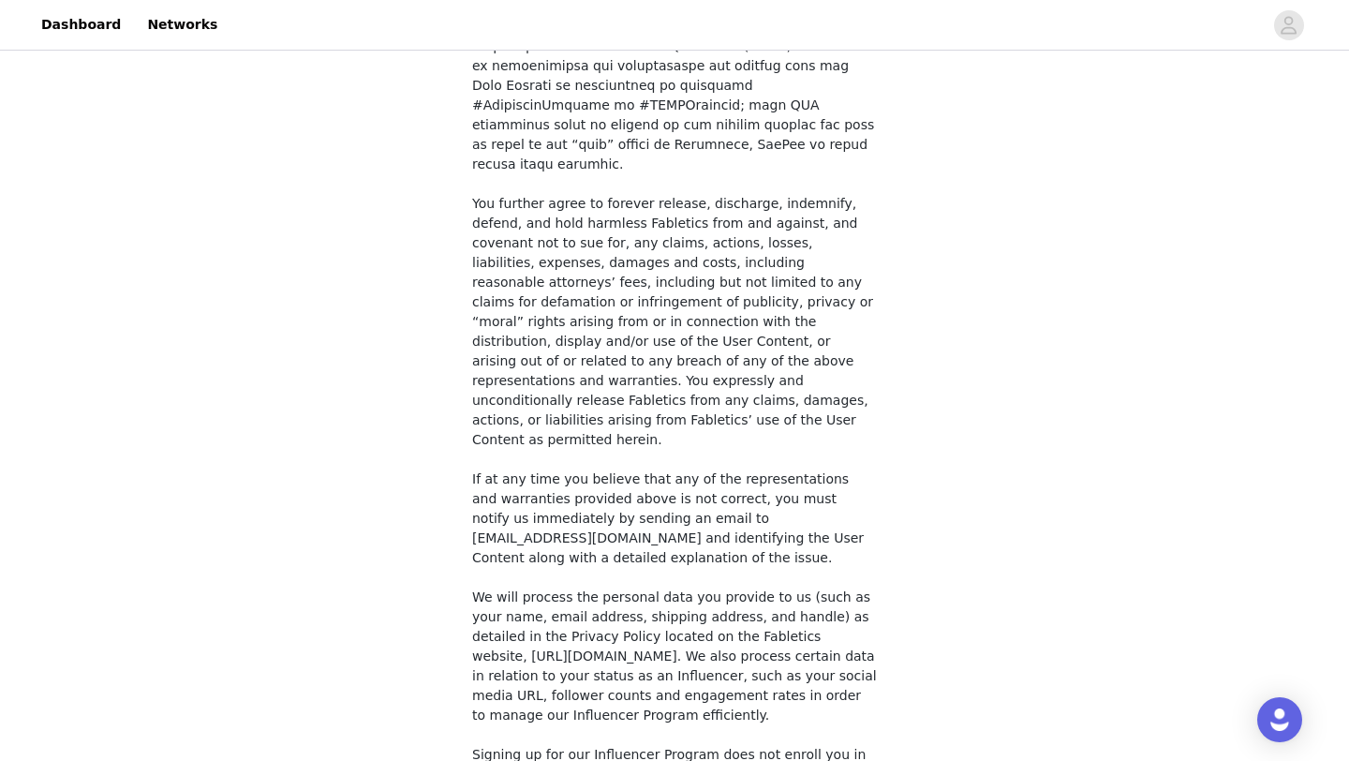
scroll to position [1364, 0]
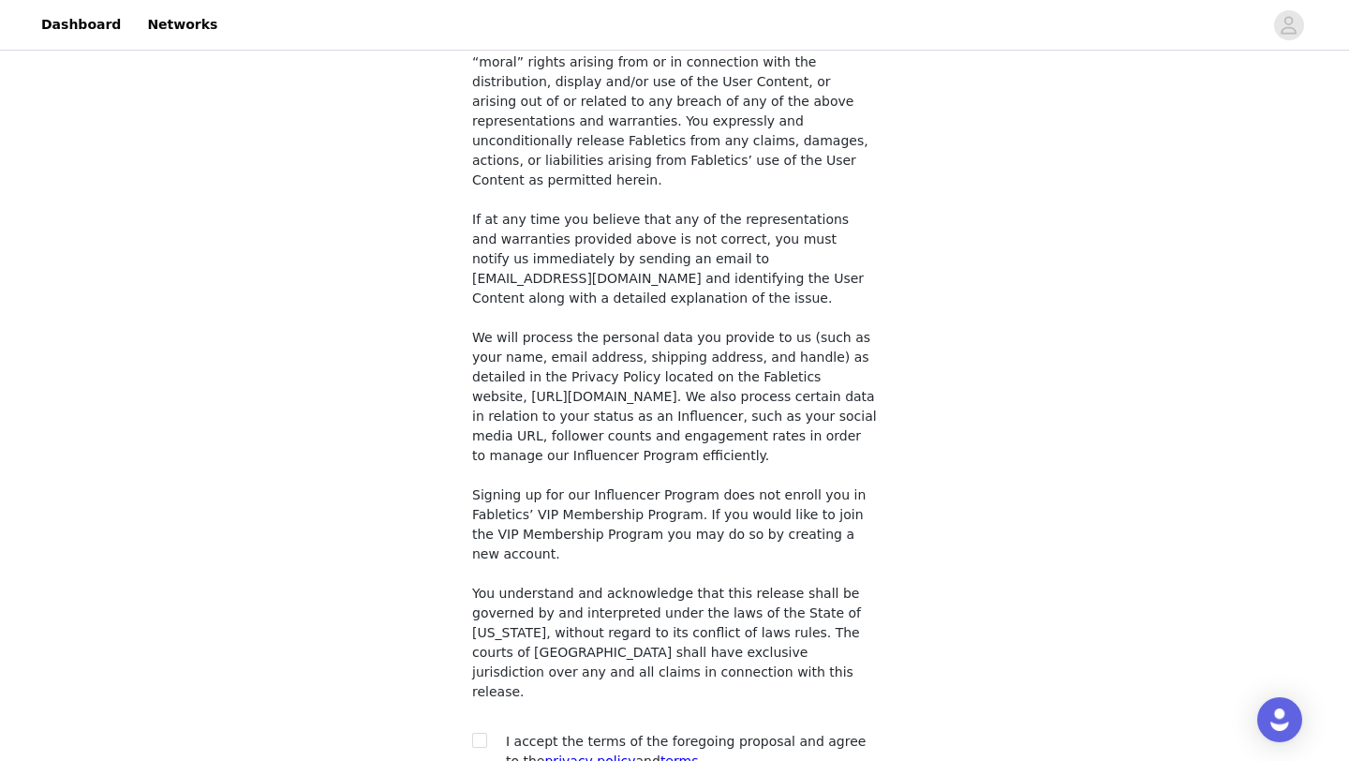
click at [664, 734] on span "I accept the terms of the foregoing proposal and agree to the privacy policy an…" at bounding box center [686, 751] width 360 height 35
click at [482, 732] on label at bounding box center [479, 742] width 15 height 20
click at [482, 733] on input "checkbox" at bounding box center [478, 739] width 13 height 13
checkbox input "true"
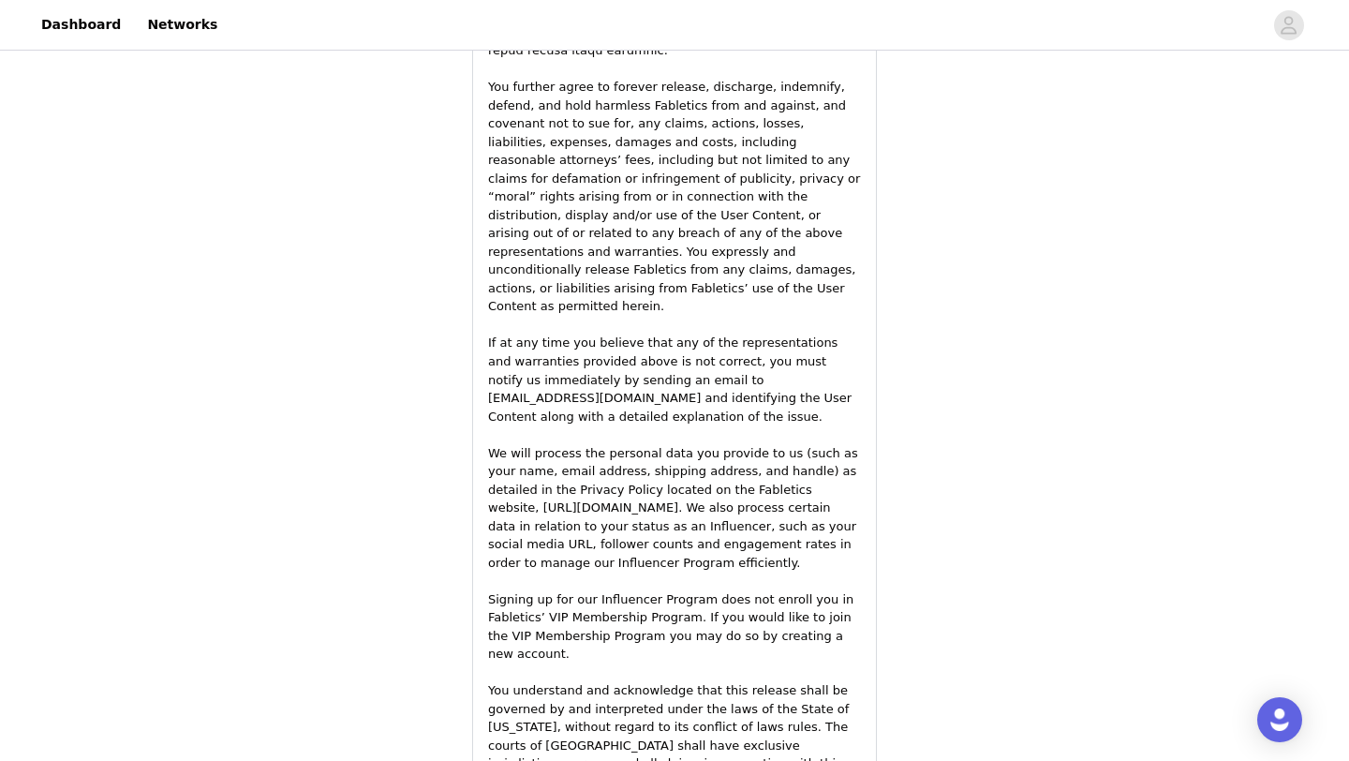
scroll to position [2711, 0]
